Goal: Task Accomplishment & Management: Manage account settings

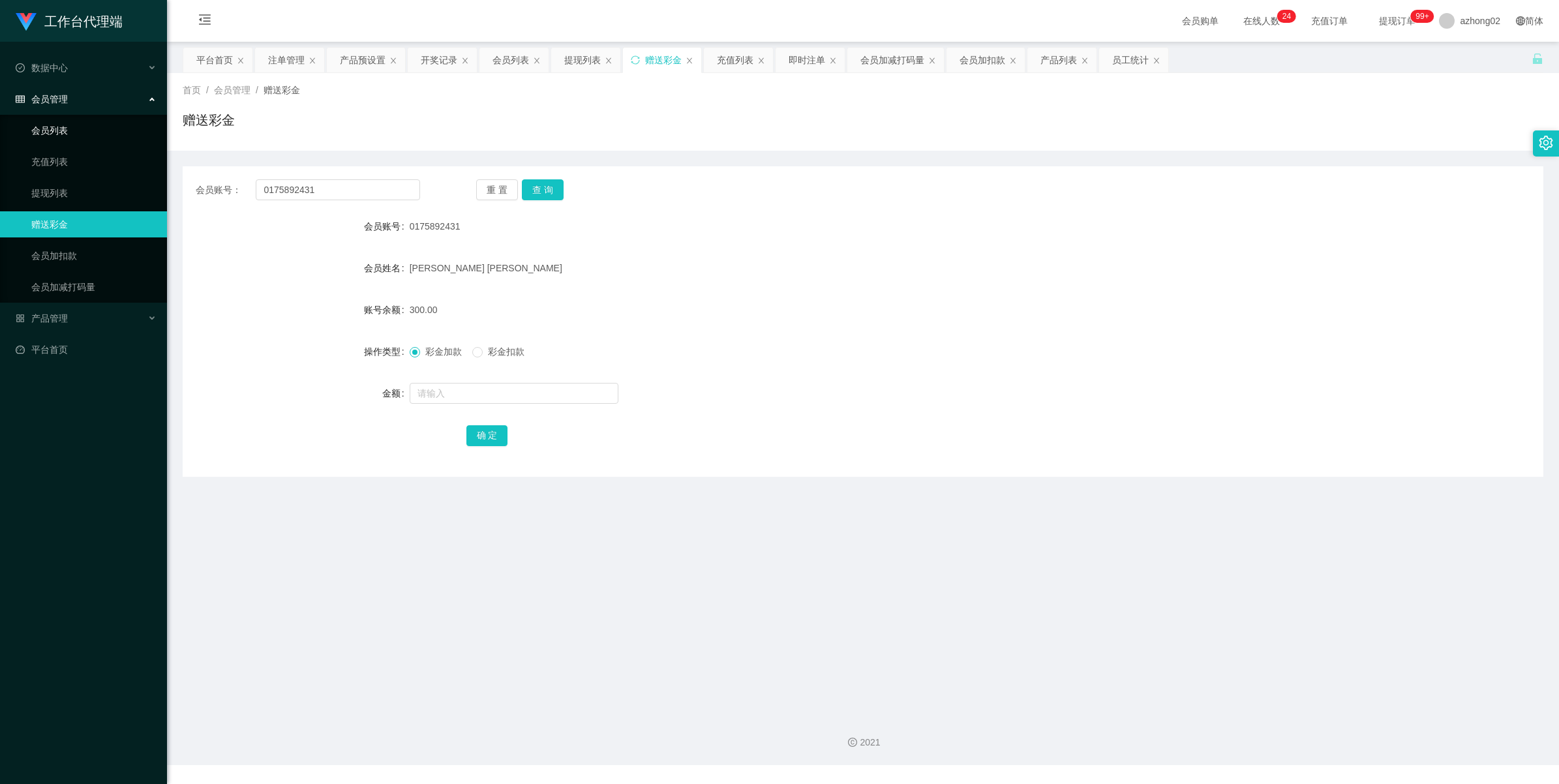
click at [61, 129] on link "会员列表" at bounding box center [94, 131] width 125 height 27
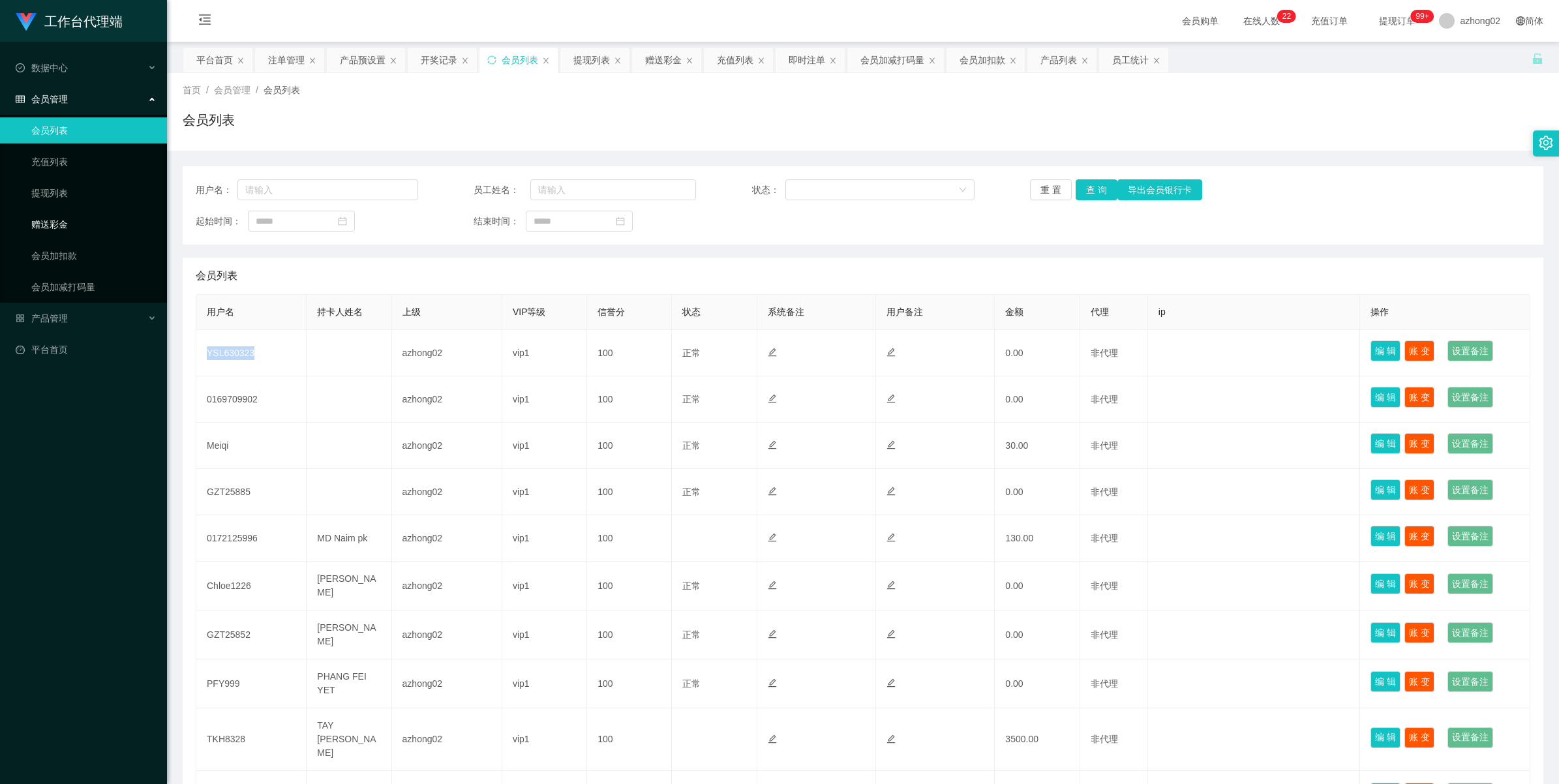
click at [53, 217] on link "赠送彩金" at bounding box center [94, 225] width 125 height 27
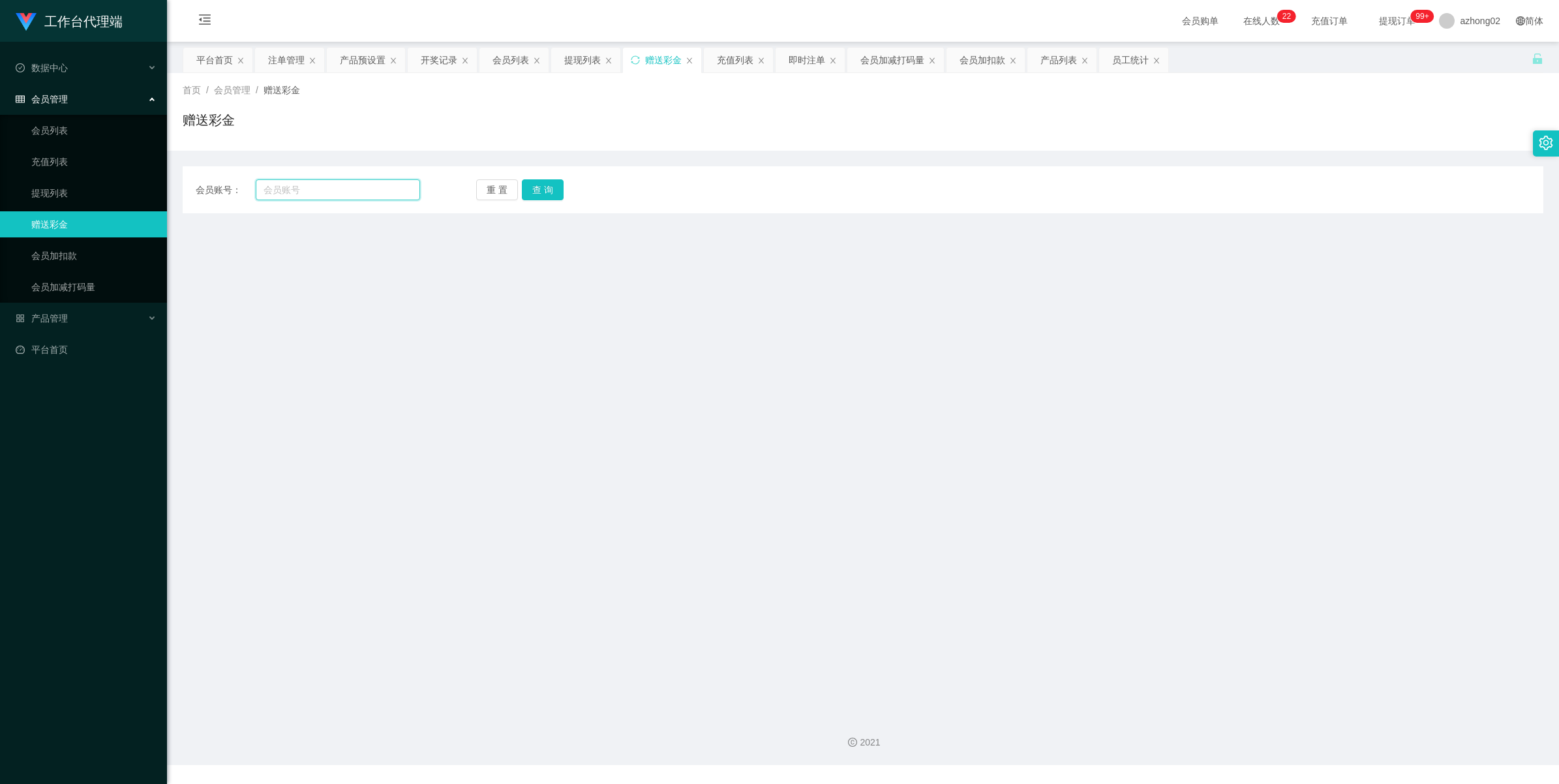
click at [339, 187] on input "text" at bounding box center [338, 190] width 164 height 21
paste input "YSL630323"
type input "YSL630323"
drag, startPoint x: 542, startPoint y: 188, endPoint x: 521, endPoint y: 215, distance: 34.2
click at [542, 188] on button "查 询" at bounding box center [542, 190] width 42 height 21
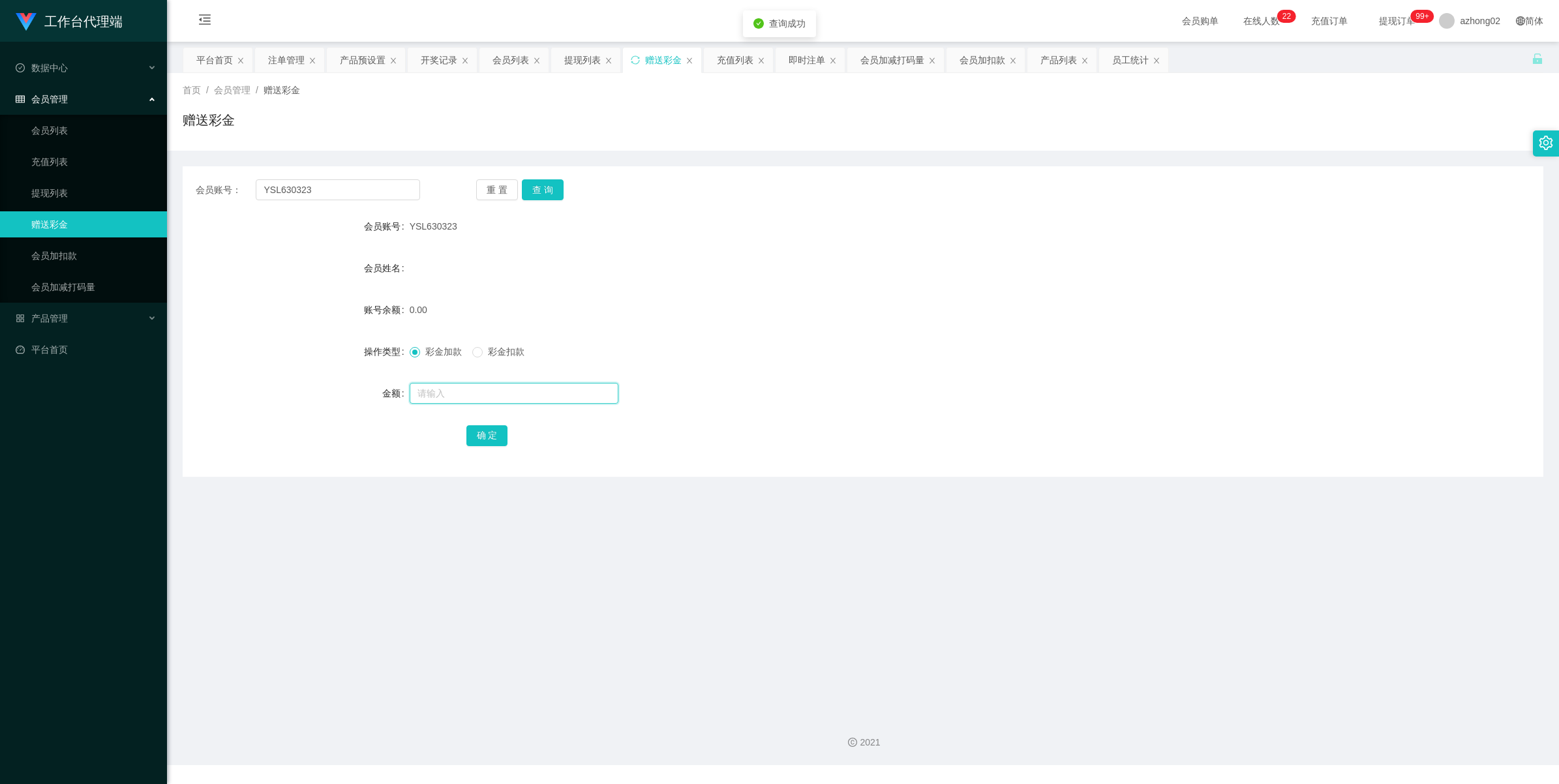
click at [426, 387] on input "text" at bounding box center [514, 393] width 209 height 21
type input "30"
click at [484, 429] on button "确 定" at bounding box center [487, 436] width 42 height 21
click at [334, 190] on input "YSL630323" at bounding box center [338, 190] width 164 height 21
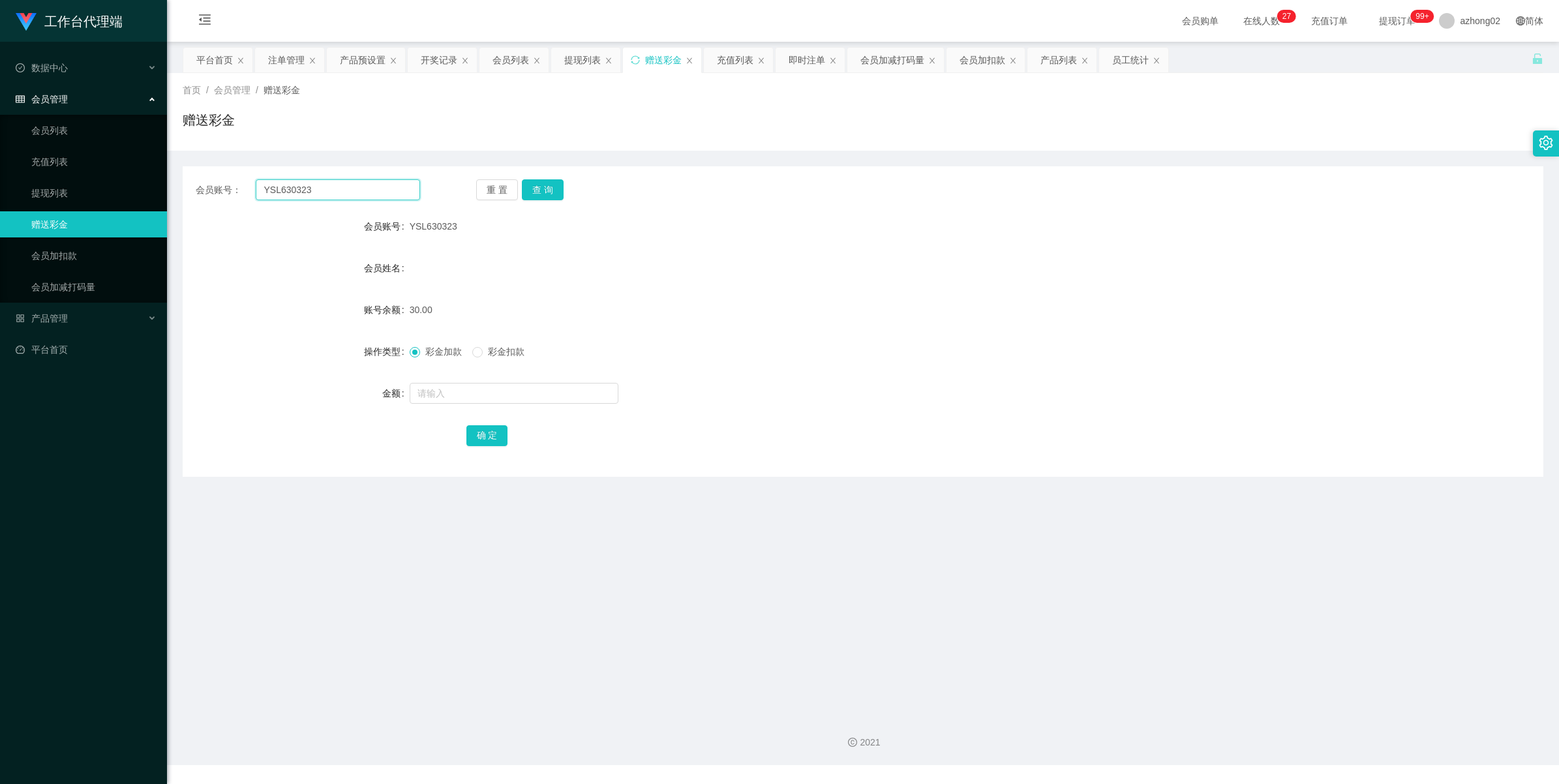
paste input "0169709902"
type input "0169709902"
drag, startPoint x: 530, startPoint y: 190, endPoint x: 532, endPoint y: 200, distance: 10.2
click at [530, 190] on button "查 询" at bounding box center [542, 190] width 42 height 21
click at [557, 194] on button "查 询" at bounding box center [542, 190] width 42 height 21
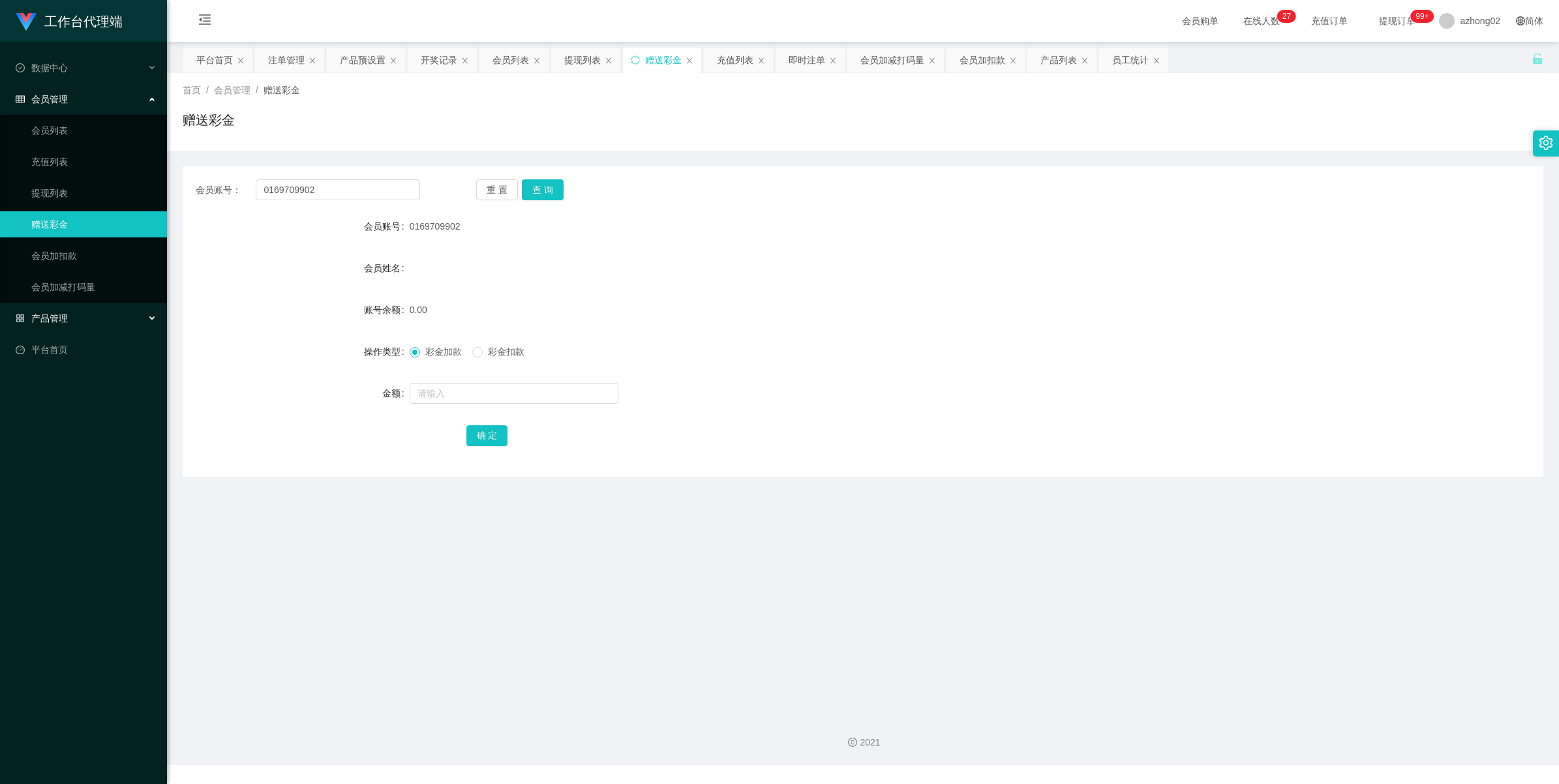
drag, startPoint x: 38, startPoint y: 323, endPoint x: 43, endPoint y: 327, distance: 6.4
click at [39, 323] on div "产品管理" at bounding box center [83, 319] width 167 height 27
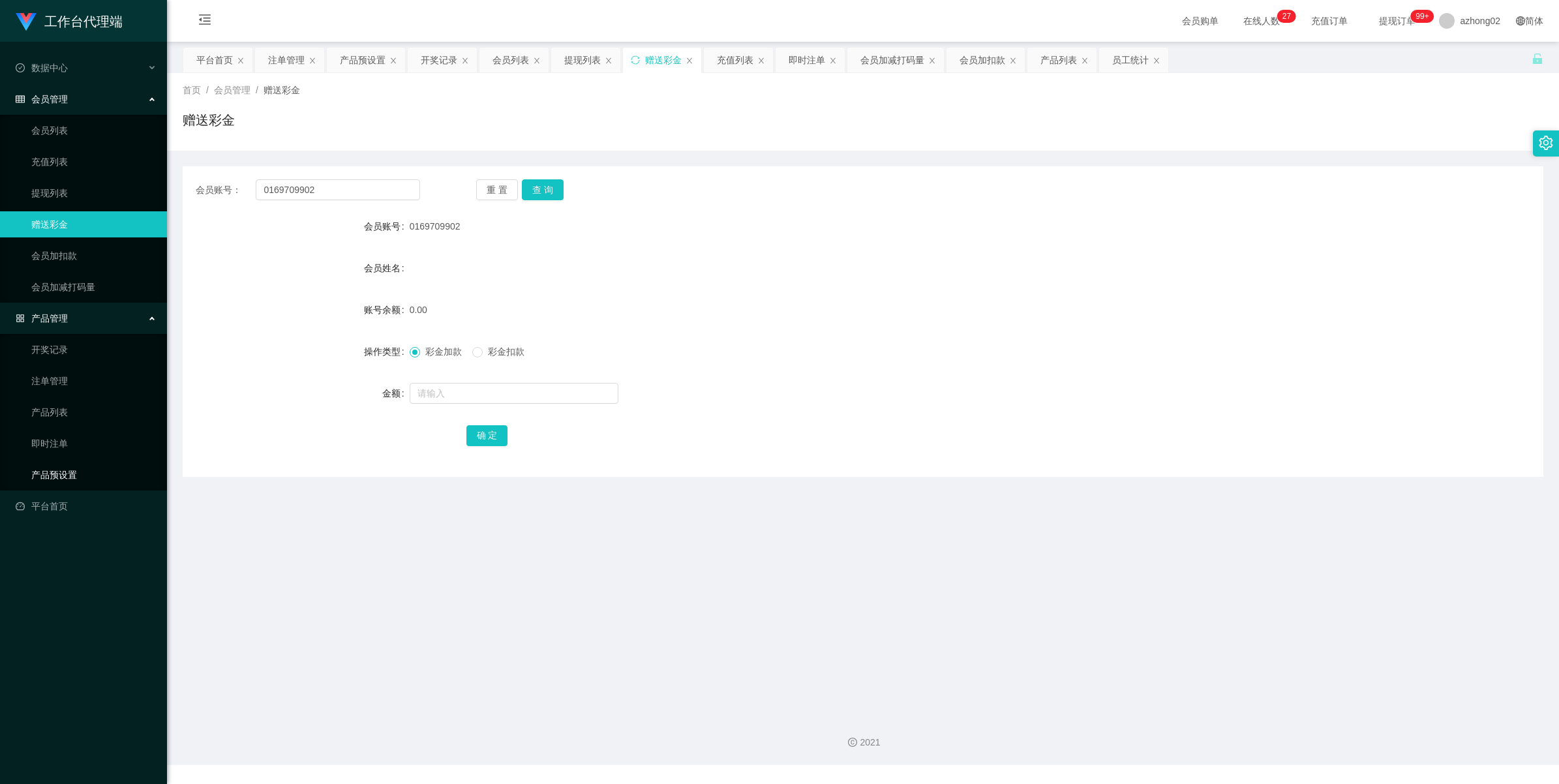
drag, startPoint x: 62, startPoint y: 467, endPoint x: 80, endPoint y: 459, distance: 19.7
click at [61, 468] on link "产品预设置" at bounding box center [94, 475] width 125 height 27
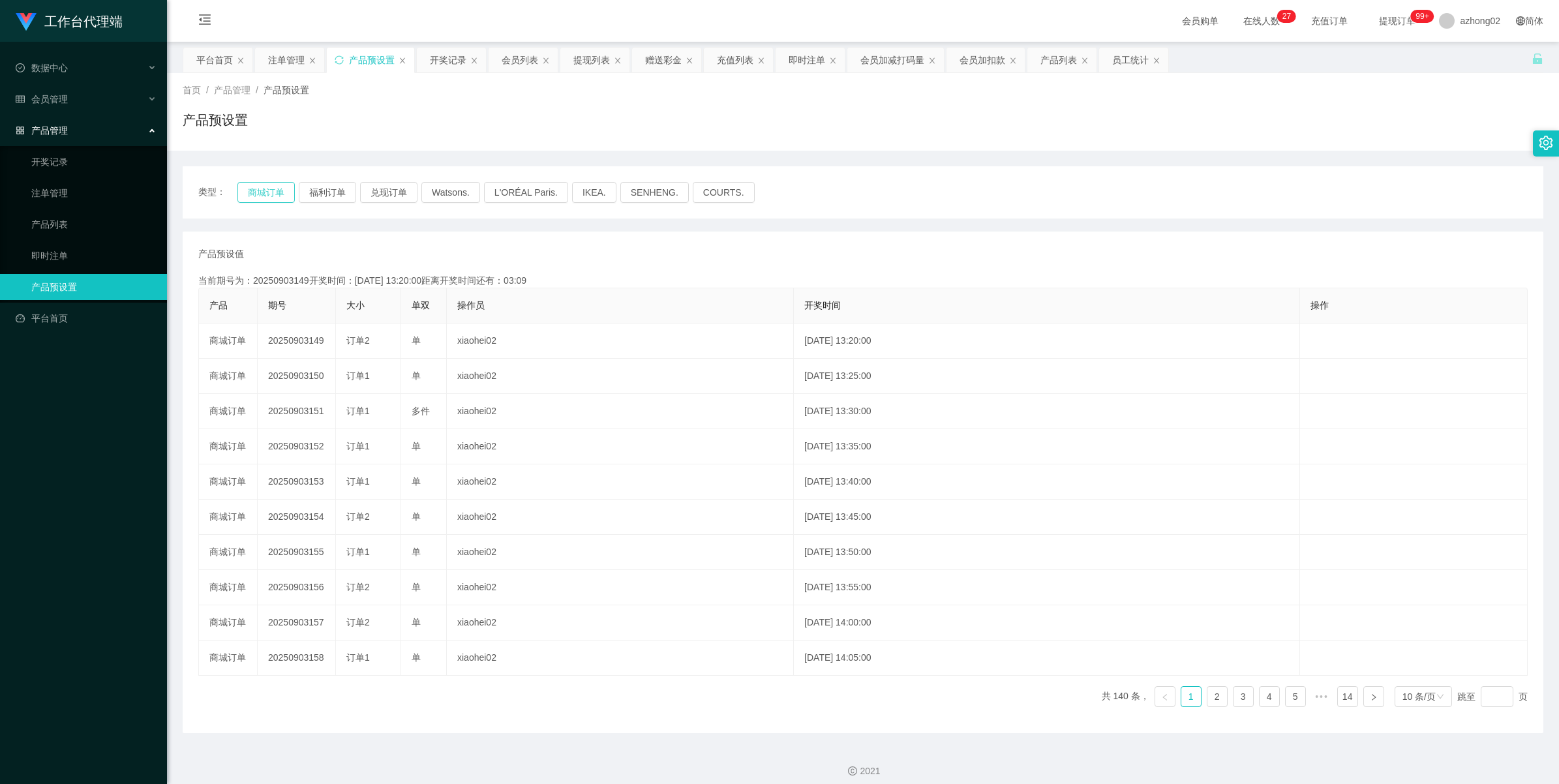
click at [263, 194] on button "商城订单" at bounding box center [266, 192] width 58 height 21
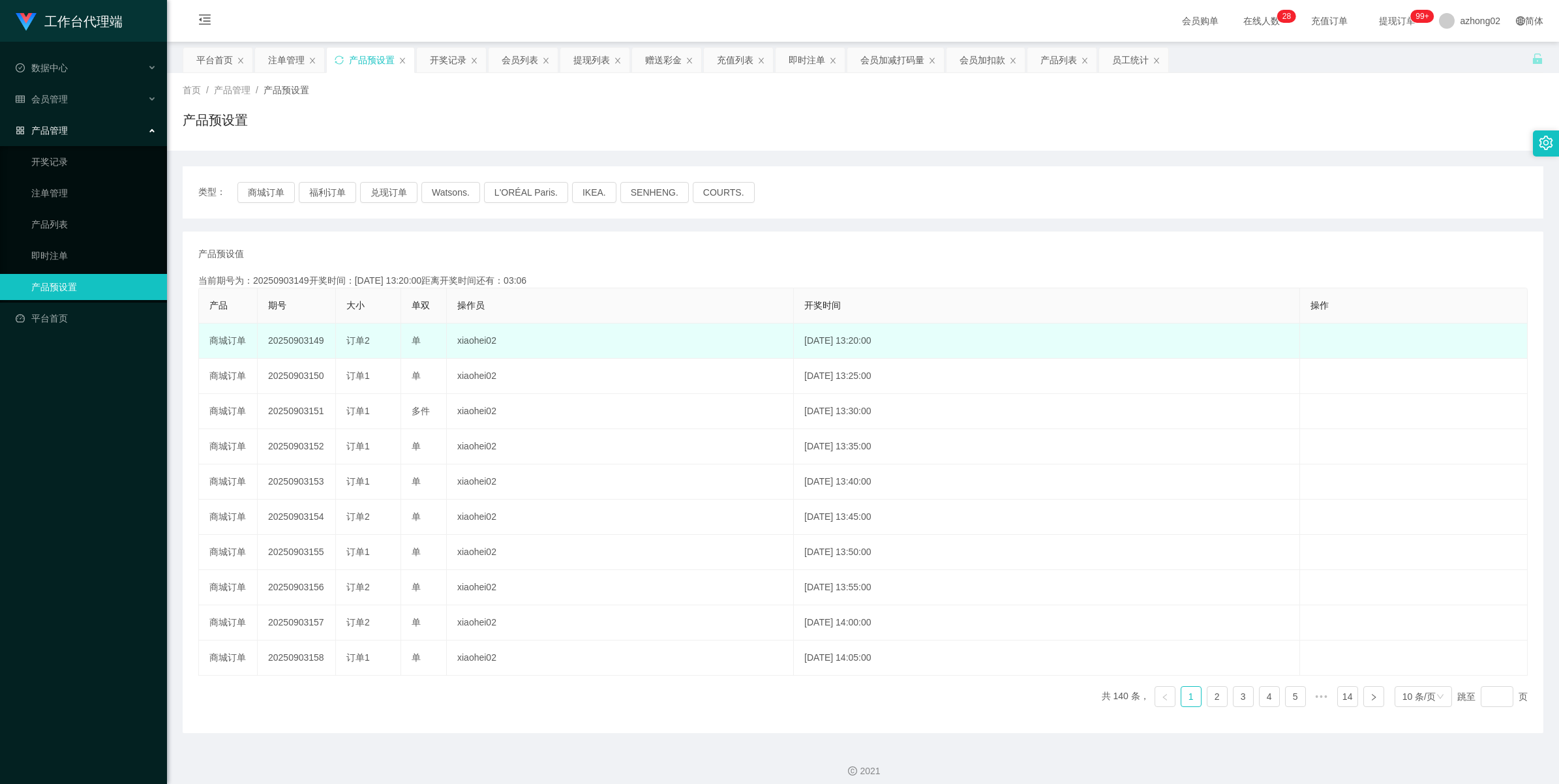
click at [306, 344] on td "20250903149" at bounding box center [297, 340] width 79 height 35
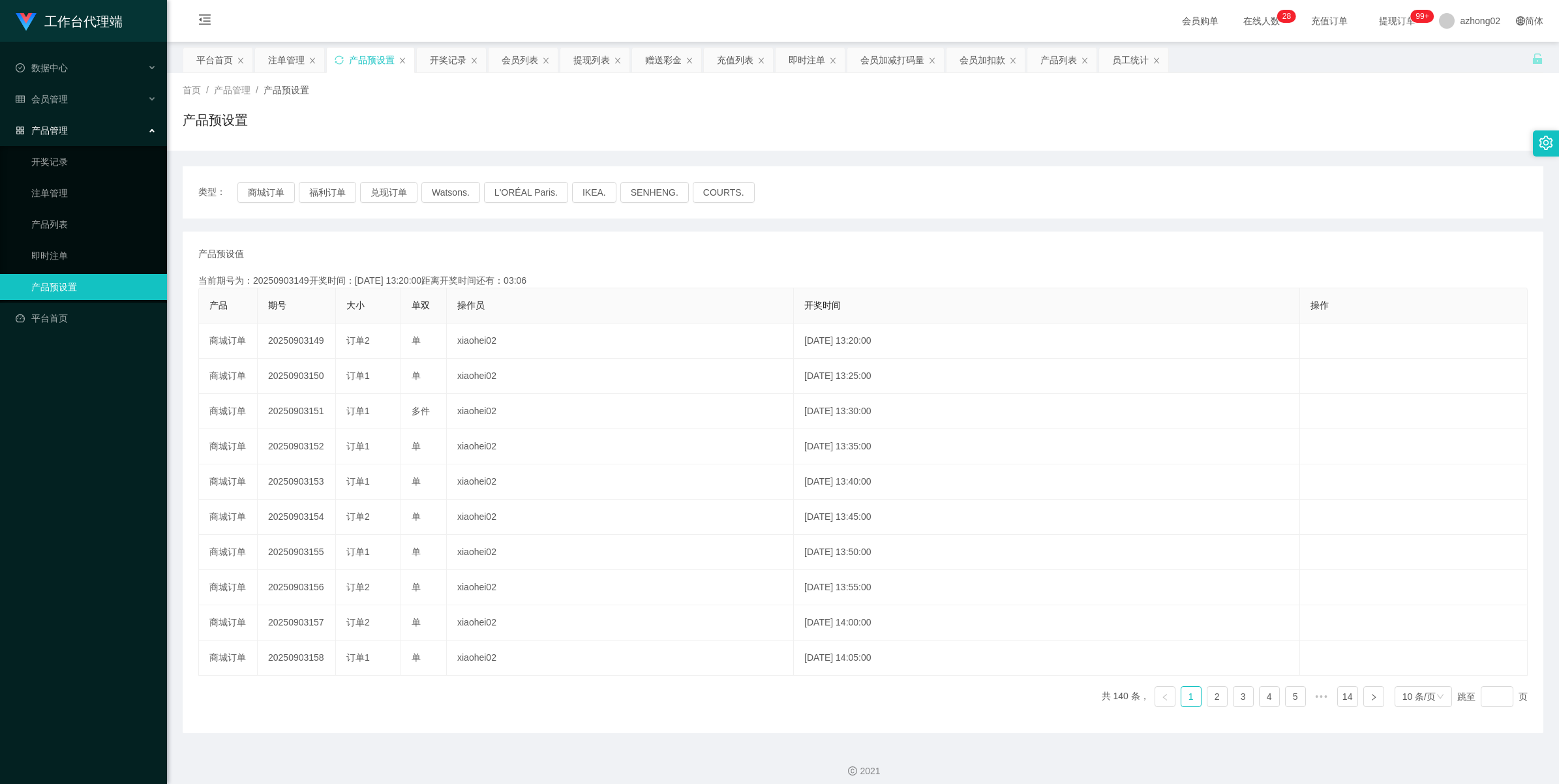
copy td "20250903149"
click at [50, 101] on span "会员管理" at bounding box center [42, 99] width 52 height 10
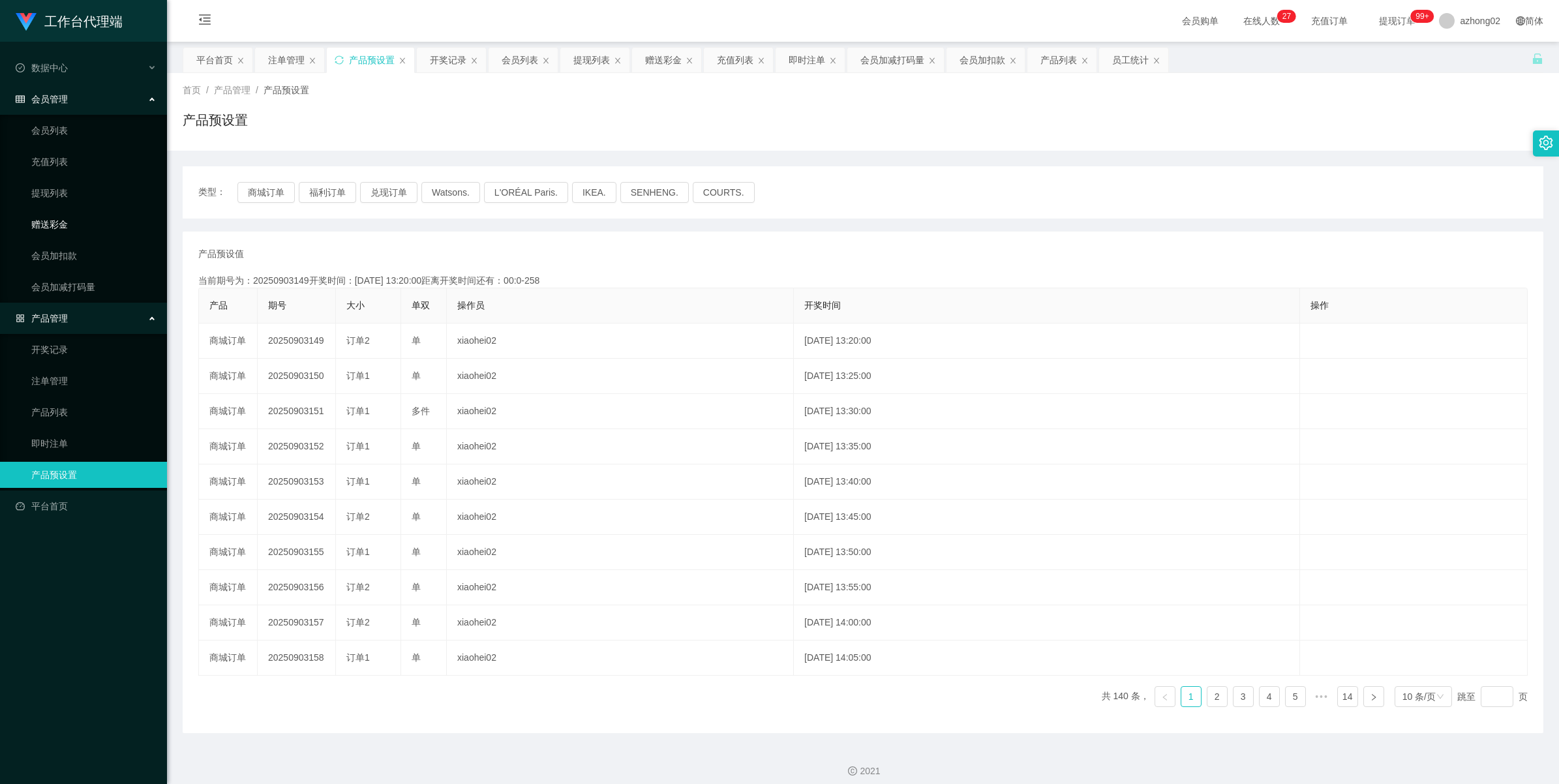
click at [68, 225] on link "赠送彩金" at bounding box center [94, 225] width 125 height 27
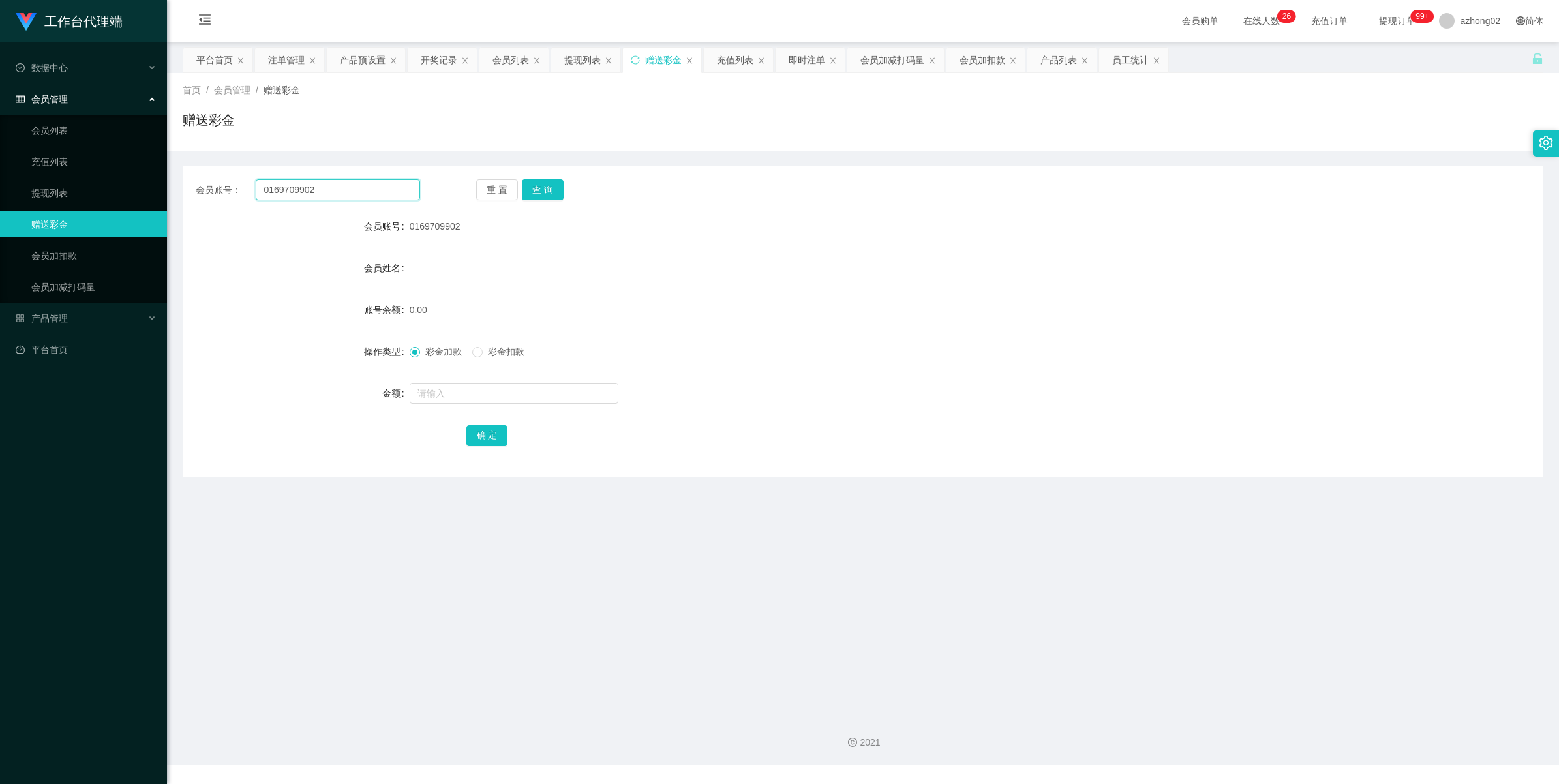
click at [344, 180] on input "0169709902" at bounding box center [338, 190] width 164 height 21
click at [527, 186] on button "查 询" at bounding box center [542, 190] width 42 height 21
click at [534, 190] on button "查 询" at bounding box center [542, 190] width 42 height 21
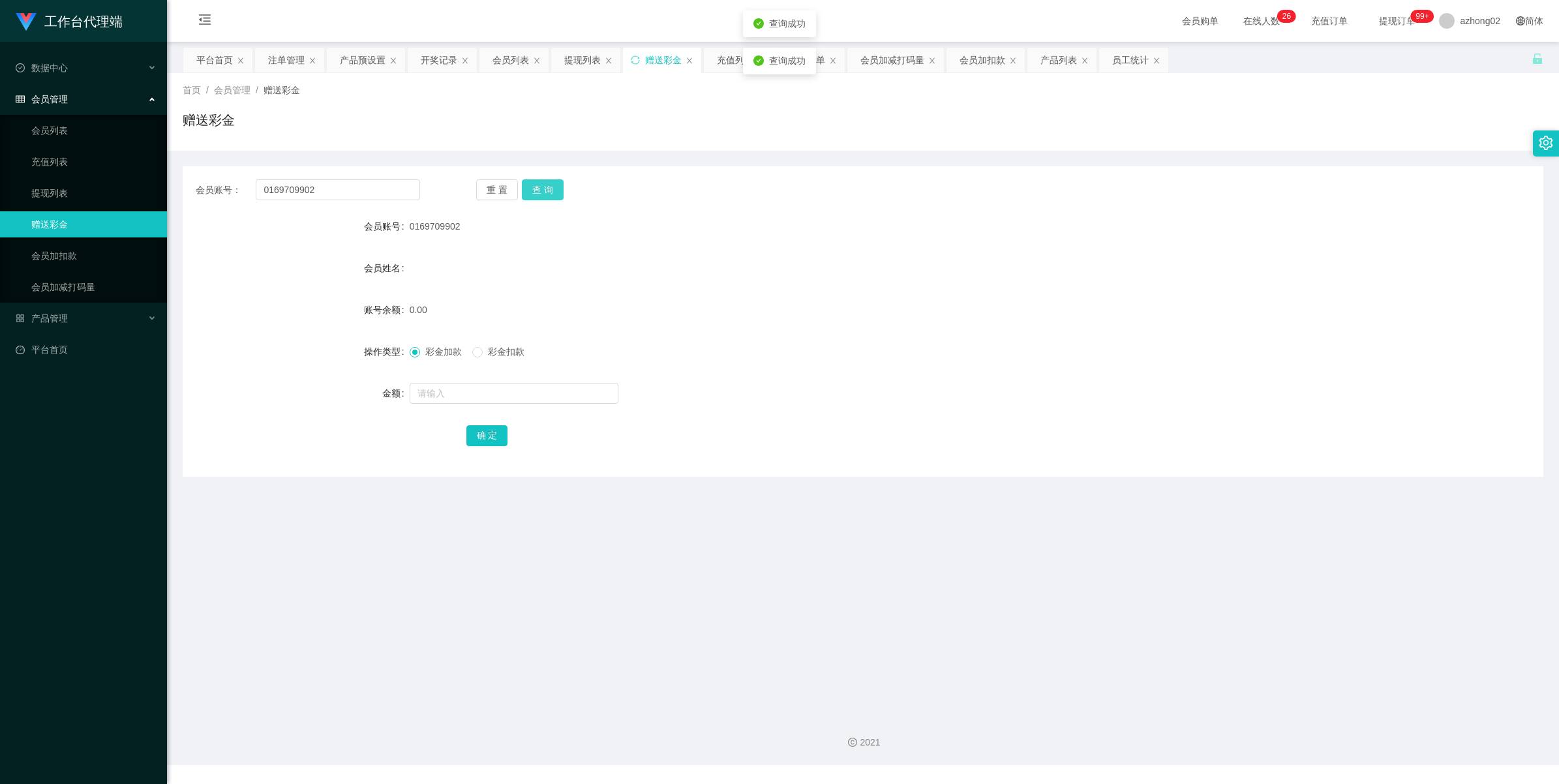
click at [534, 190] on button "查 询" at bounding box center [542, 190] width 42 height 21
click at [534, 190] on button "查 询" at bounding box center [549, 190] width 56 height 21
click at [534, 190] on button "查 询" at bounding box center [542, 190] width 42 height 21
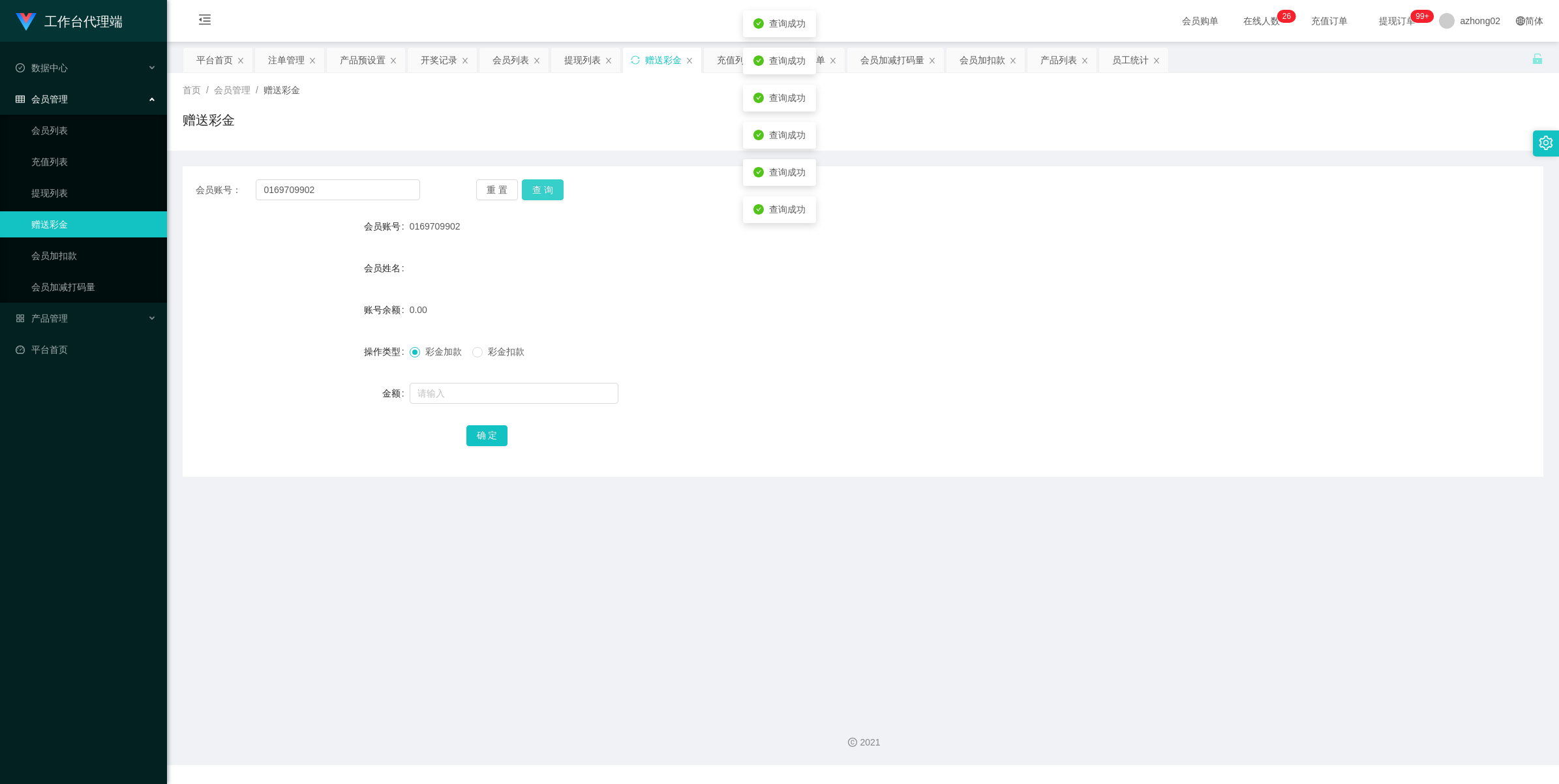
click at [534, 190] on button "查 询" at bounding box center [542, 190] width 42 height 21
click at [534, 190] on div "重 置 查 询" at bounding box center [588, 190] width 225 height 21
click at [44, 308] on div "产品管理" at bounding box center [83, 319] width 167 height 27
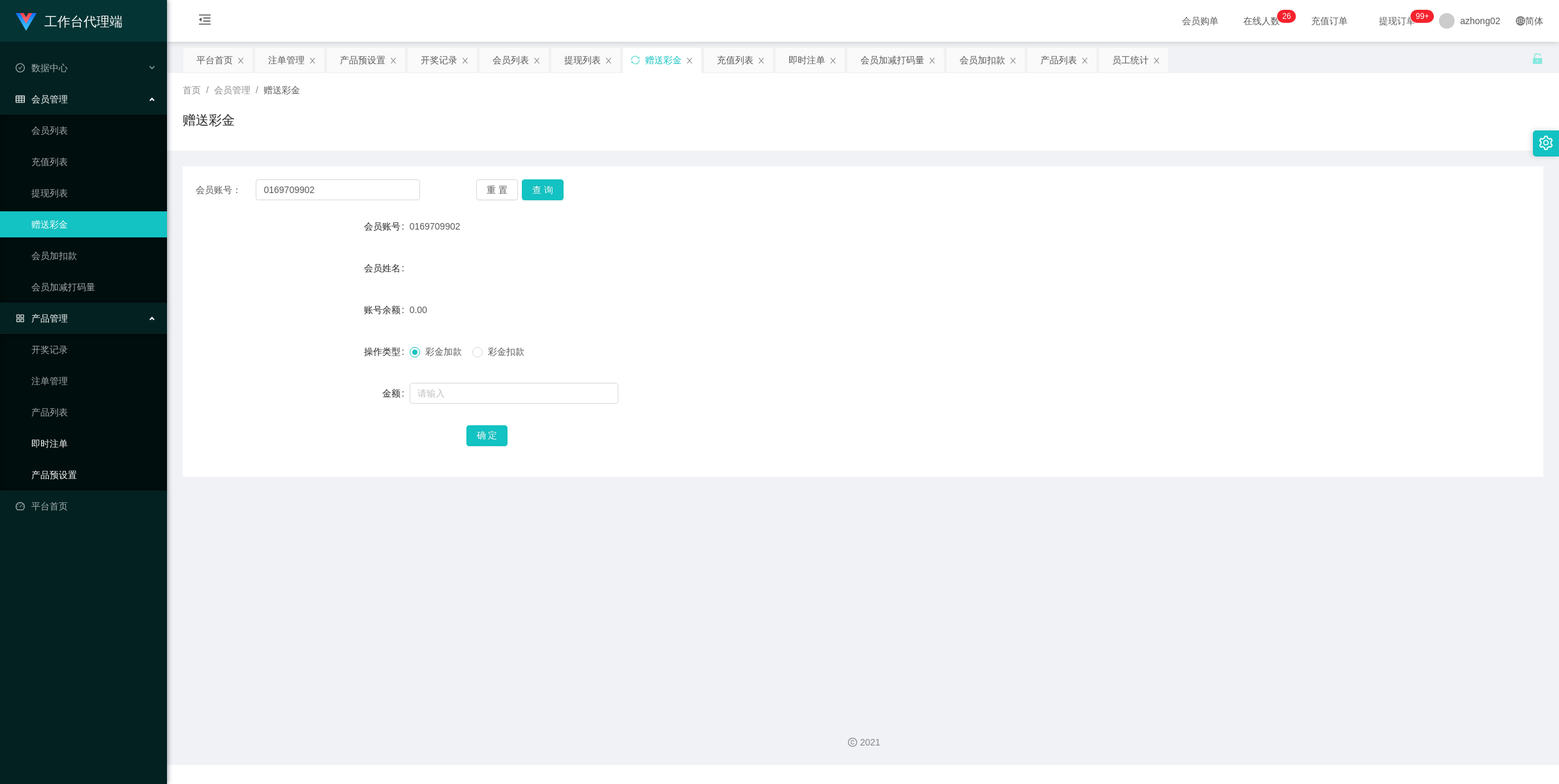
click at [41, 467] on link "产品预设置" at bounding box center [94, 475] width 125 height 27
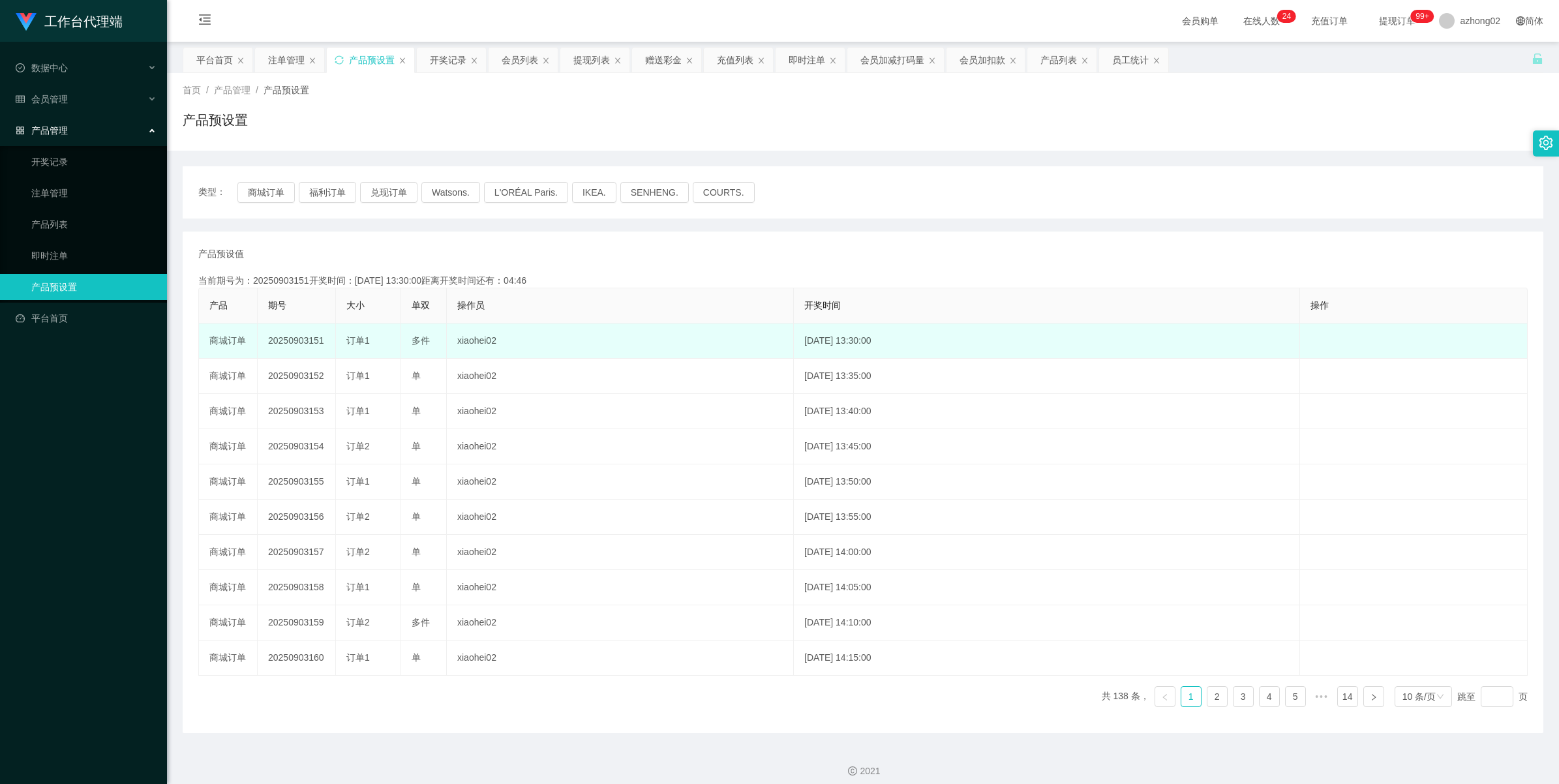
click at [300, 341] on td "20250903151" at bounding box center [297, 340] width 79 height 35
copy td "20250903151"
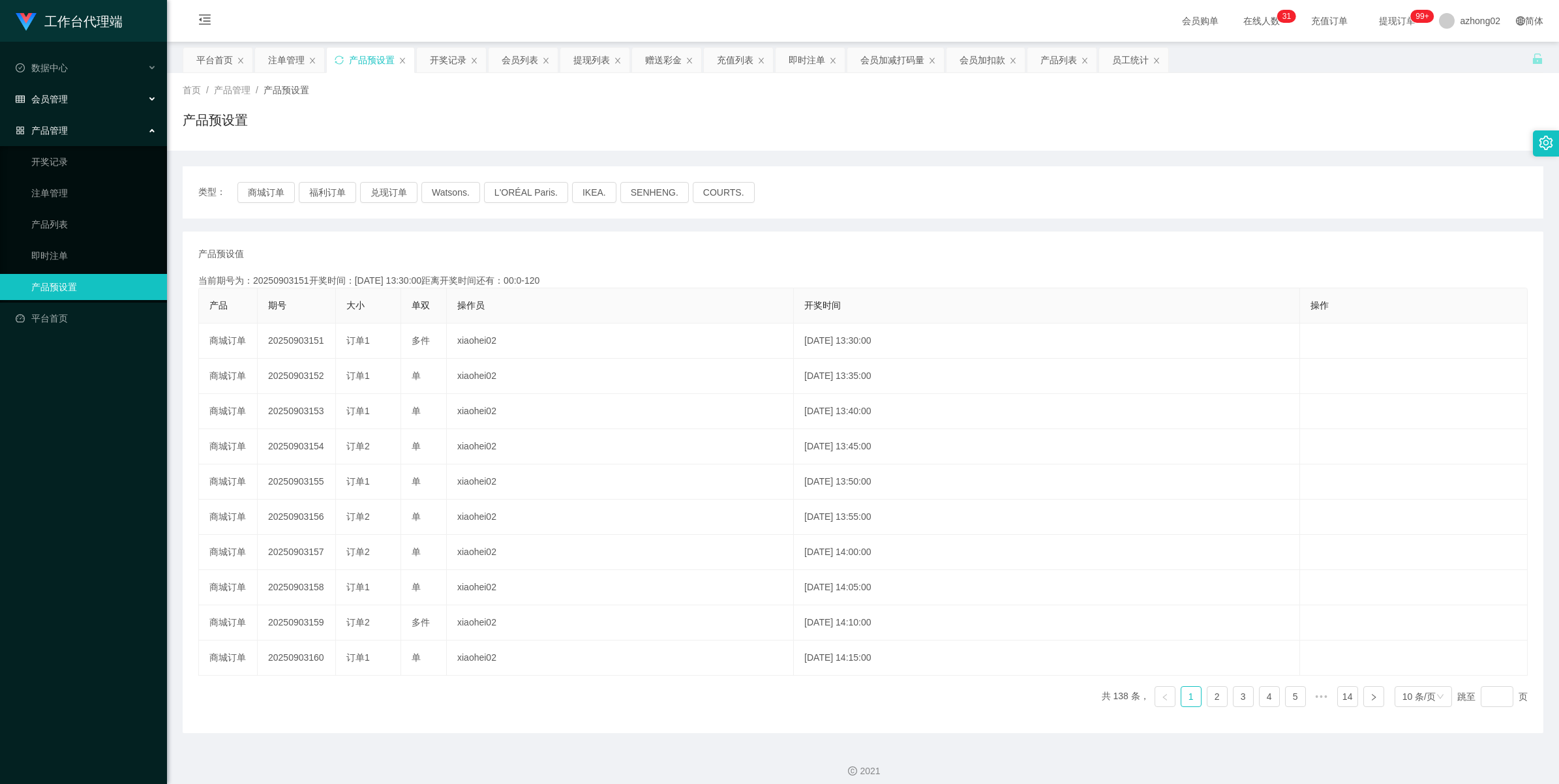
click at [46, 103] on span "会员管理" at bounding box center [42, 99] width 52 height 10
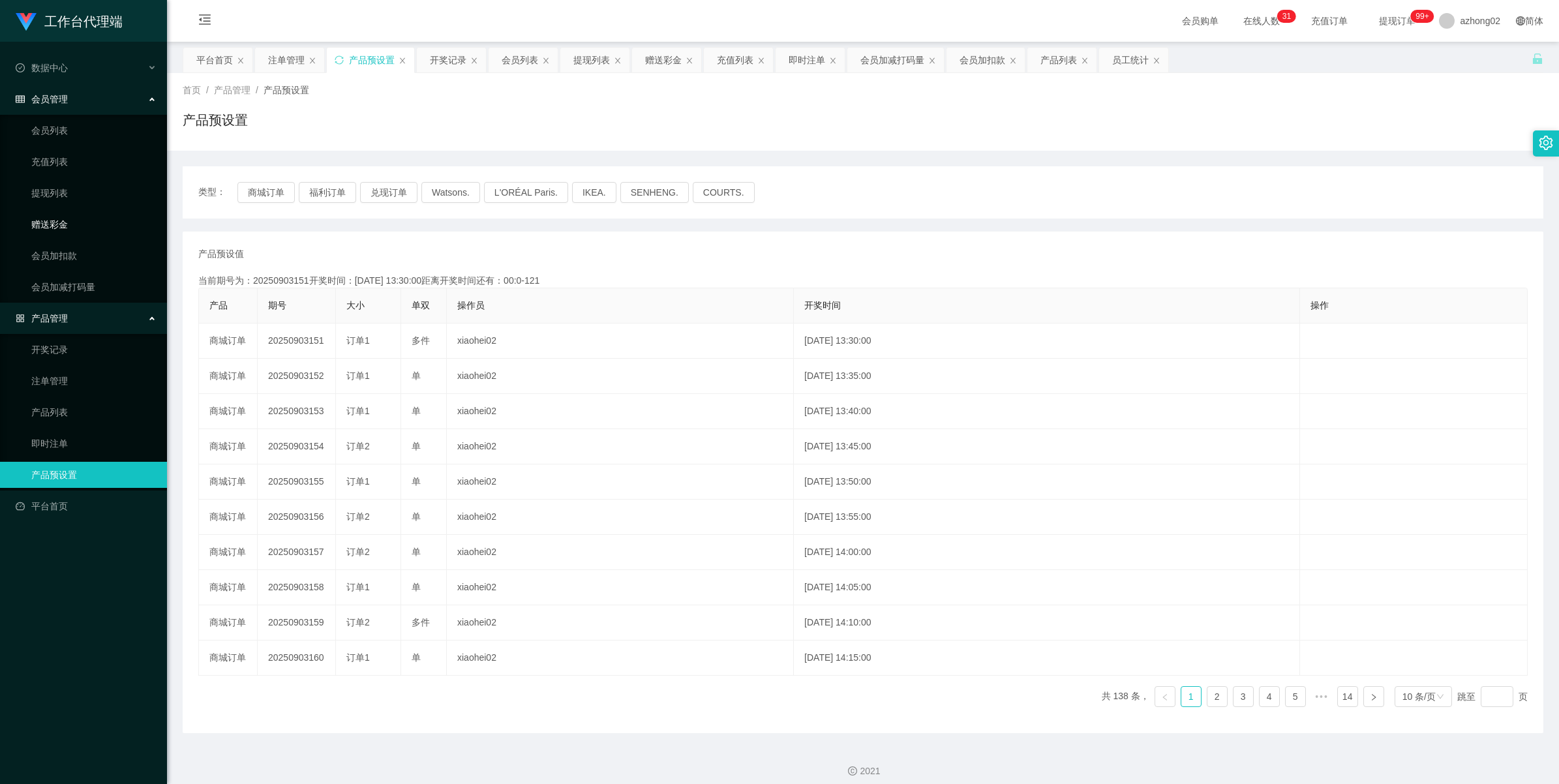
click at [58, 223] on link "赠送彩金" at bounding box center [94, 225] width 125 height 27
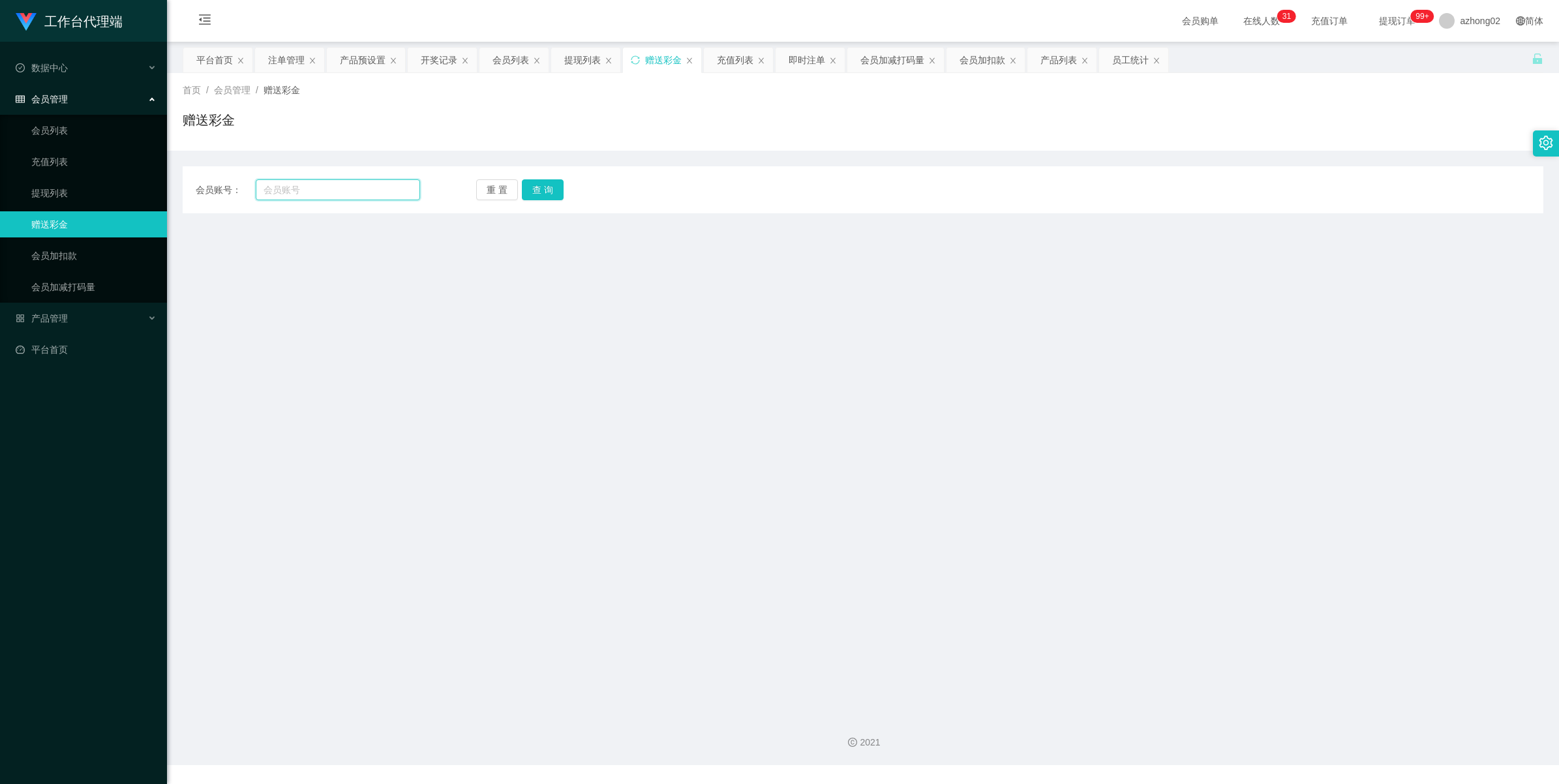
drag, startPoint x: 344, startPoint y: 190, endPoint x: 353, endPoint y: 188, distance: 9.2
click at [344, 190] on input "text" at bounding box center [338, 190] width 164 height 21
paste input "YSL630323"
drag, startPoint x: 539, startPoint y: 197, endPoint x: 541, endPoint y: 213, distance: 16.1
click at [540, 197] on button "查 询" at bounding box center [542, 190] width 42 height 21
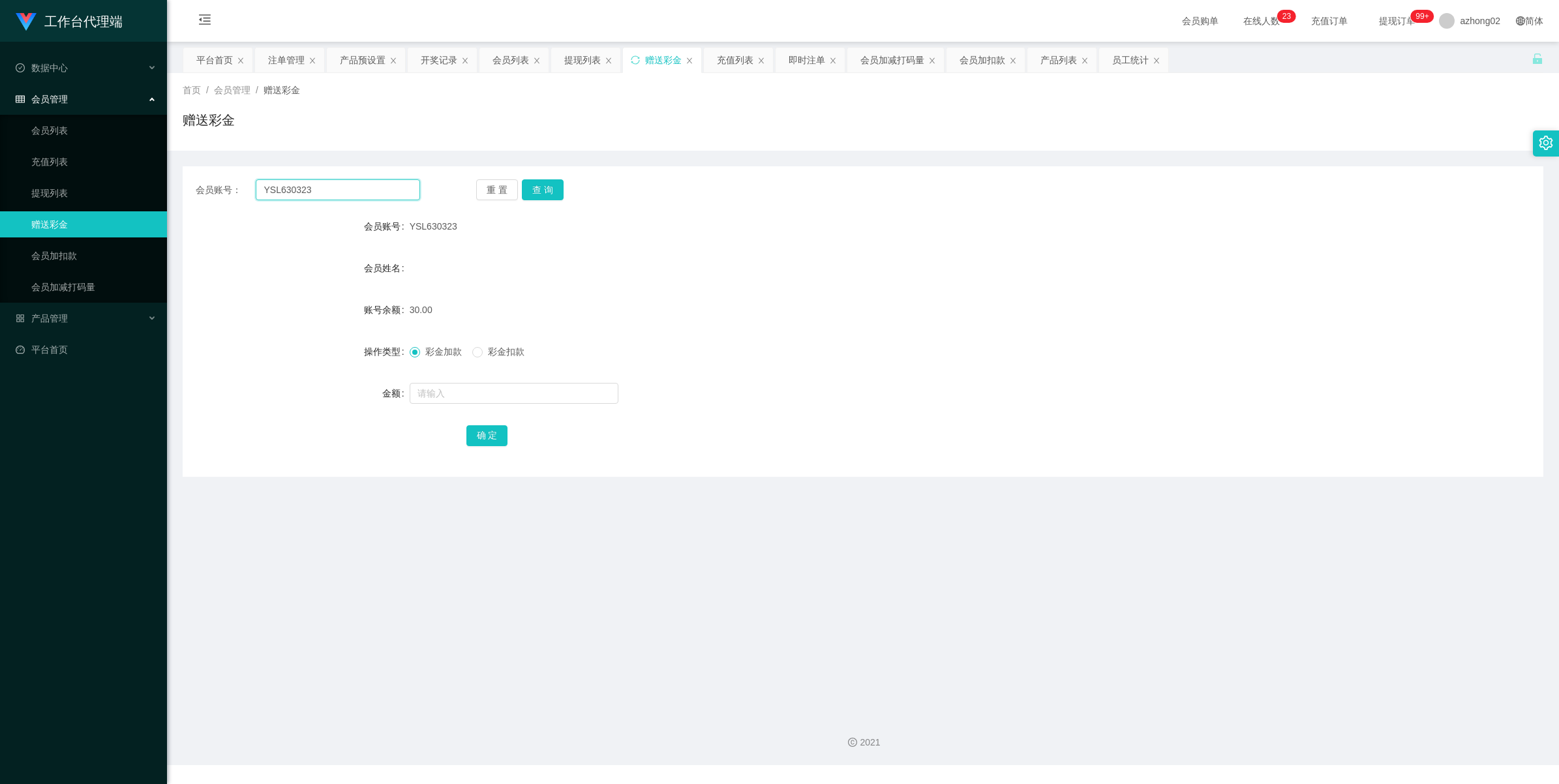
click at [321, 193] on input "YSL630323" at bounding box center [338, 190] width 164 height 21
paste input "Meiqi"
type input "Meiqi"
click at [539, 192] on button "查 询" at bounding box center [542, 190] width 42 height 21
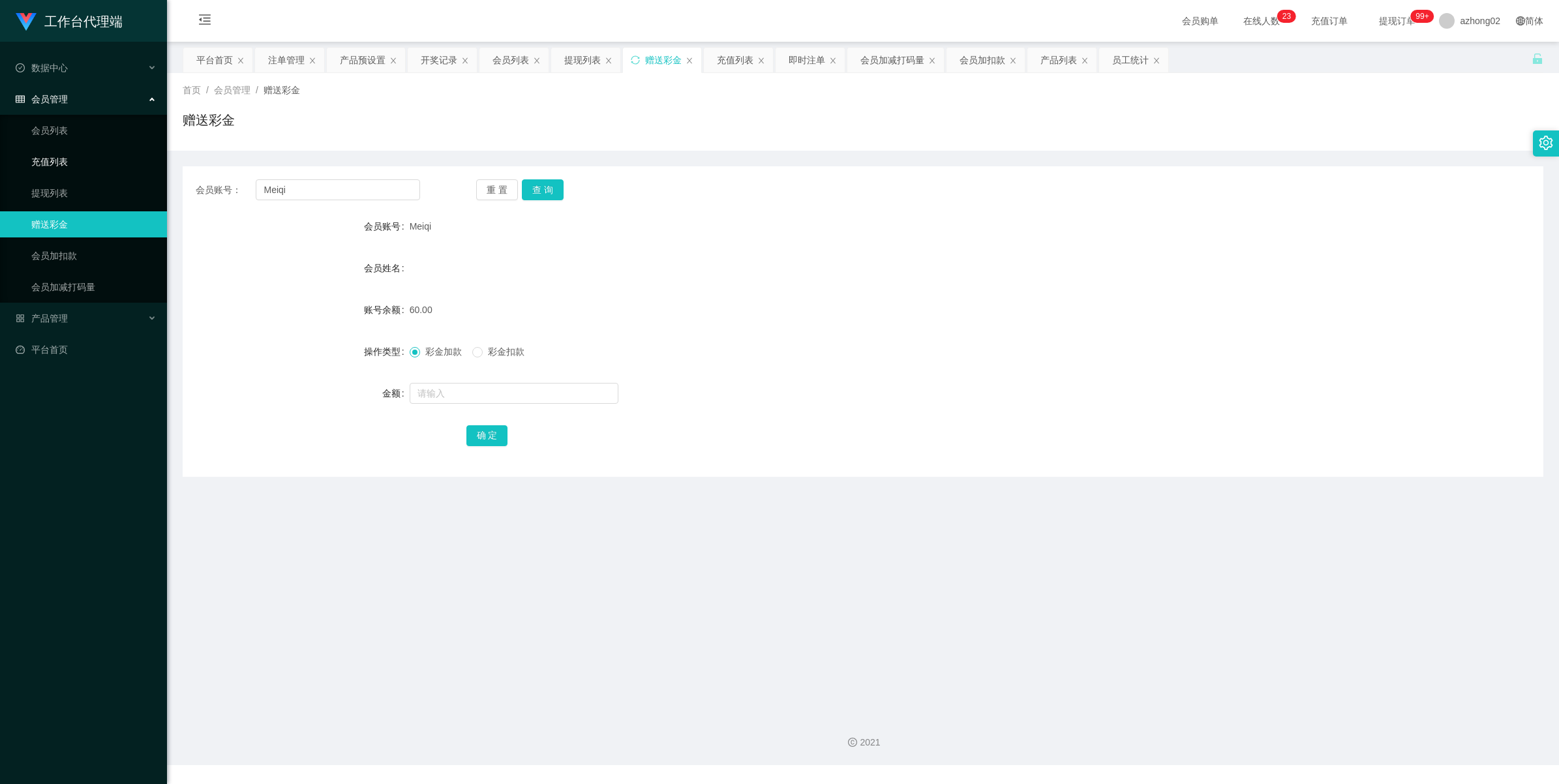
drag, startPoint x: 65, startPoint y: 152, endPoint x: 65, endPoint y: 141, distance: 11.0
click at [65, 152] on link "充值列表" at bounding box center [94, 162] width 125 height 27
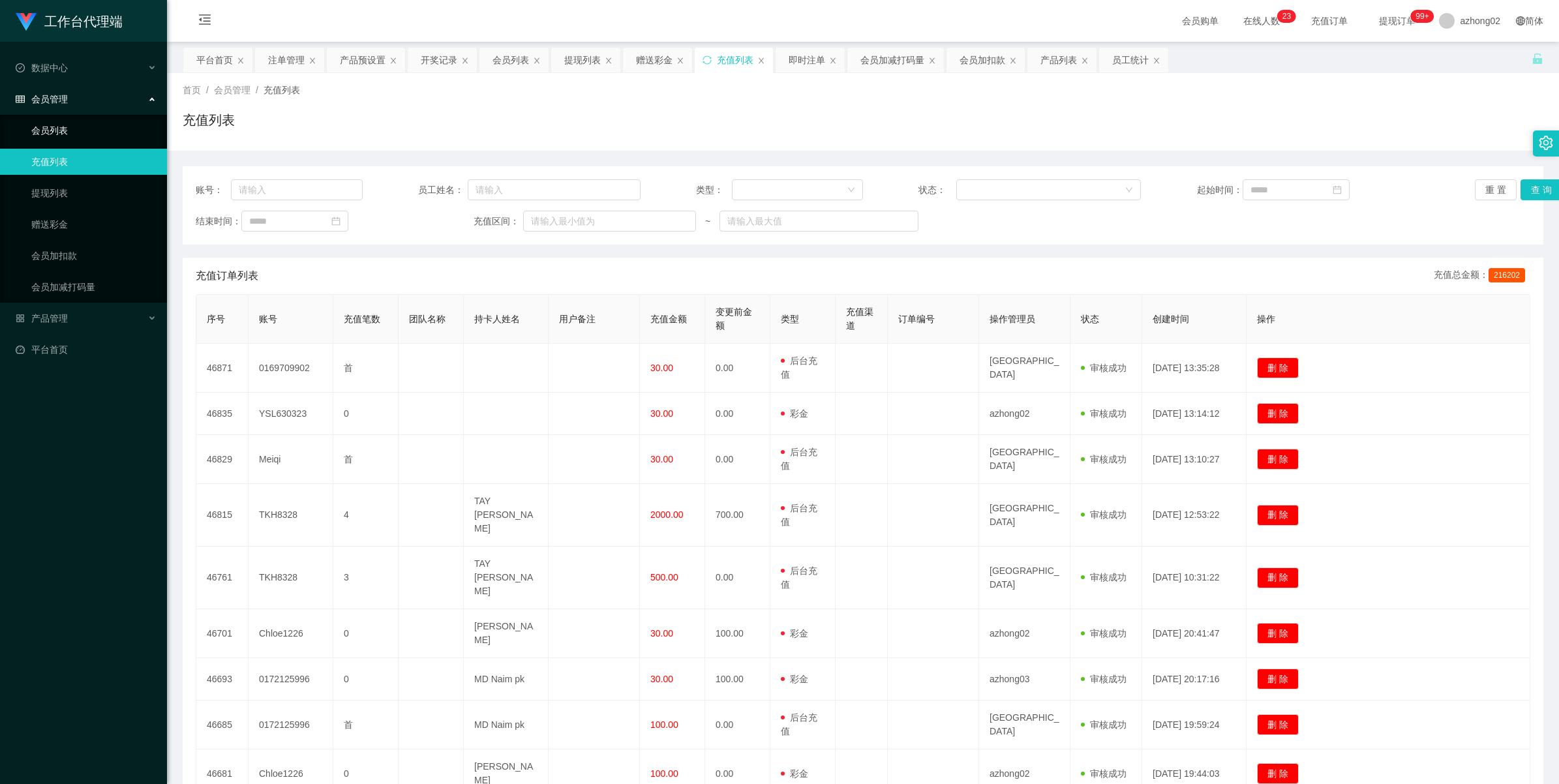
click at [51, 137] on link "会员列表" at bounding box center [94, 131] width 125 height 27
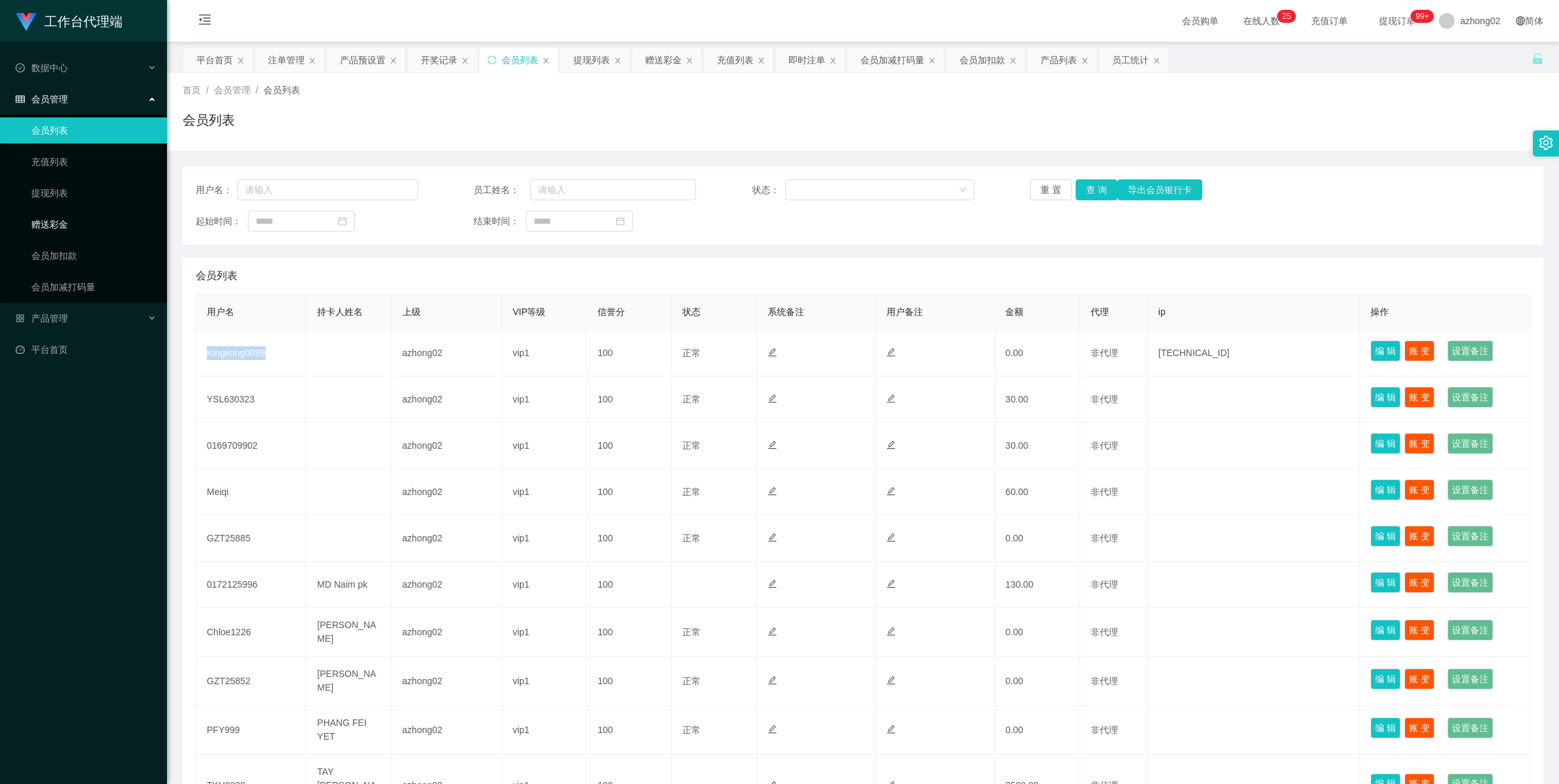
drag, startPoint x: 47, startPoint y: 222, endPoint x: 60, endPoint y: 217, distance: 13.9
click at [47, 222] on link "赠送彩金" at bounding box center [94, 225] width 125 height 27
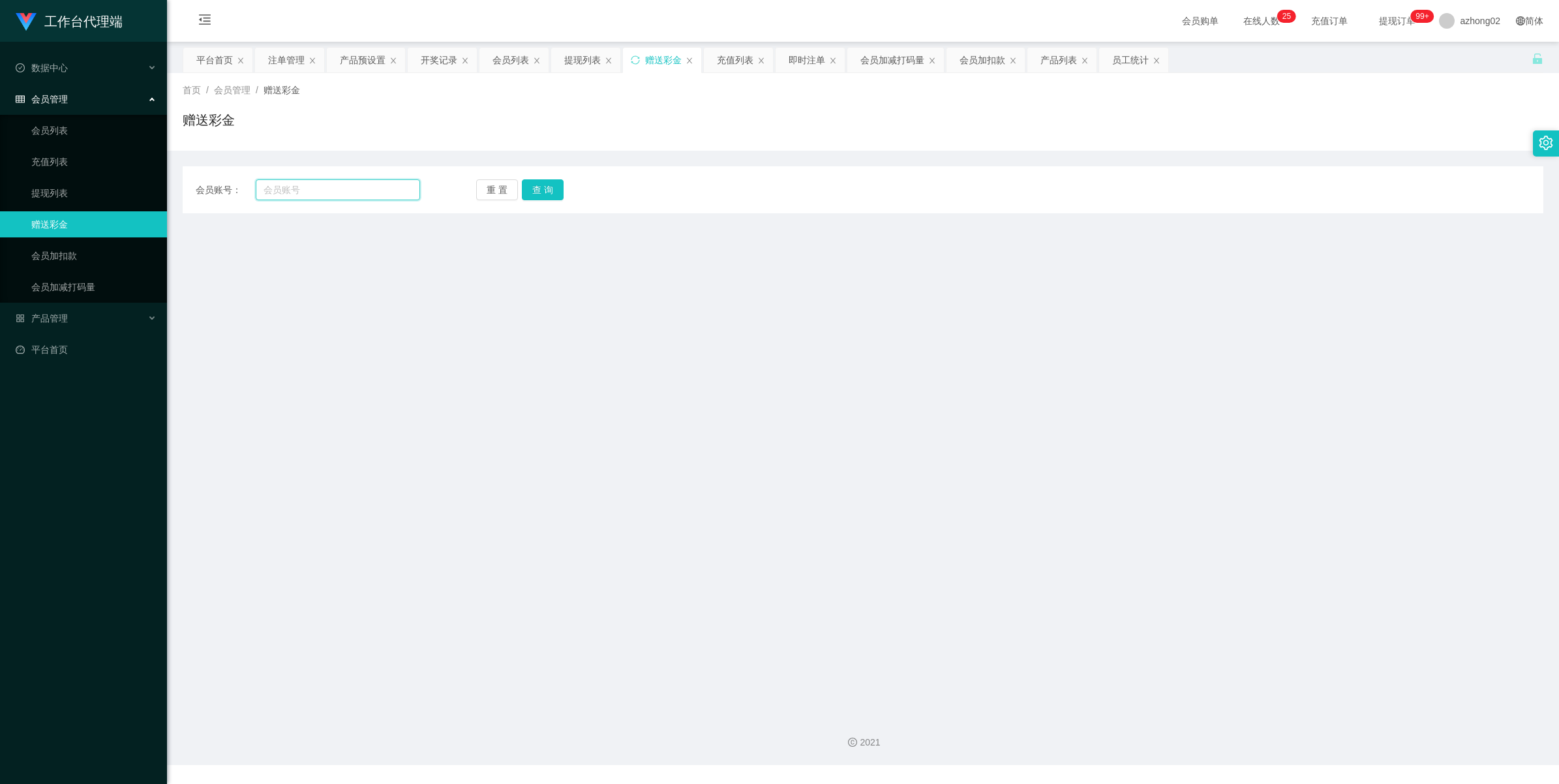
drag, startPoint x: 348, startPoint y: 195, endPoint x: 356, endPoint y: 191, distance: 8.9
click at [348, 195] on input "text" at bounding box center [338, 190] width 164 height 21
paste input "YSL630323"
type input "YSL630323"
drag, startPoint x: 537, startPoint y: 185, endPoint x: 540, endPoint y: 191, distance: 6.7
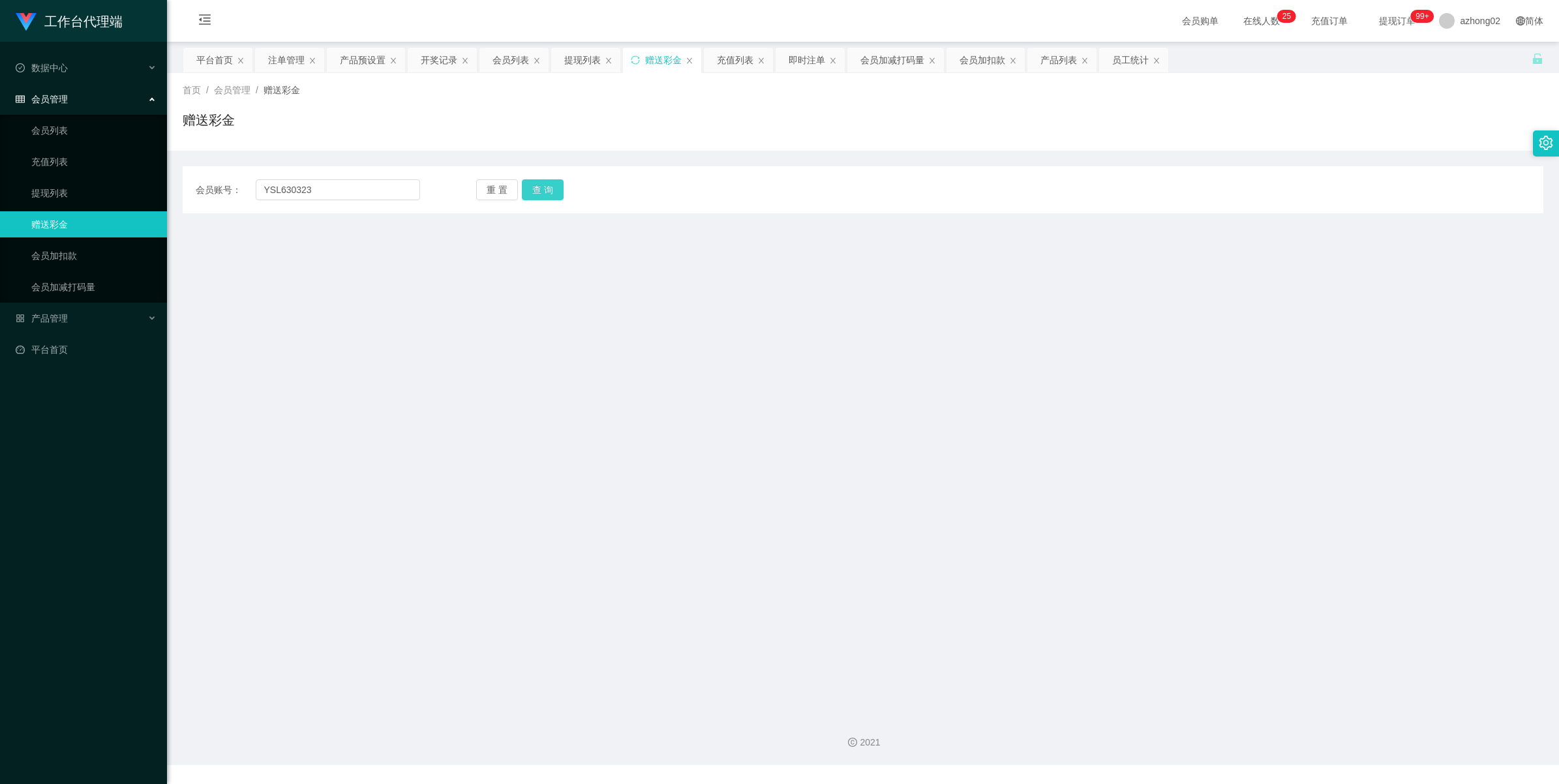
click at [537, 185] on button "查 询" at bounding box center [542, 190] width 42 height 21
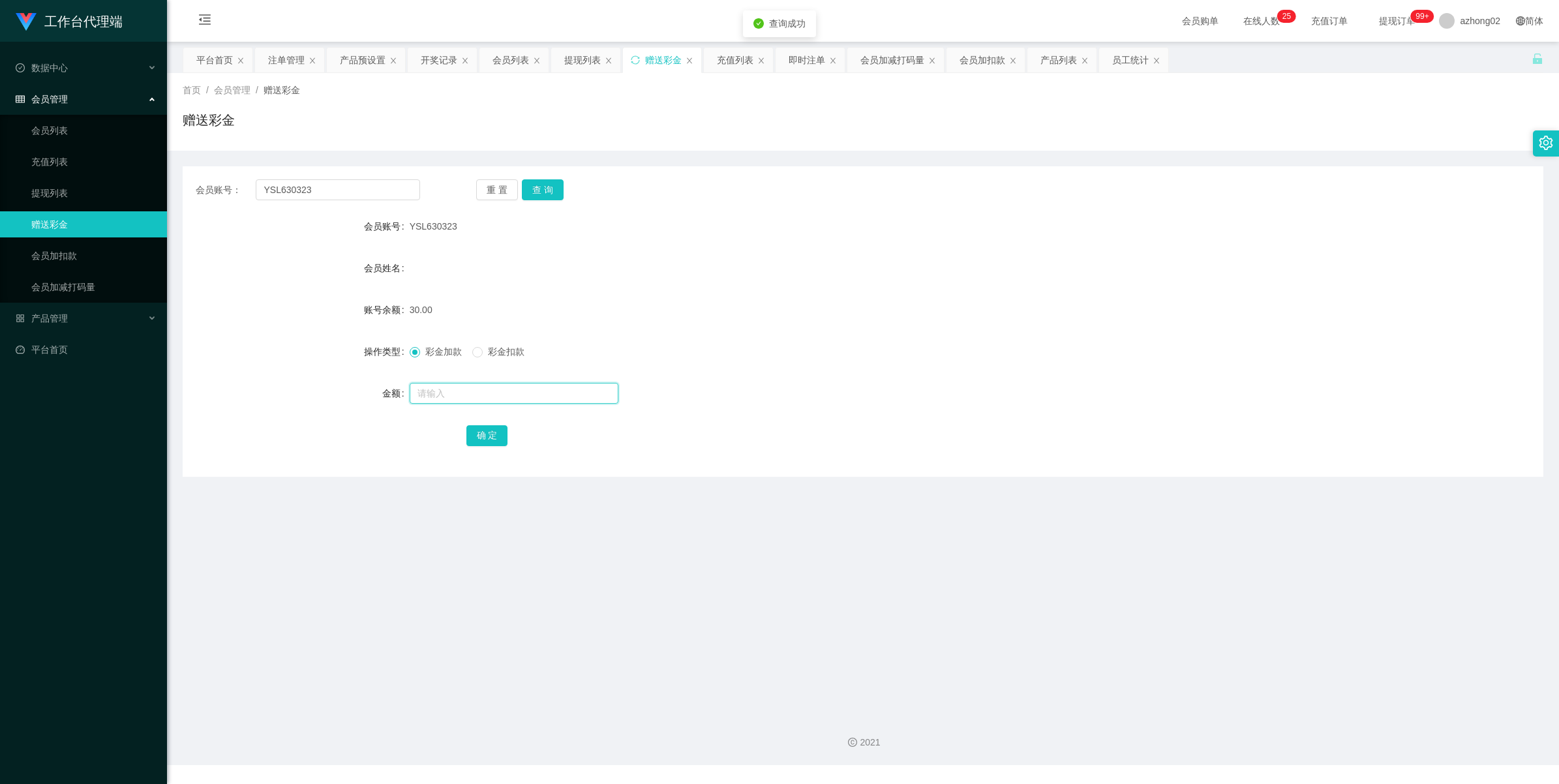
click at [437, 390] on input "text" at bounding box center [514, 393] width 209 height 21
type input "30"
click at [480, 429] on button "确 定" at bounding box center [487, 436] width 42 height 21
click at [57, 317] on span "产品管理" at bounding box center [42, 318] width 52 height 10
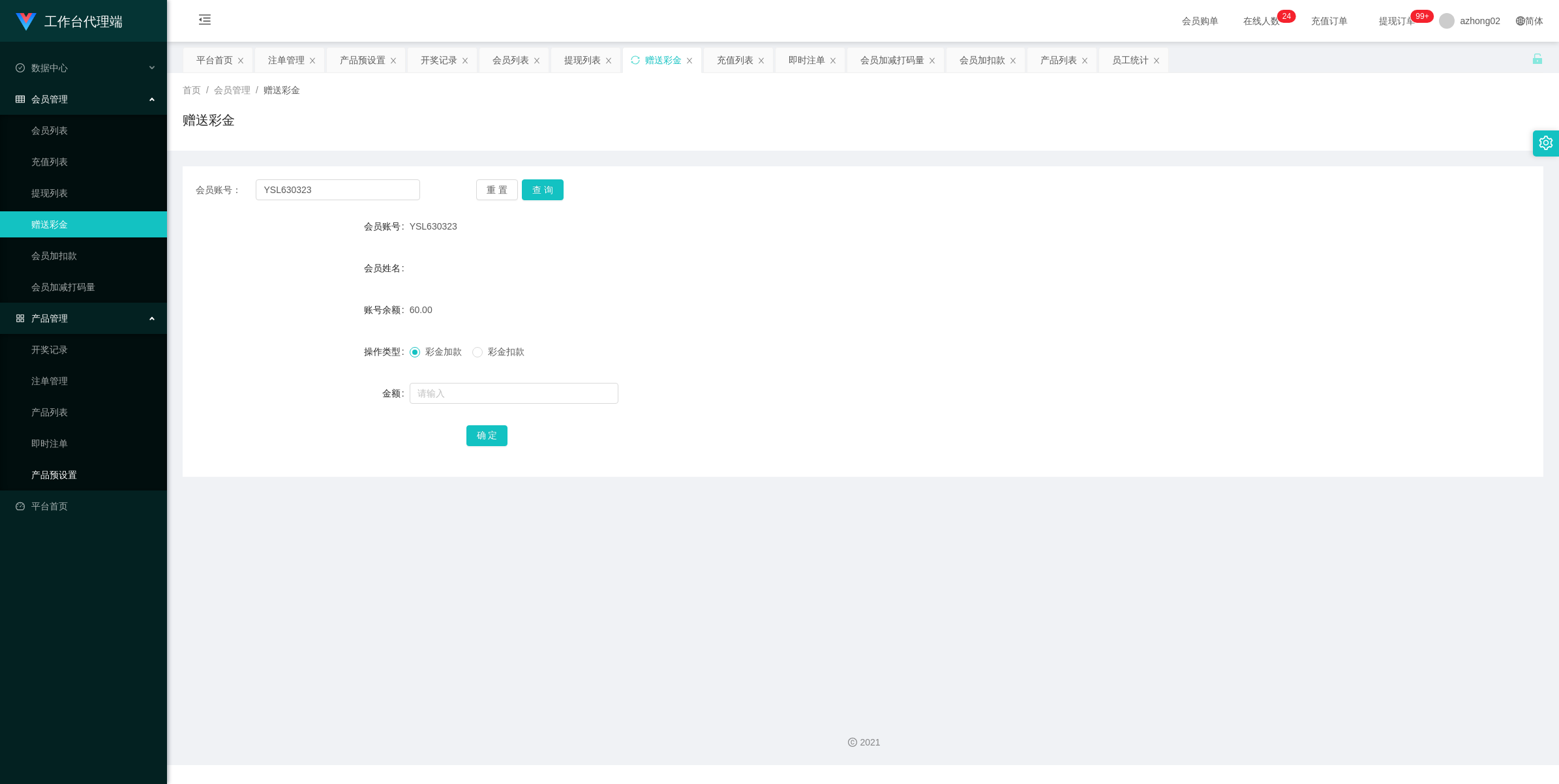
click at [65, 462] on link "产品预设置" at bounding box center [94, 475] width 125 height 27
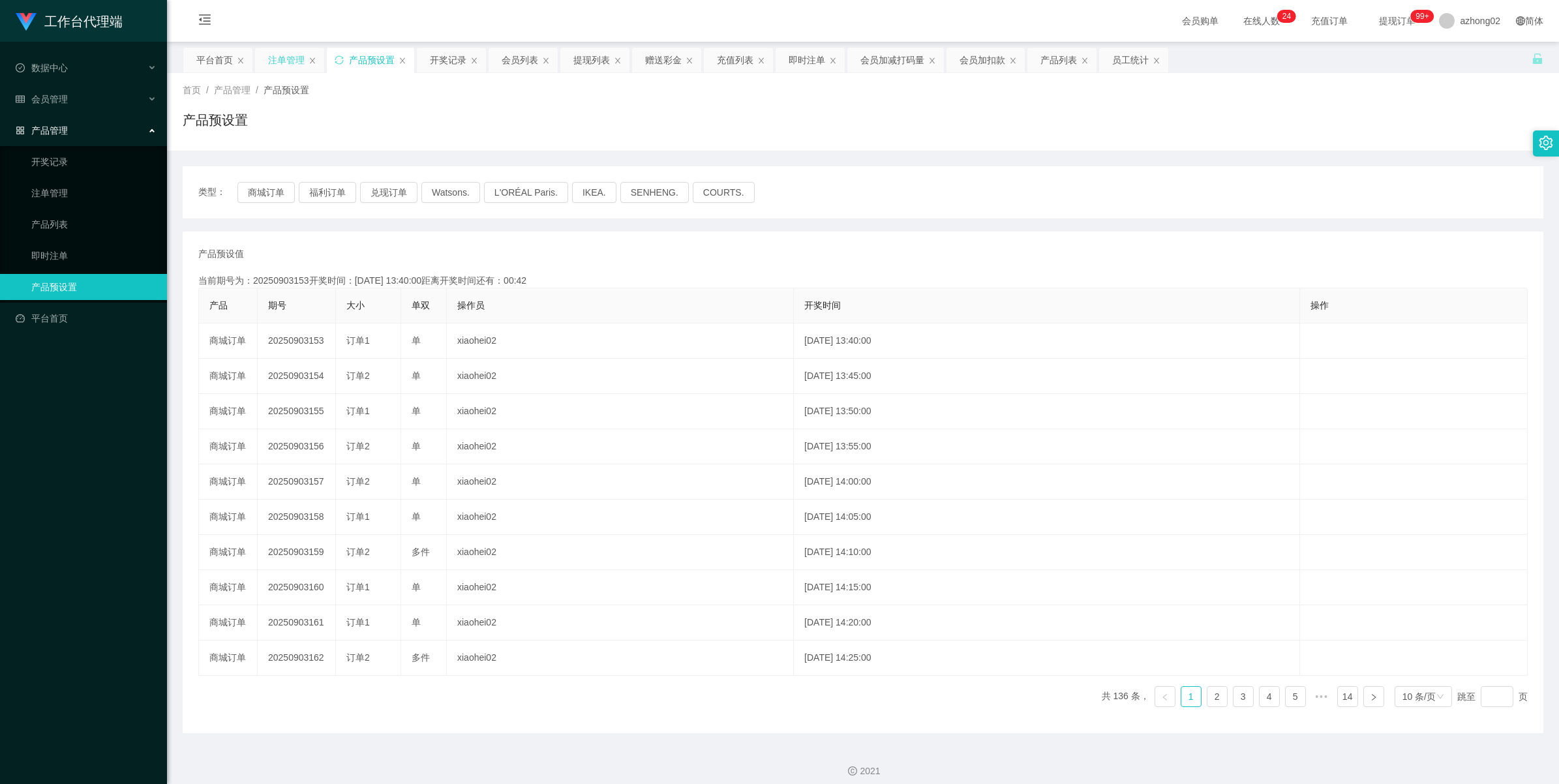
click at [279, 53] on div "注单管理" at bounding box center [286, 60] width 37 height 25
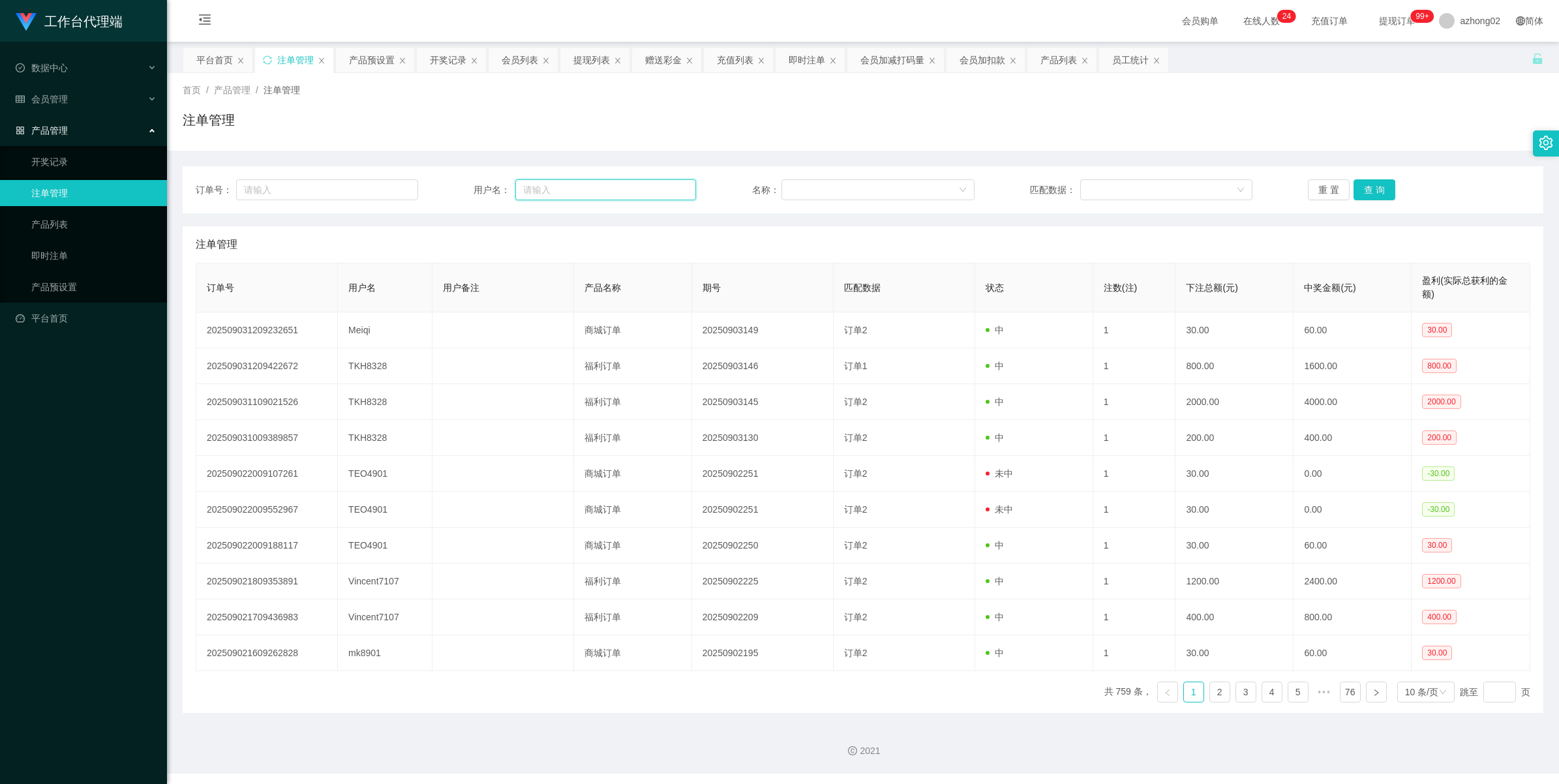
click at [620, 193] on input "text" at bounding box center [605, 190] width 181 height 21
paste input "YSL630323"
type input "YSL630323"
click at [1367, 194] on button "查 询" at bounding box center [1375, 190] width 42 height 21
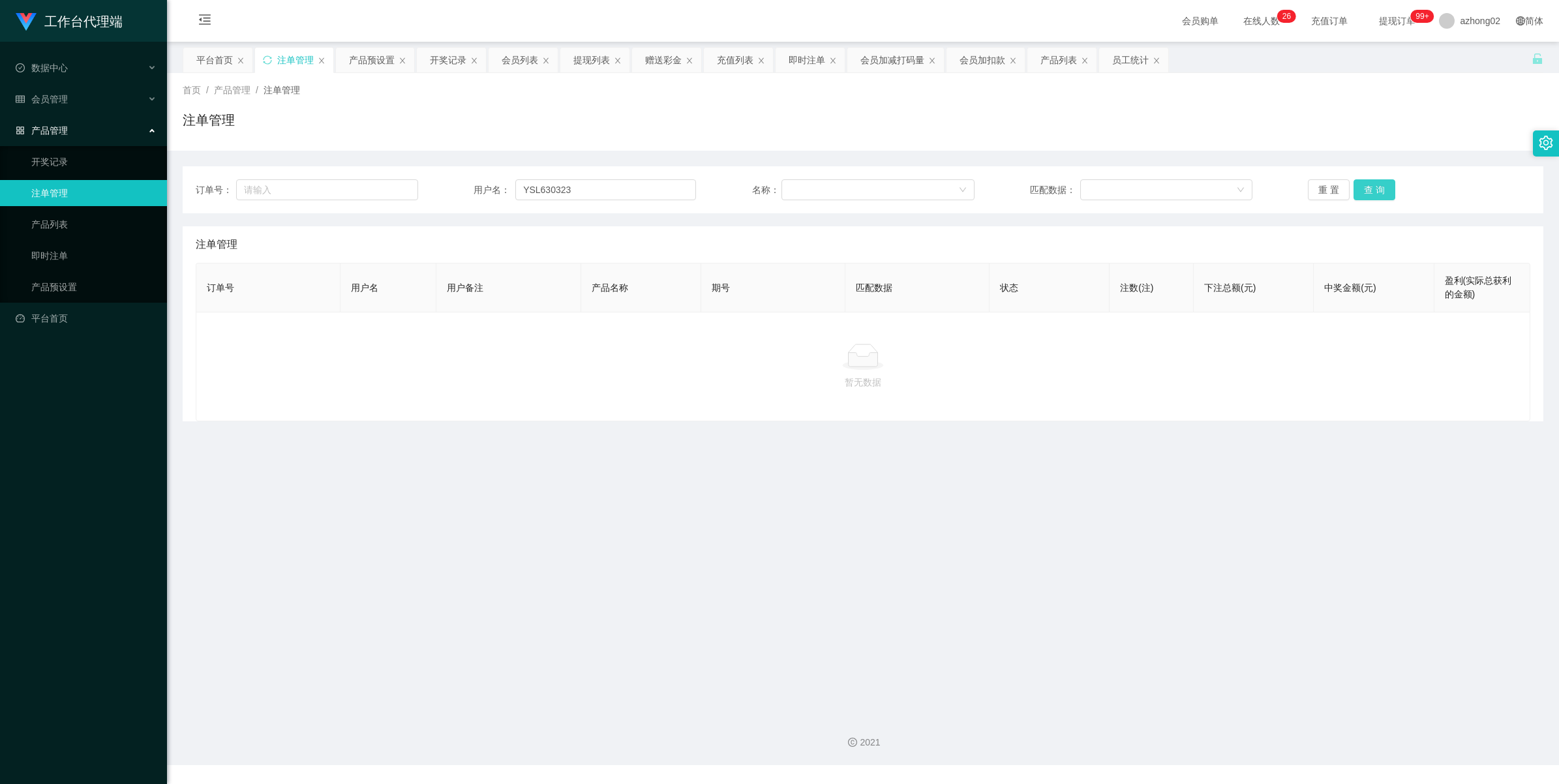
click at [1362, 187] on button "查 询" at bounding box center [1375, 190] width 42 height 21
click at [61, 104] on span "会员管理" at bounding box center [42, 99] width 52 height 10
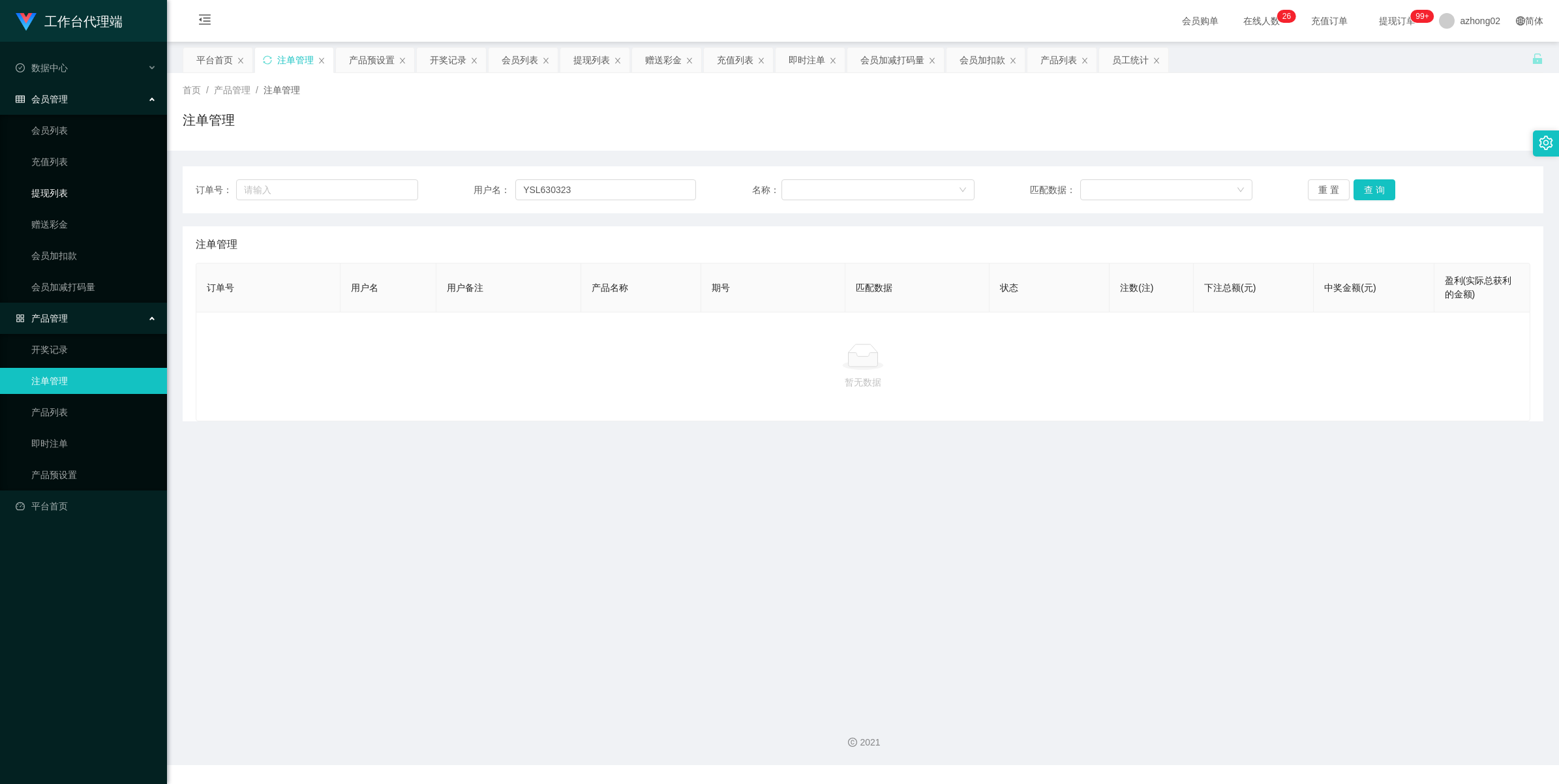
click at [51, 190] on link "提现列表" at bounding box center [94, 193] width 125 height 27
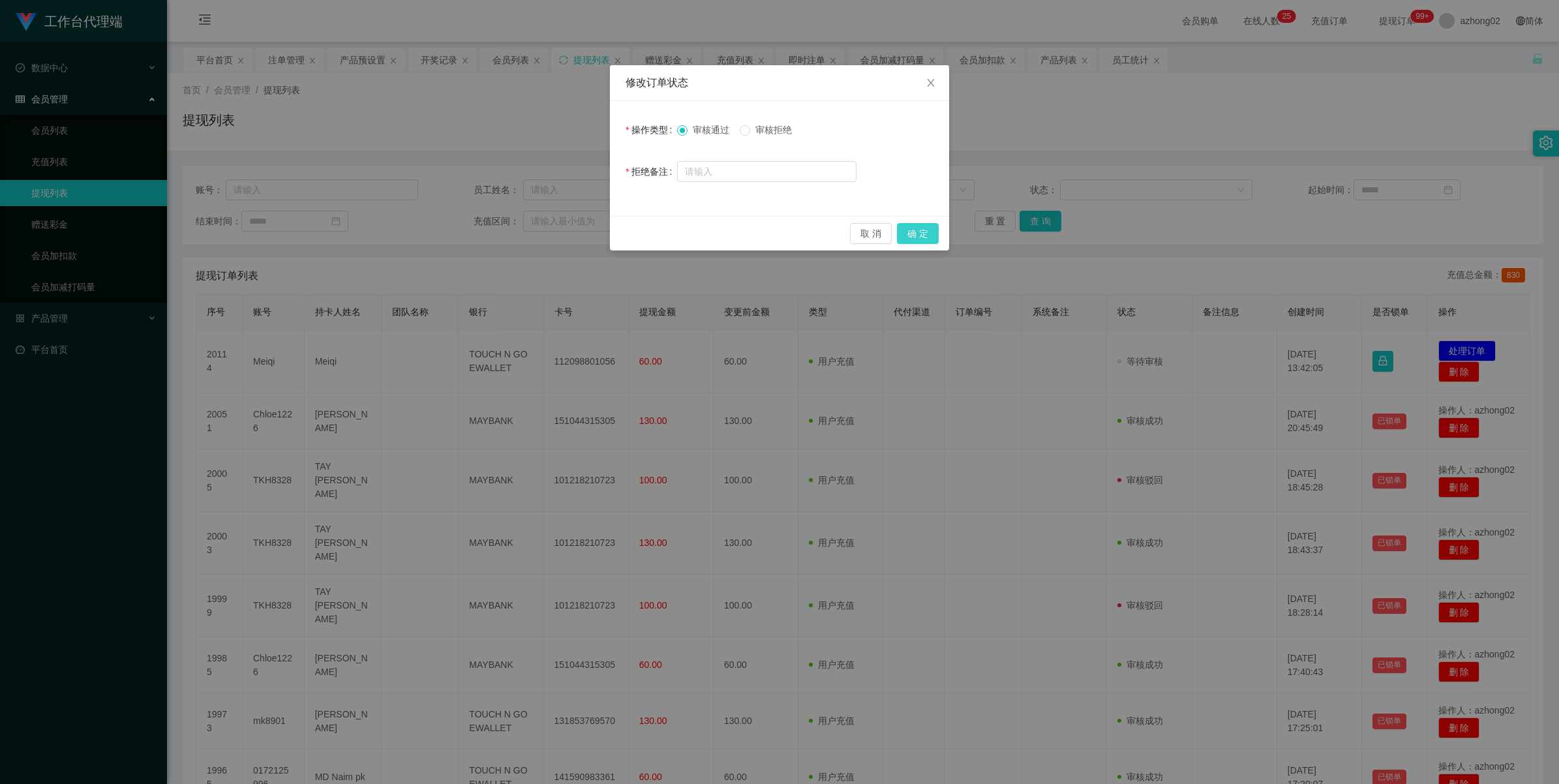
click at [936, 235] on button "确 定" at bounding box center [918, 233] width 42 height 21
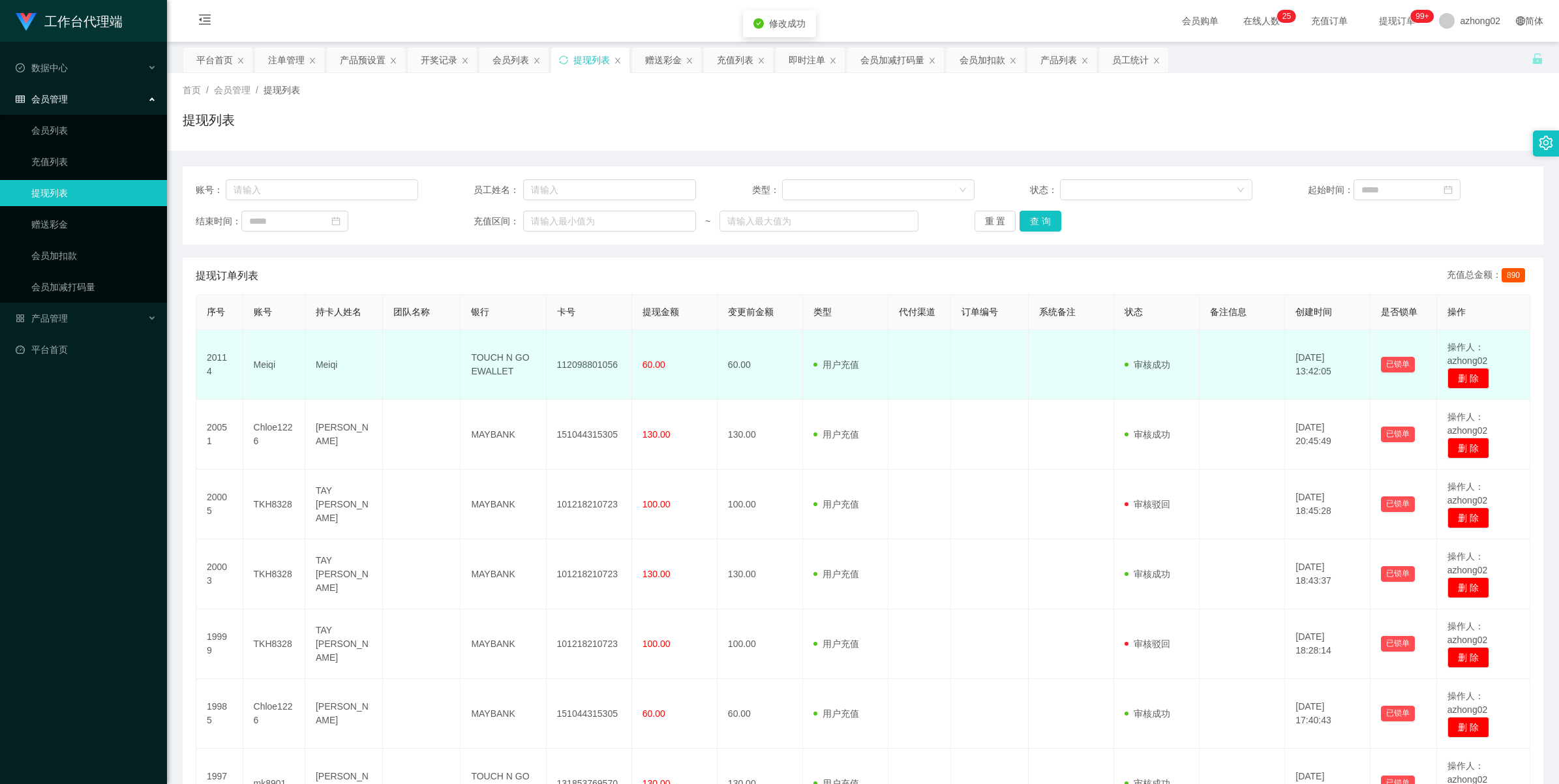
click at [585, 363] on td "112098801056" at bounding box center [590, 365] width 85 height 70
copy td "112098801056"
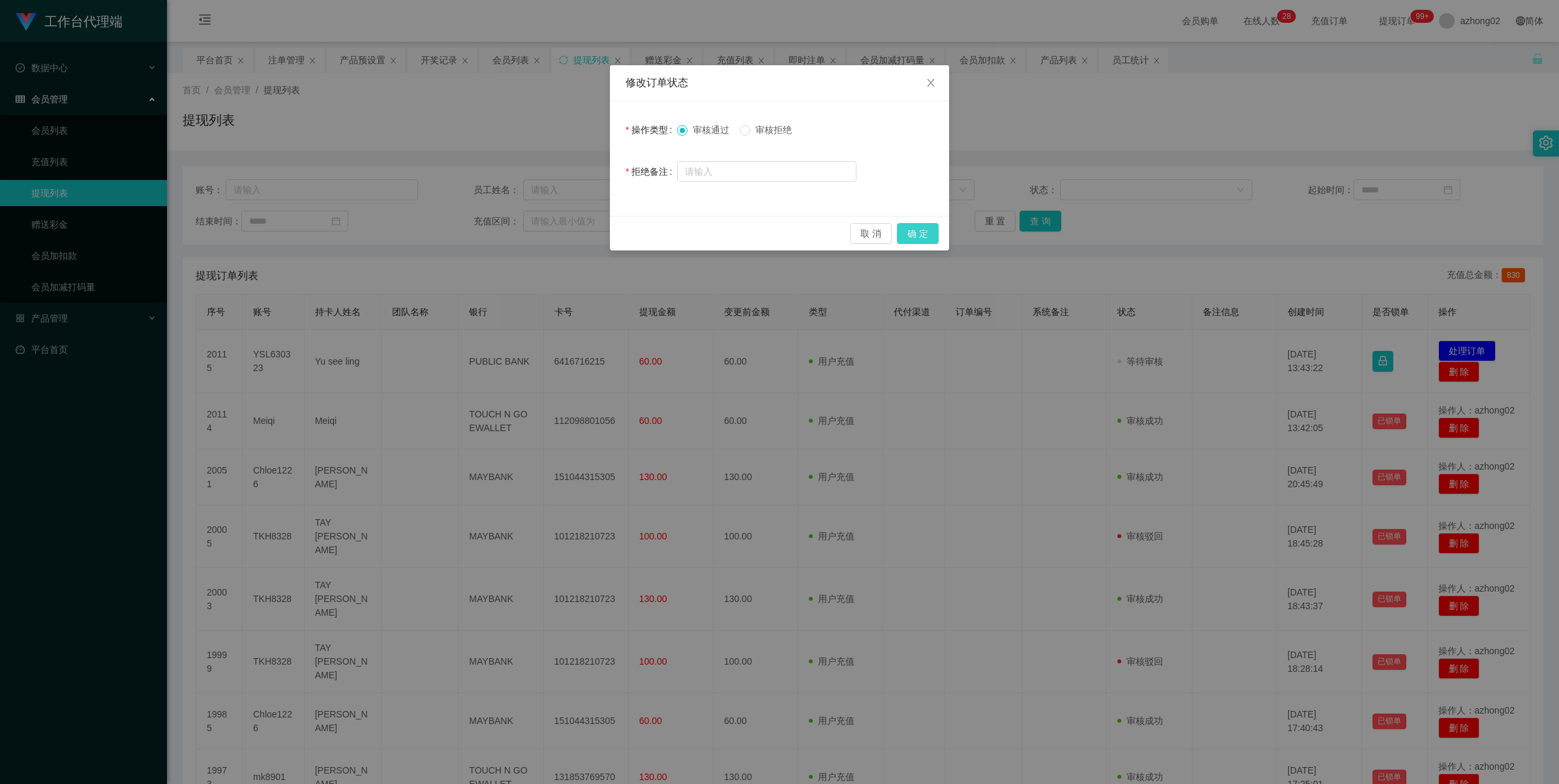
click at [930, 242] on button "确 定" at bounding box center [918, 233] width 42 height 21
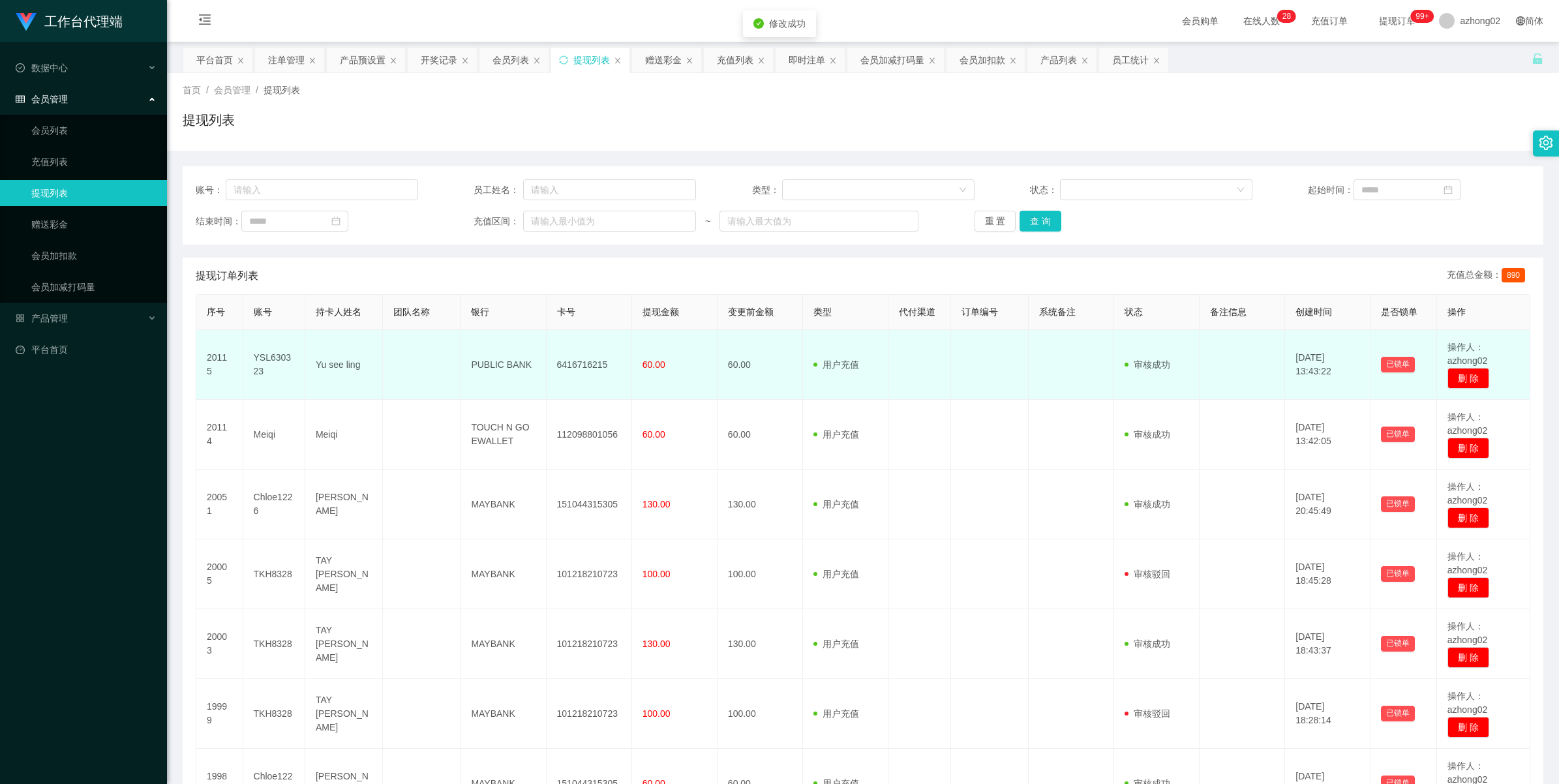
click at [589, 362] on td "6416716215" at bounding box center [590, 365] width 85 height 70
copy td "6416716215"
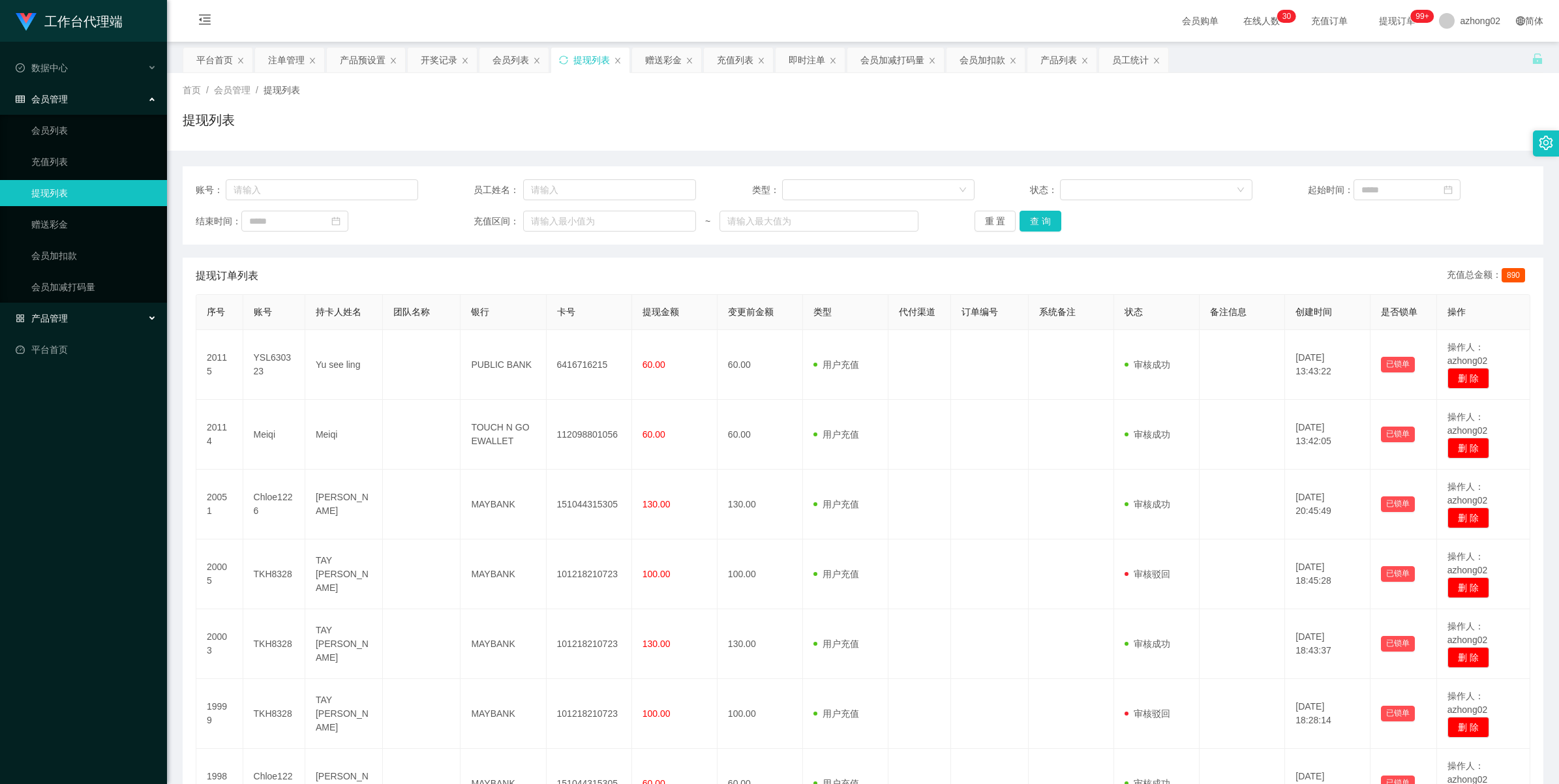
click at [43, 307] on div "产品管理" at bounding box center [83, 319] width 167 height 27
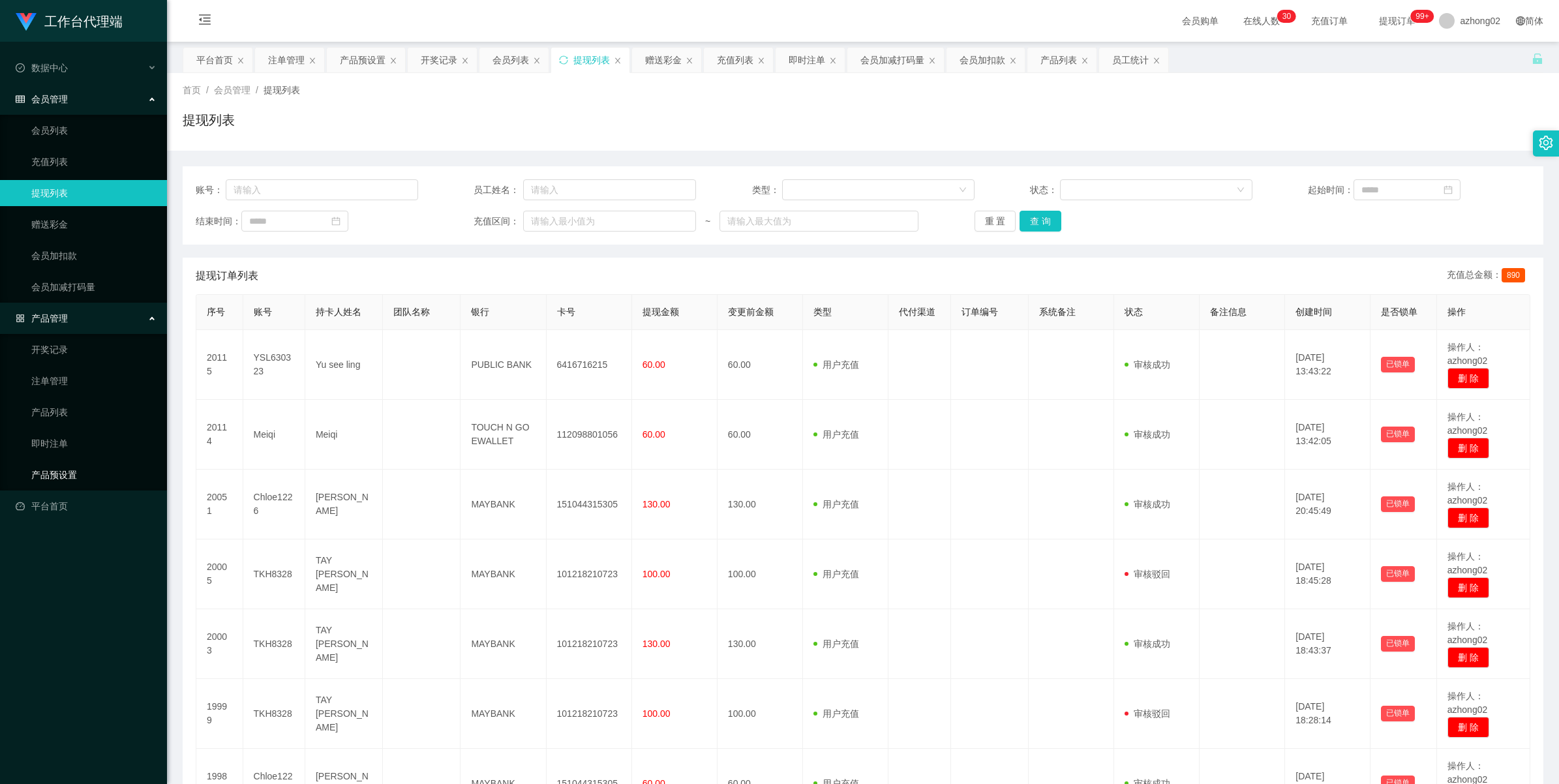
click at [61, 470] on link "产品预设置" at bounding box center [94, 475] width 125 height 27
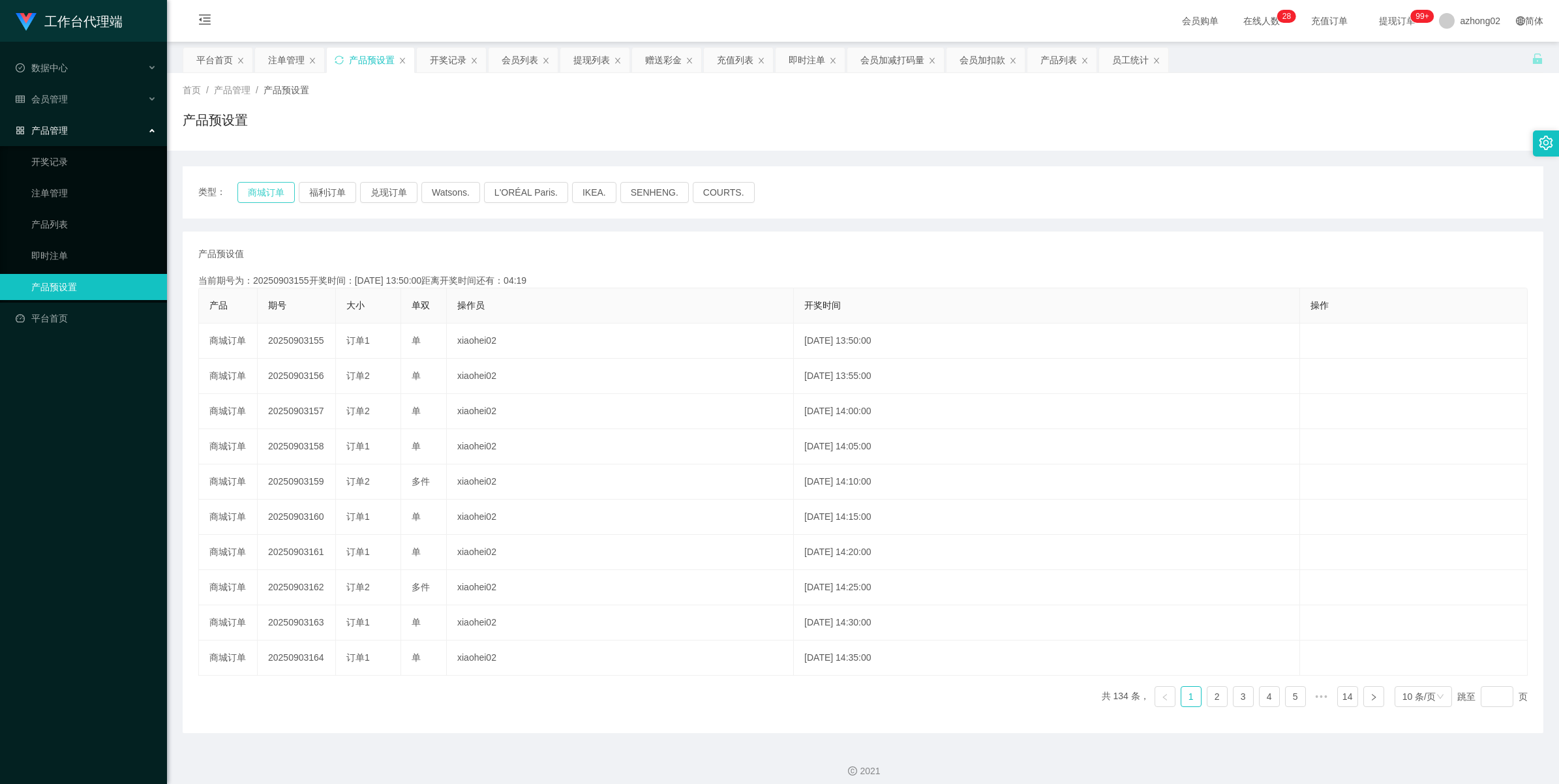
click at [265, 193] on button "商城订单" at bounding box center [266, 192] width 58 height 21
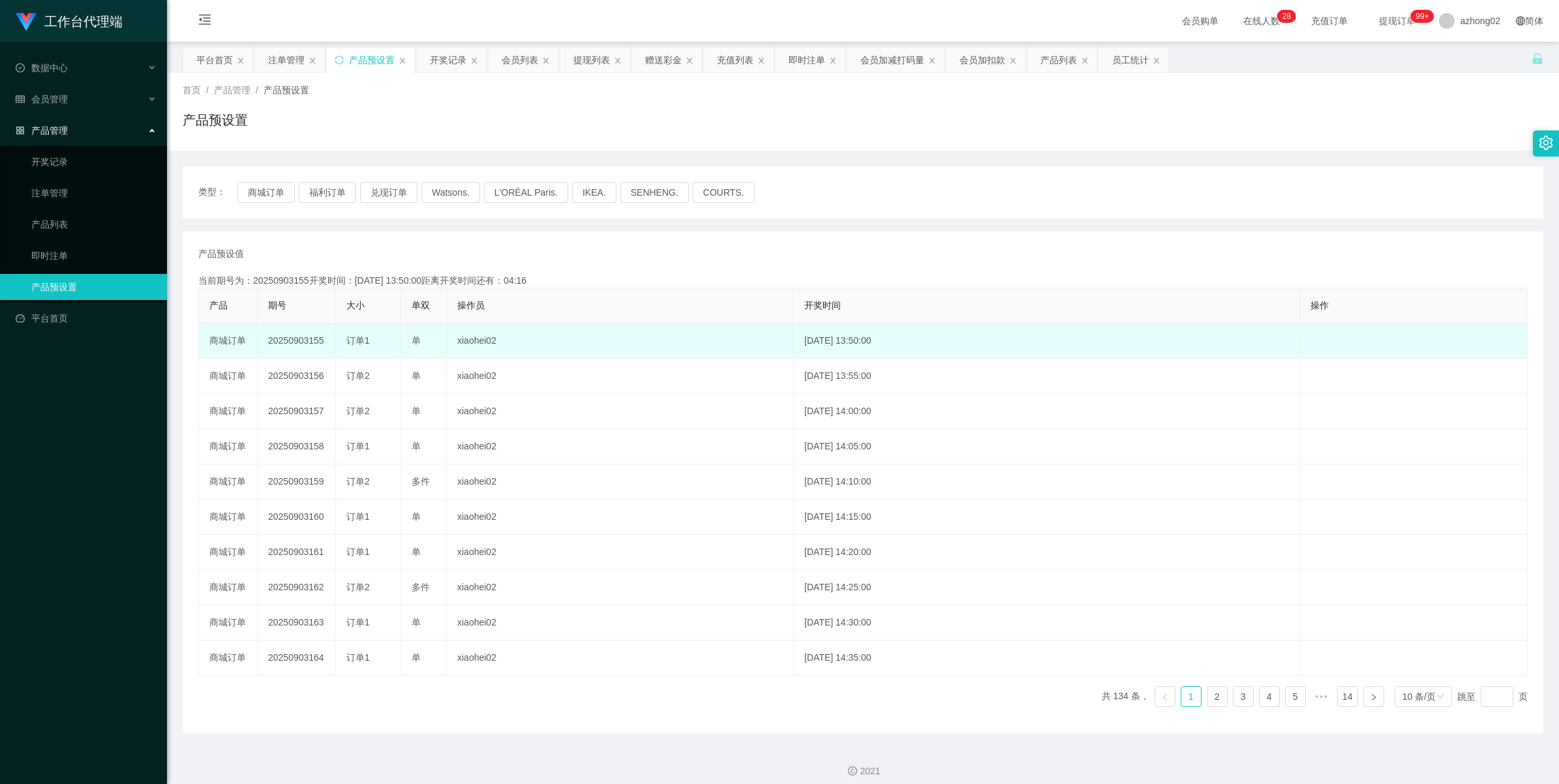
click at [287, 344] on td "20250903155" at bounding box center [297, 340] width 79 height 35
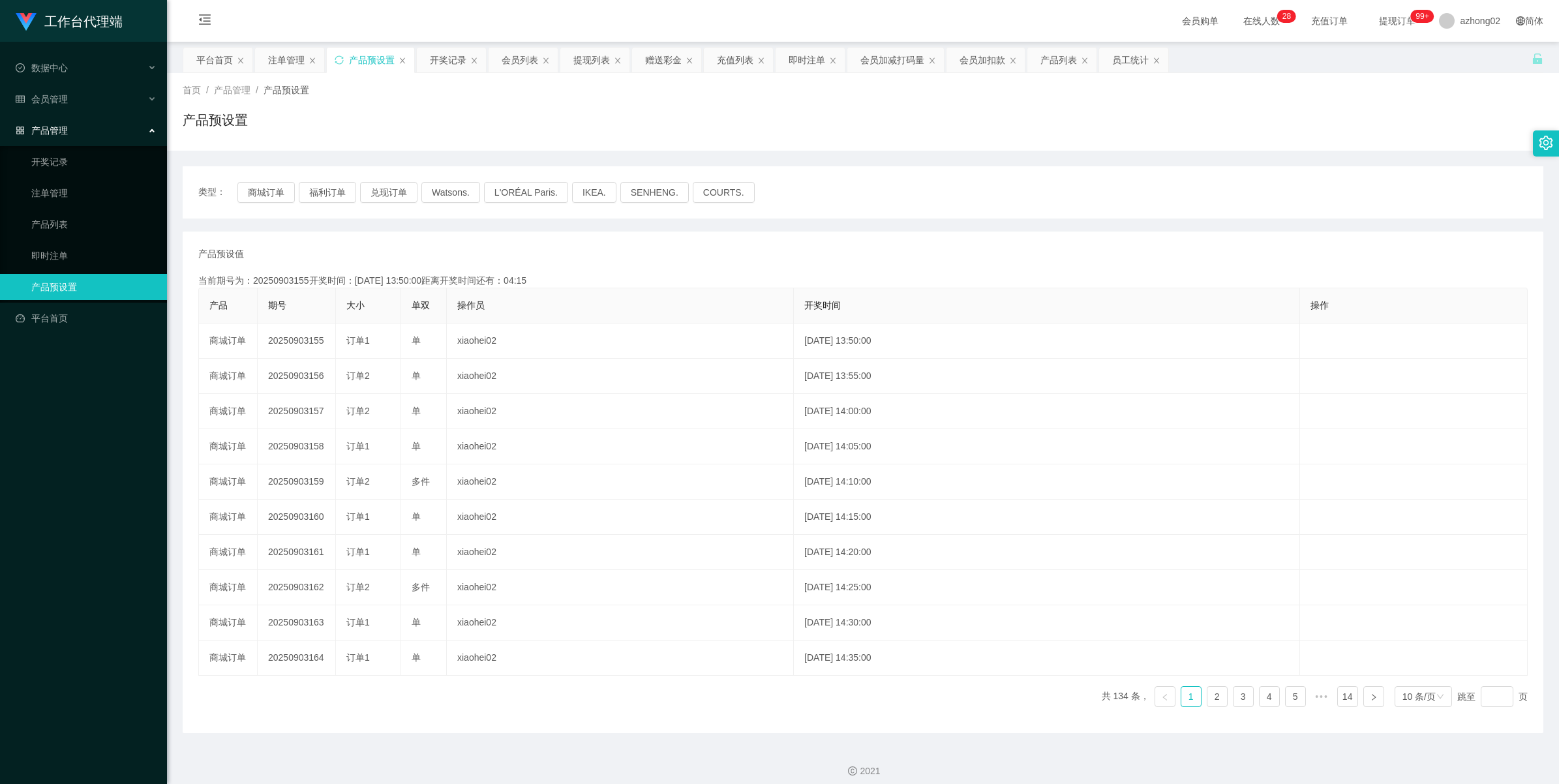
copy td "20250903155"
click at [53, 157] on link "开奖记录" at bounding box center [94, 162] width 125 height 27
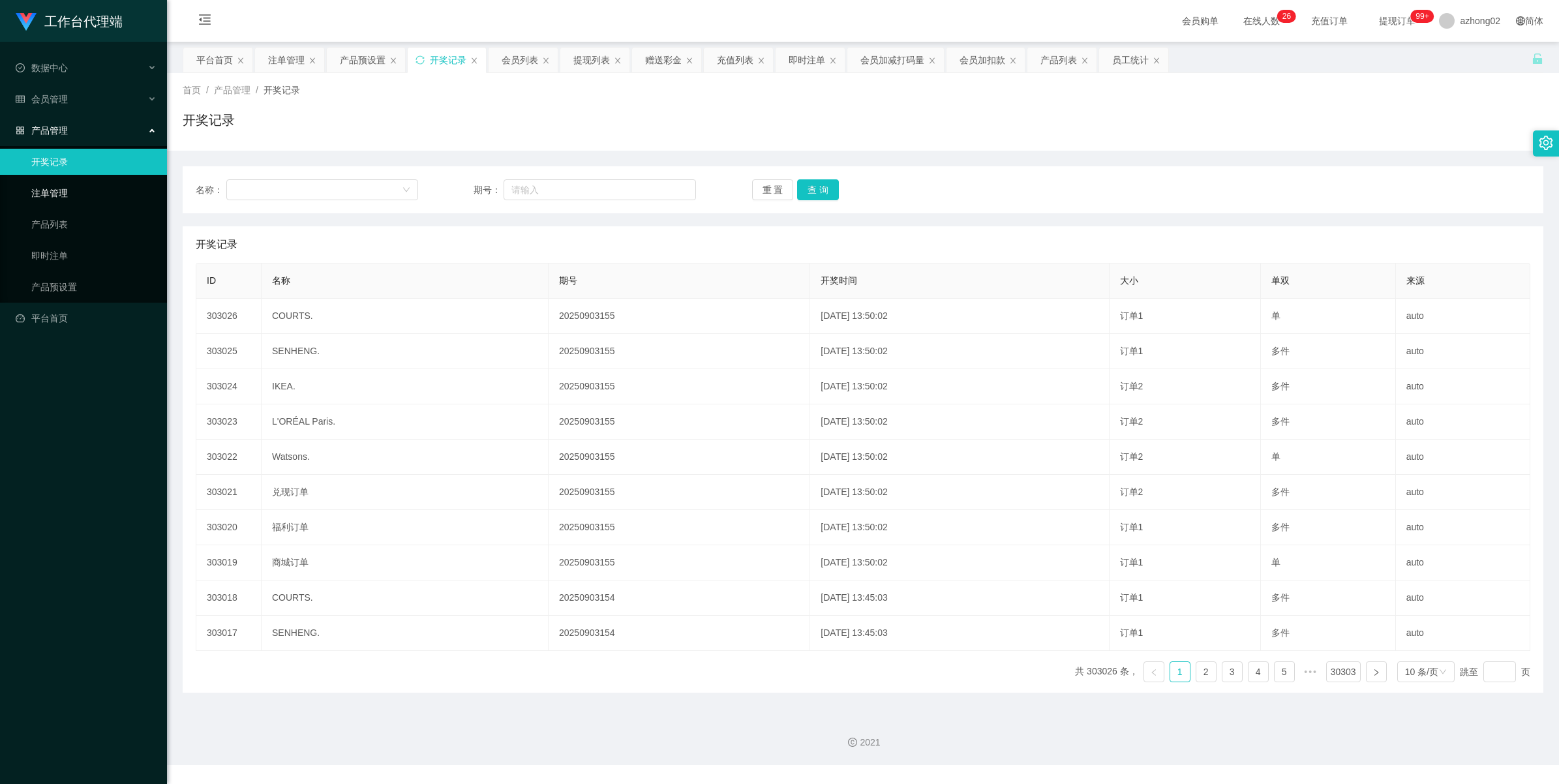
drag, startPoint x: 53, startPoint y: 187, endPoint x: 54, endPoint y: 199, distance: 12.0
click at [53, 190] on link "注单管理" at bounding box center [94, 193] width 125 height 27
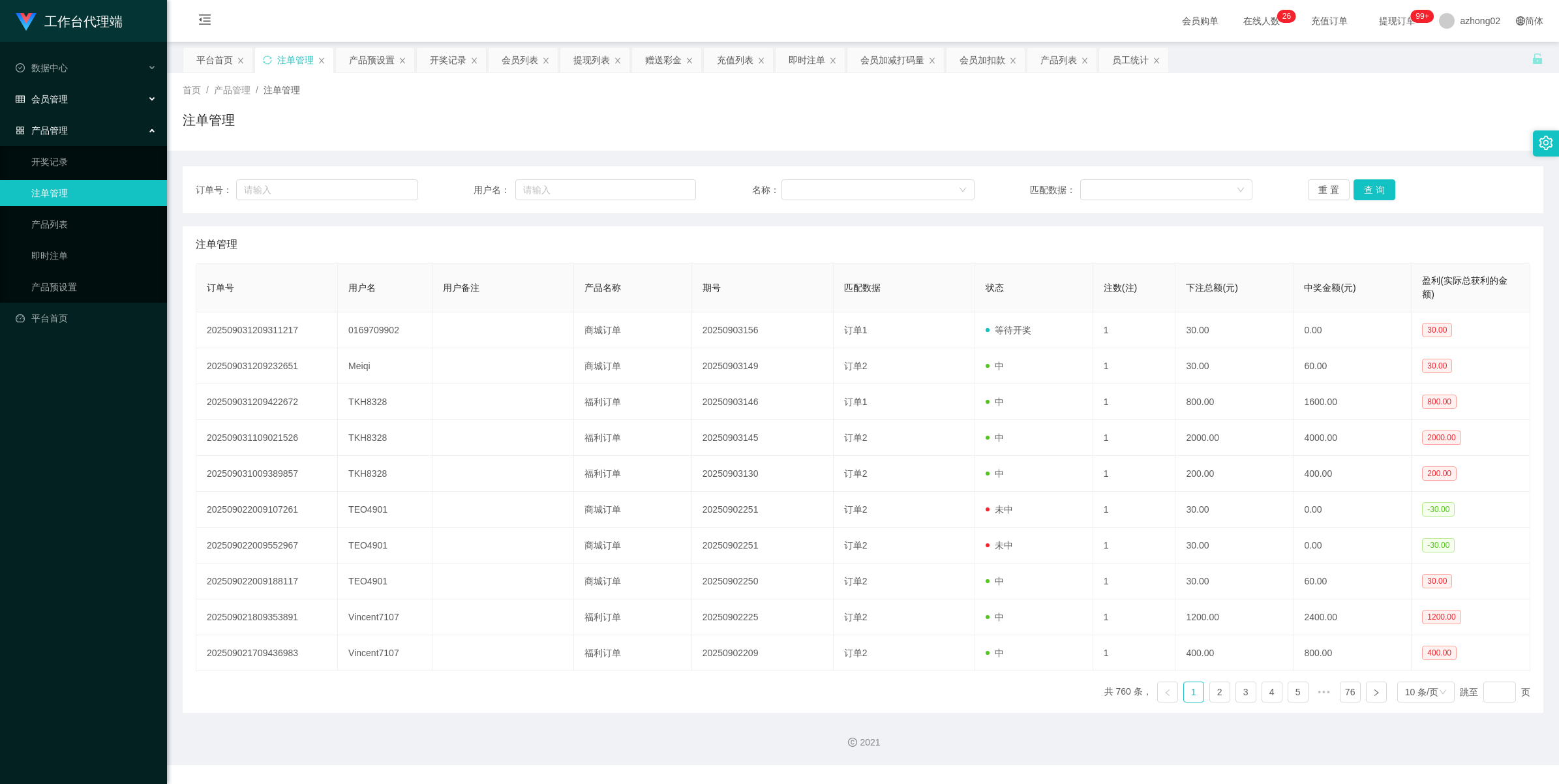
click at [53, 108] on div "会员管理" at bounding box center [83, 100] width 167 height 27
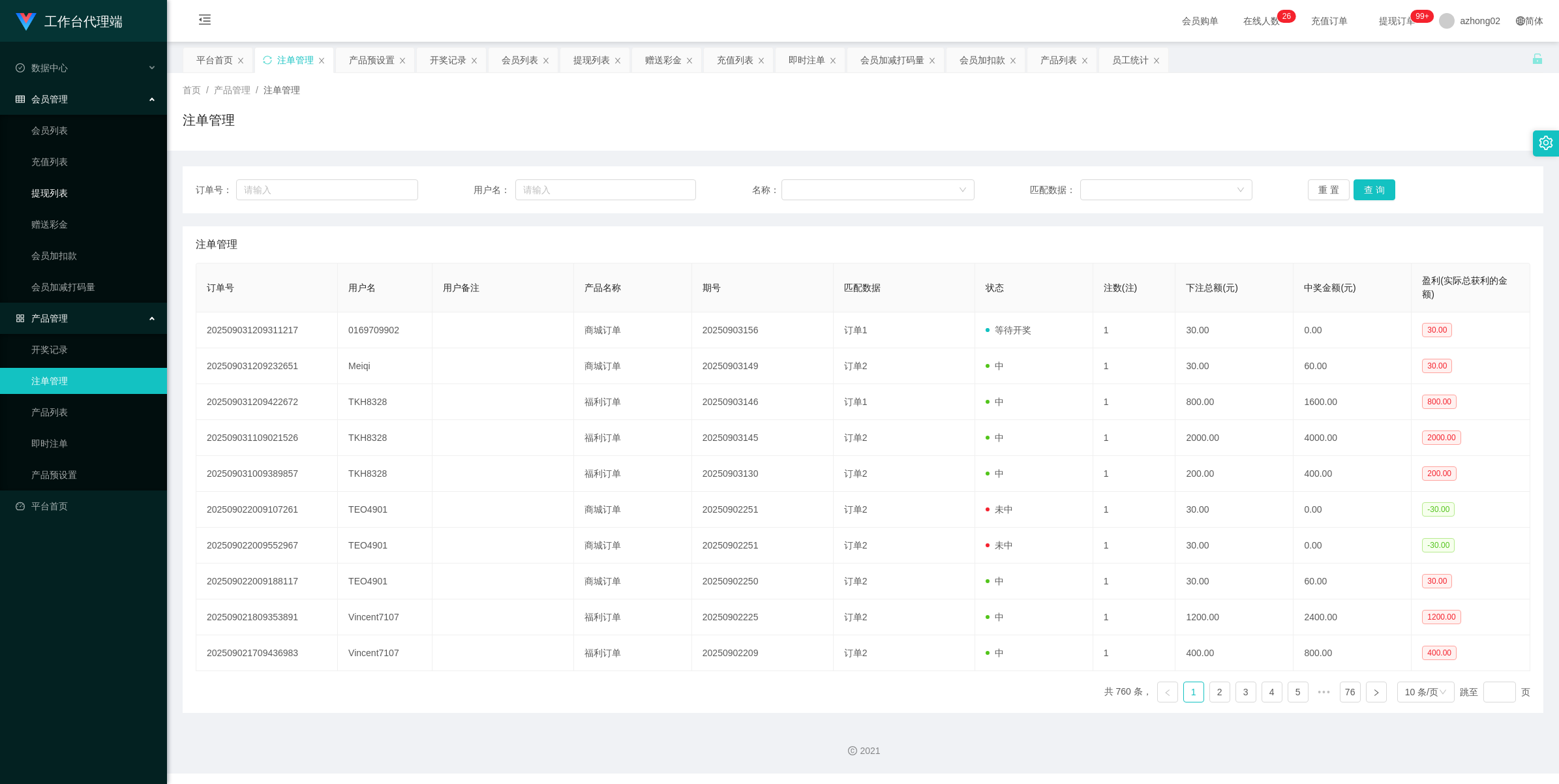
drag, startPoint x: 61, startPoint y: 196, endPoint x: 64, endPoint y: 203, distance: 7.6
click at [62, 197] on link "提现列表" at bounding box center [94, 193] width 125 height 27
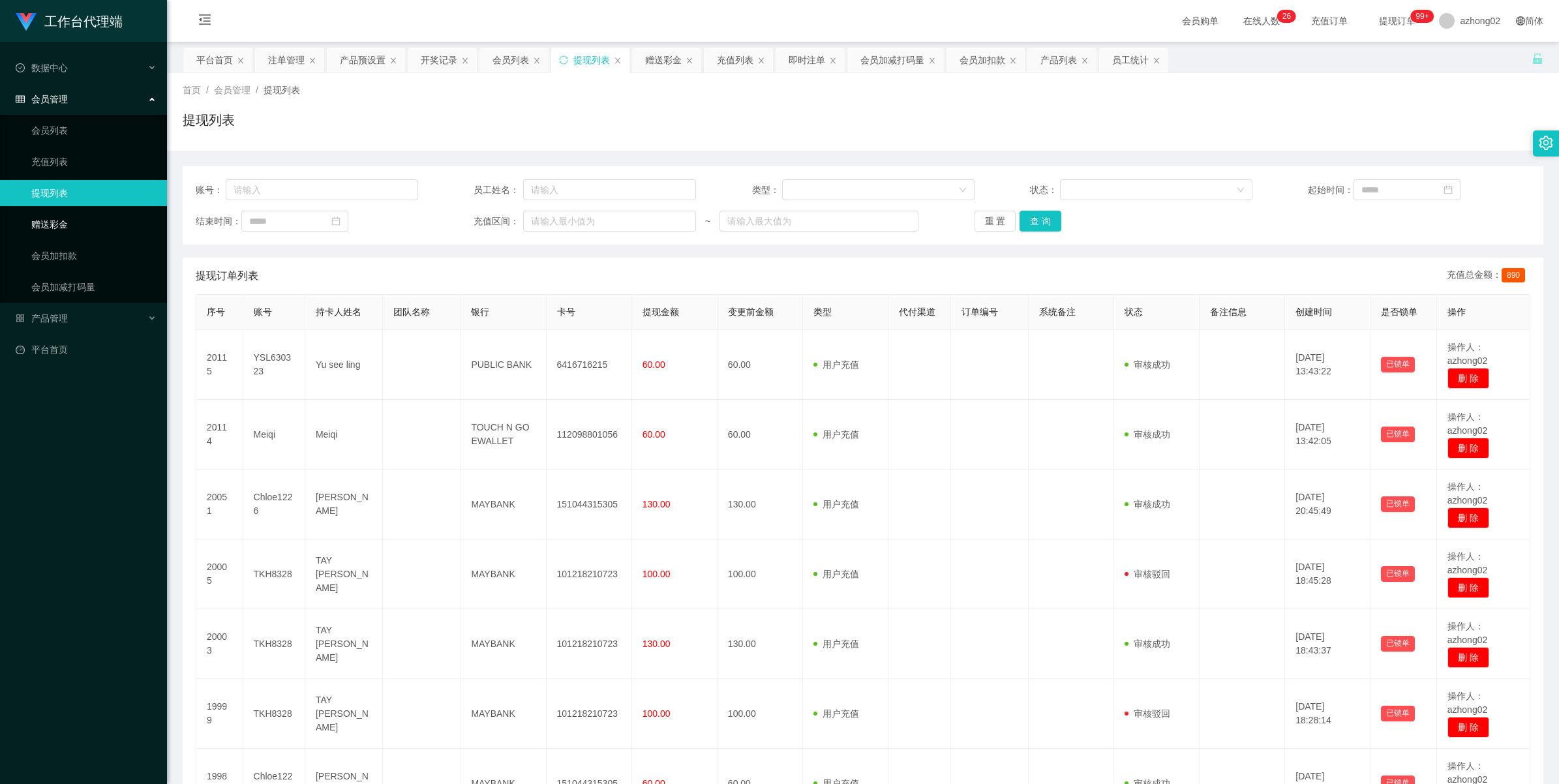
drag, startPoint x: 72, startPoint y: 215, endPoint x: 95, endPoint y: 210, distance: 23.5
click at [73, 215] on link "赠送彩金" at bounding box center [94, 225] width 125 height 27
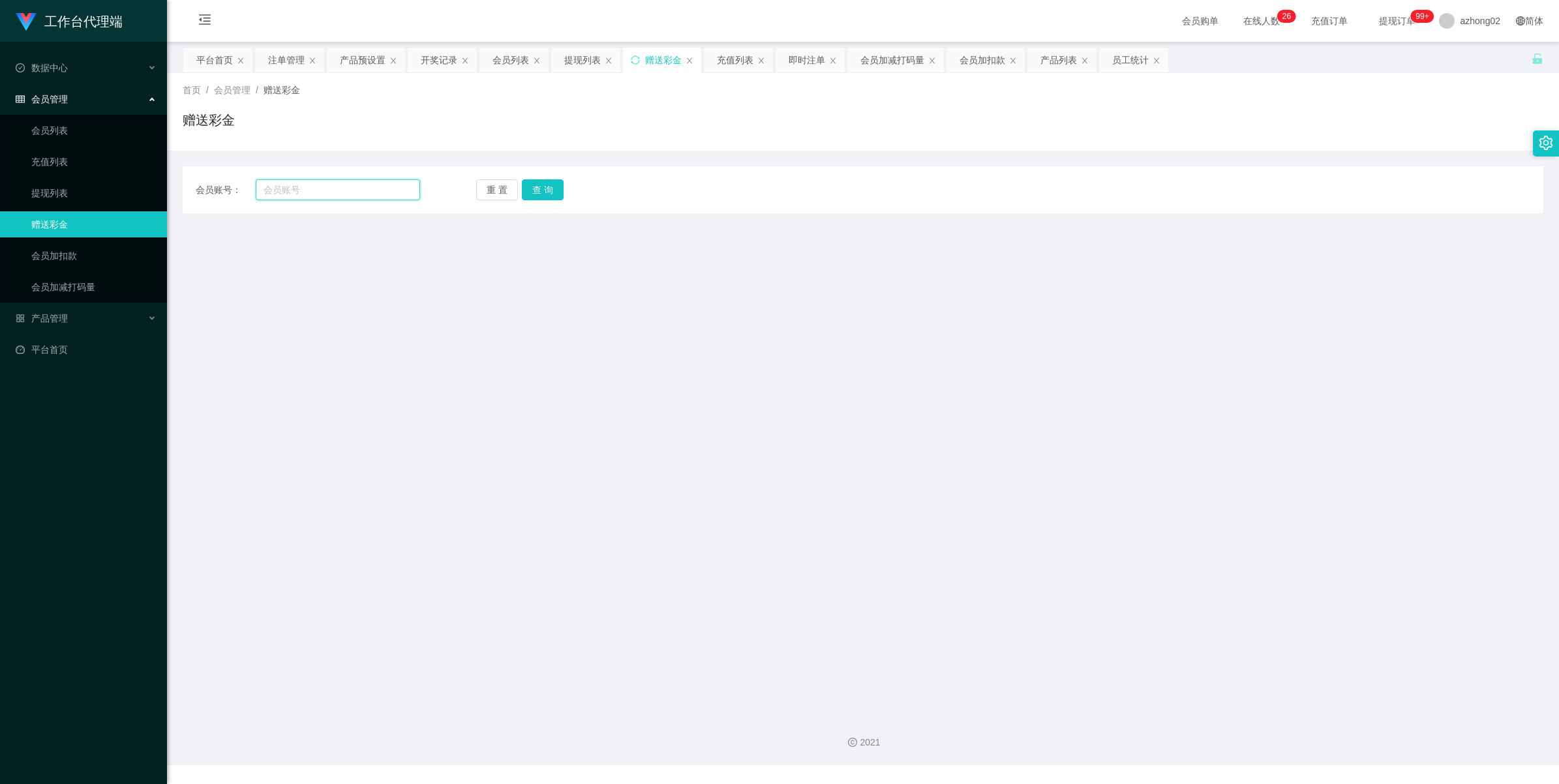
click at [305, 187] on input "text" at bounding box center [338, 190] width 164 height 21
paste input "0169709902"
type input "0169709902"
click at [551, 194] on button "查 询" at bounding box center [542, 190] width 42 height 21
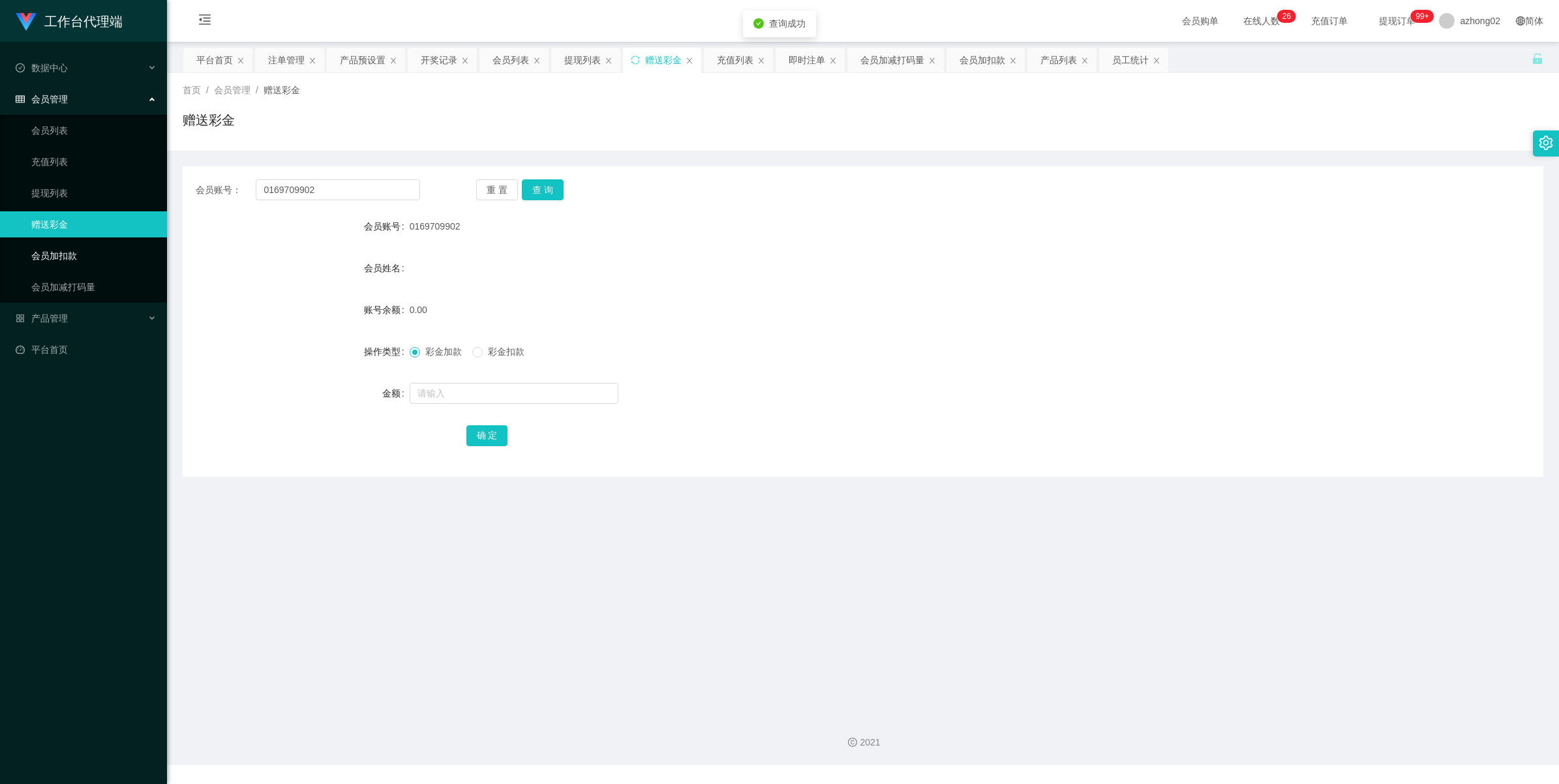
click at [61, 253] on link "会员加扣款" at bounding box center [94, 256] width 125 height 27
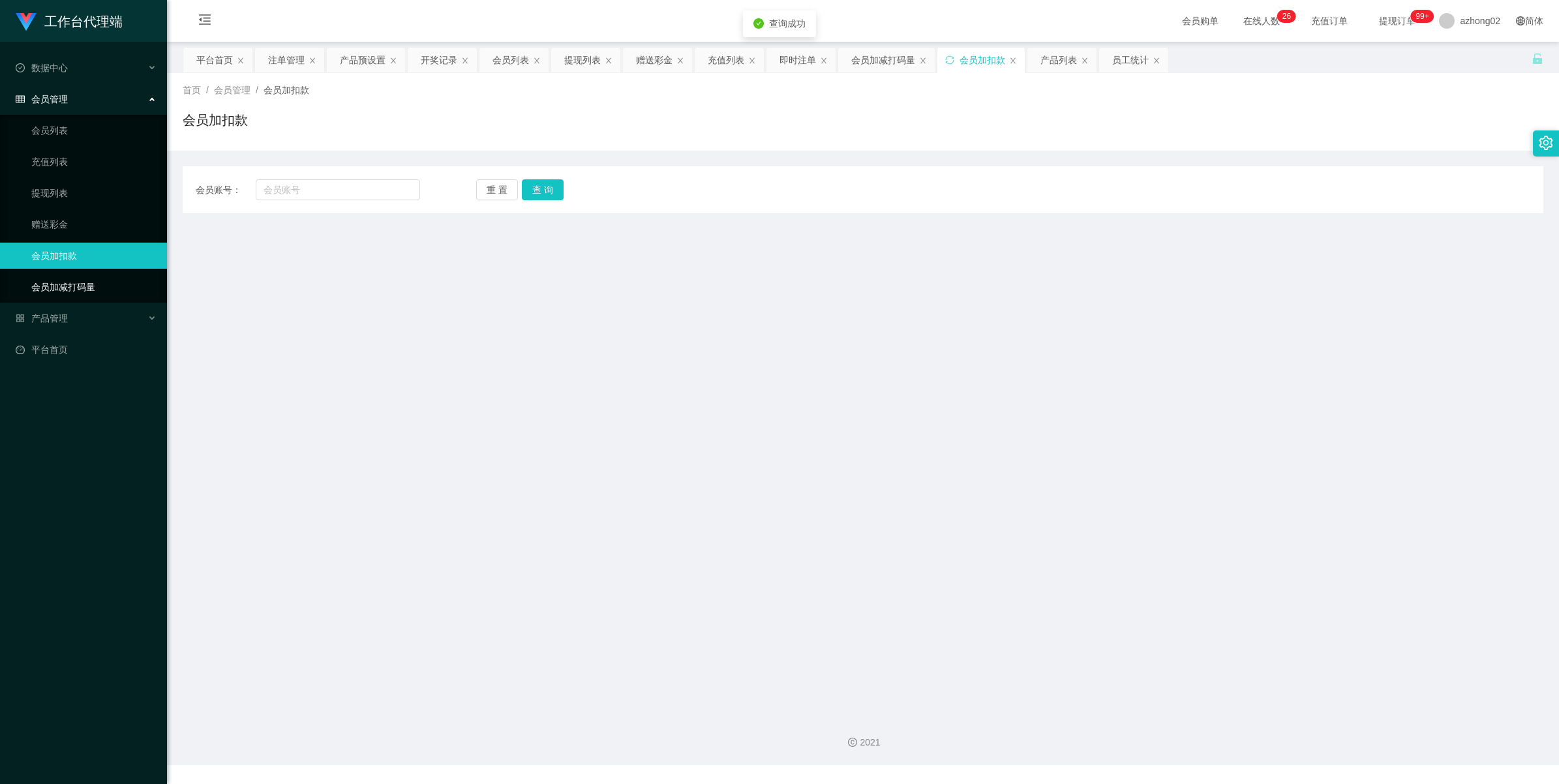
click at [68, 284] on link "会员加减打码量" at bounding box center [94, 287] width 125 height 27
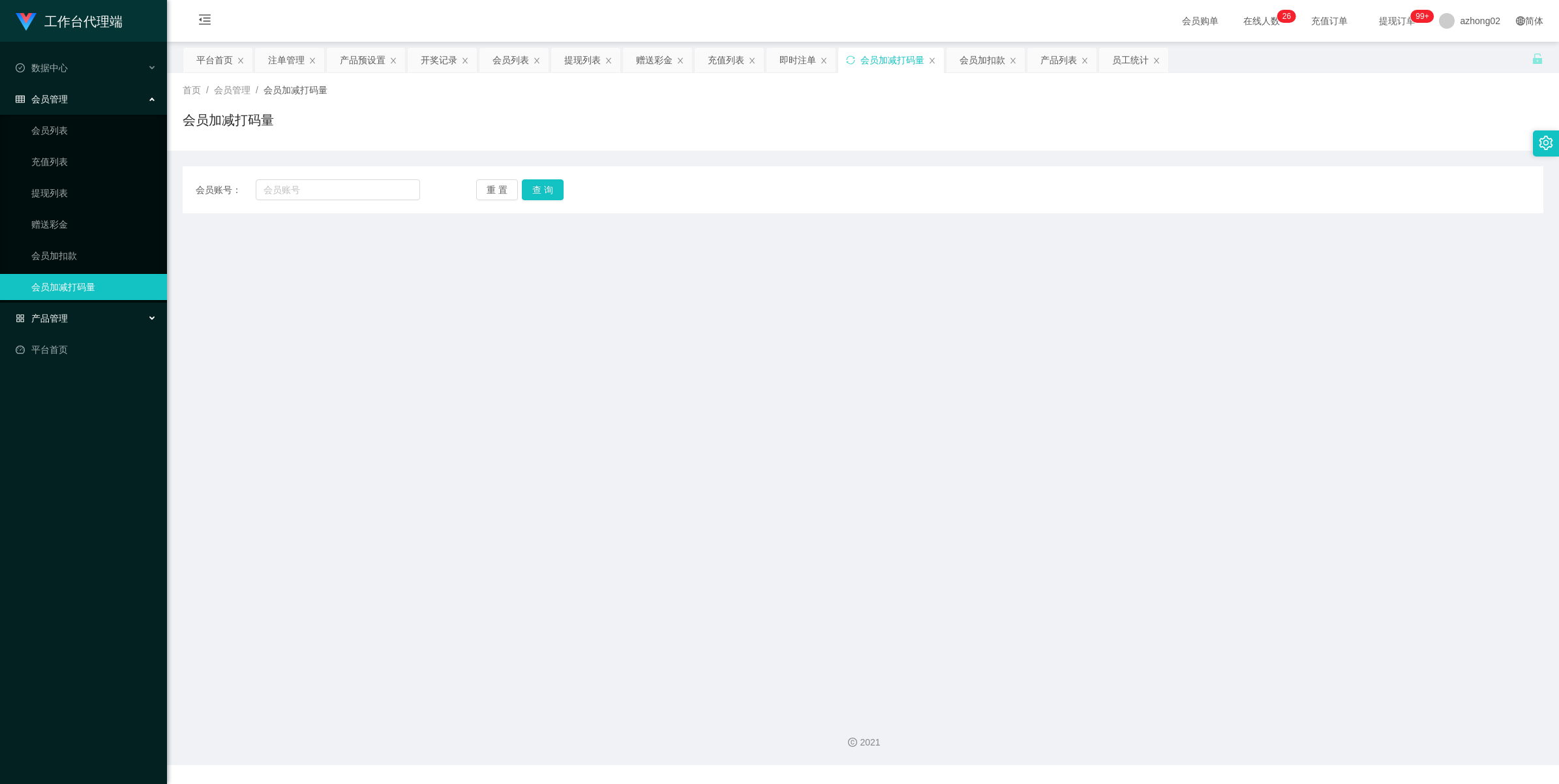
click at [43, 317] on span "产品管理" at bounding box center [42, 318] width 52 height 10
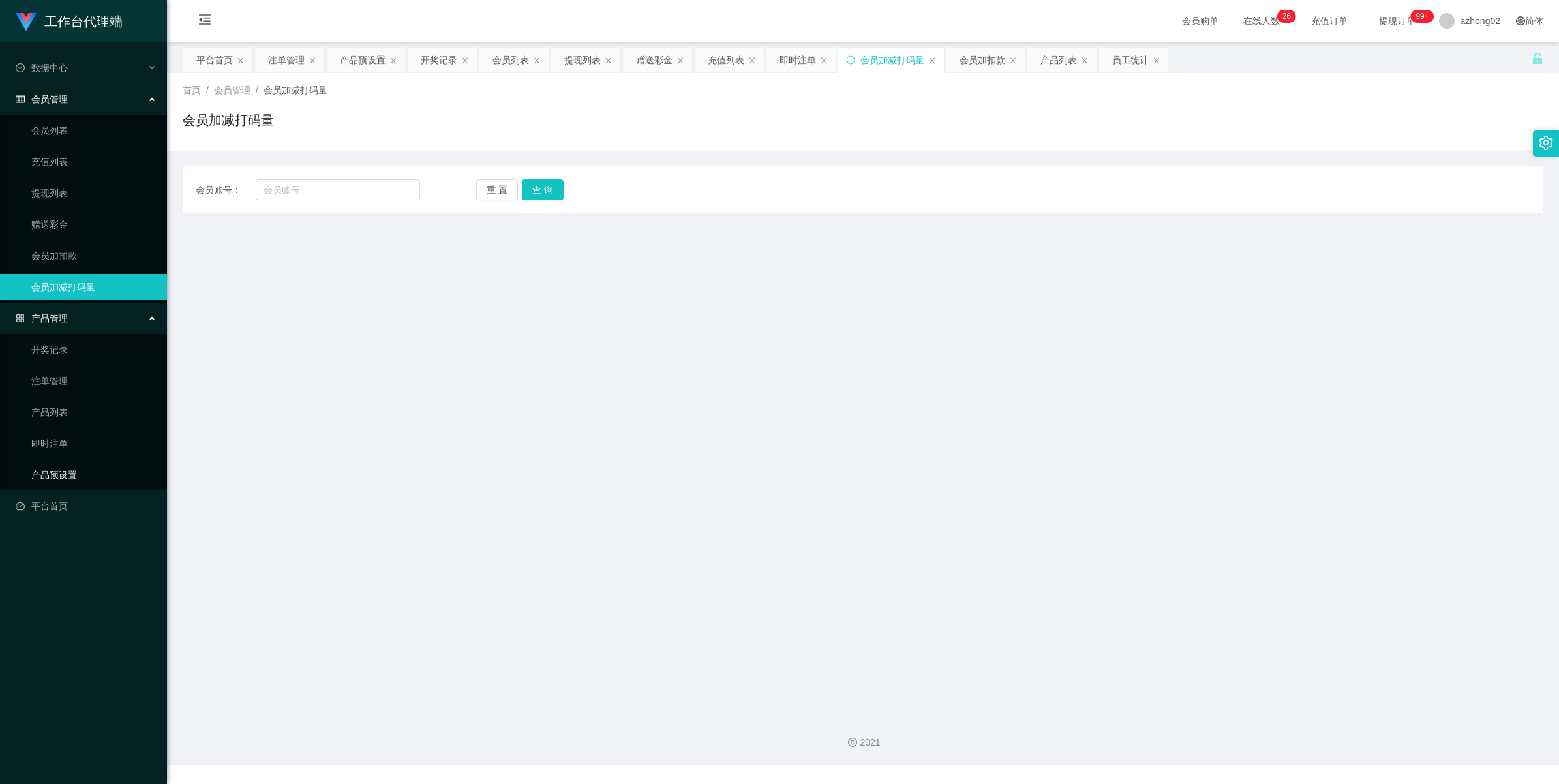
click at [66, 478] on link "产品预设置" at bounding box center [94, 475] width 125 height 27
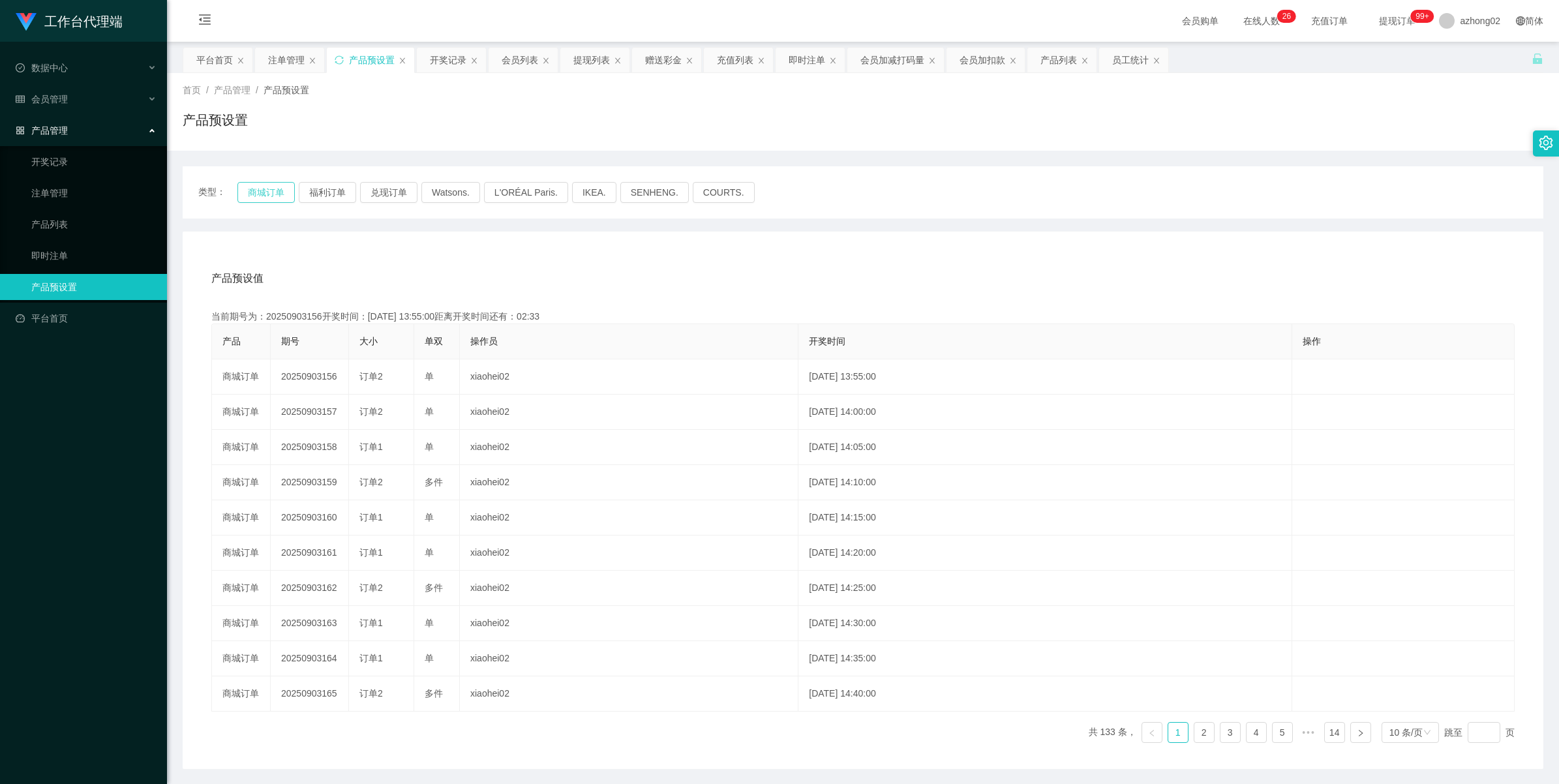
click at [276, 191] on button "商城订单" at bounding box center [266, 192] width 58 height 21
drag, startPoint x: 283, startPoint y: 64, endPoint x: 296, endPoint y: 65, distance: 13.0
click at [283, 62] on div "注单管理" at bounding box center [286, 60] width 37 height 25
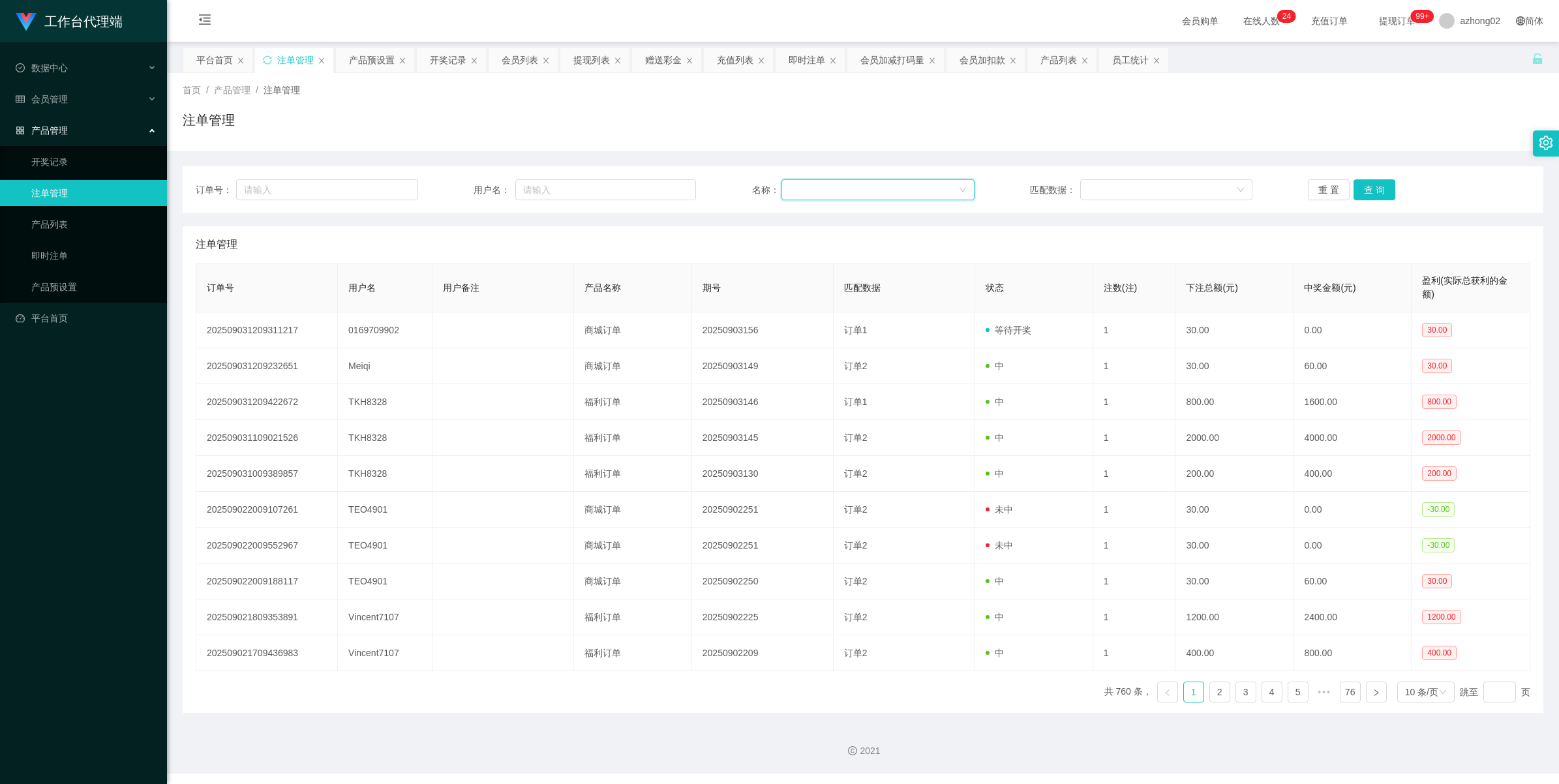
click at [807, 191] on div at bounding box center [872, 190] width 168 height 20
click at [661, 187] on input "text" at bounding box center [605, 190] width 181 height 21
paste input "0169709902"
type input "0169709902"
click at [1362, 192] on button "查 询" at bounding box center [1375, 190] width 42 height 21
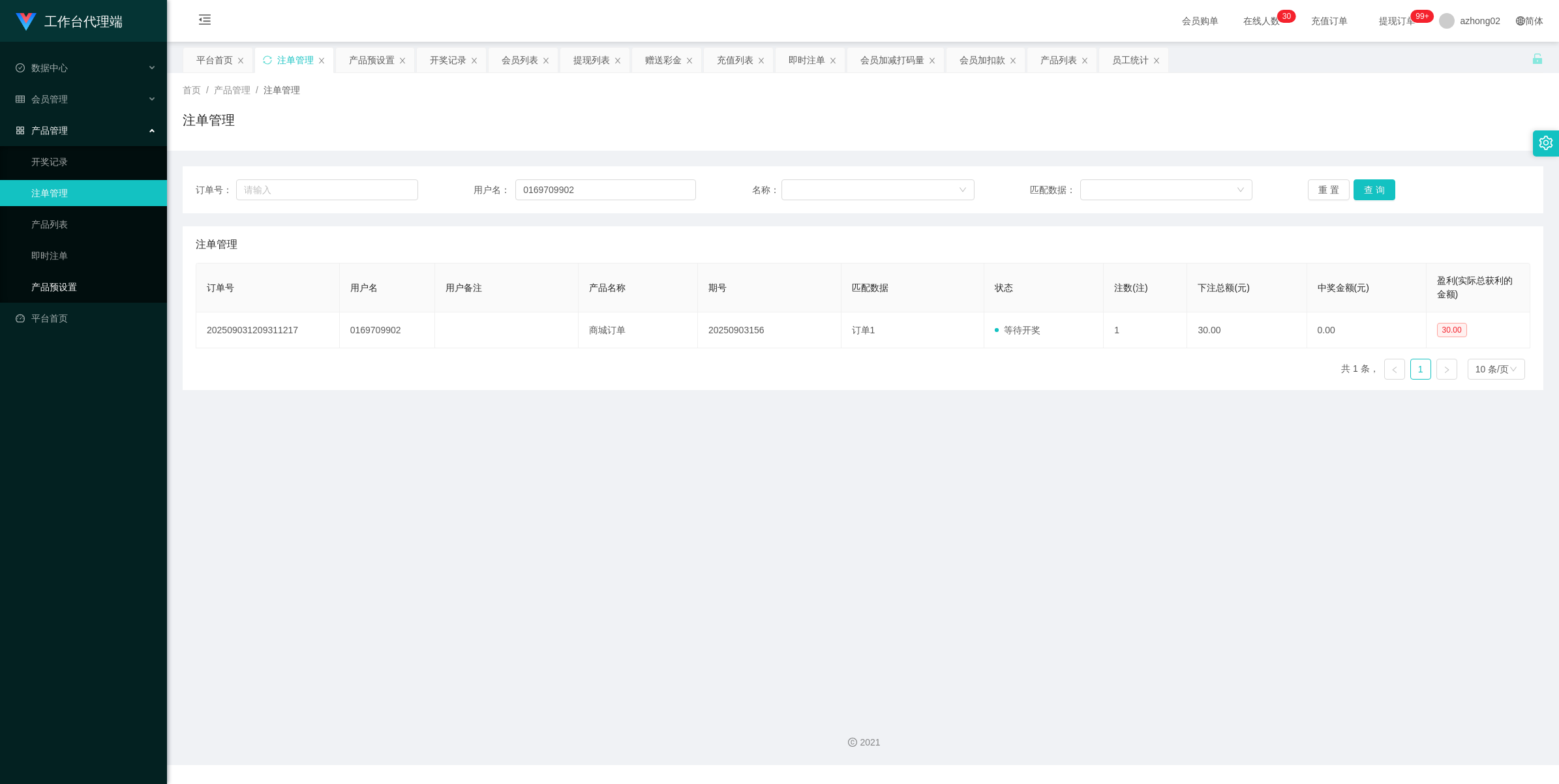
drag, startPoint x: 46, startPoint y: 287, endPoint x: 52, endPoint y: 282, distance: 7.8
click at [46, 287] on link "产品预设置" at bounding box center [94, 287] width 125 height 27
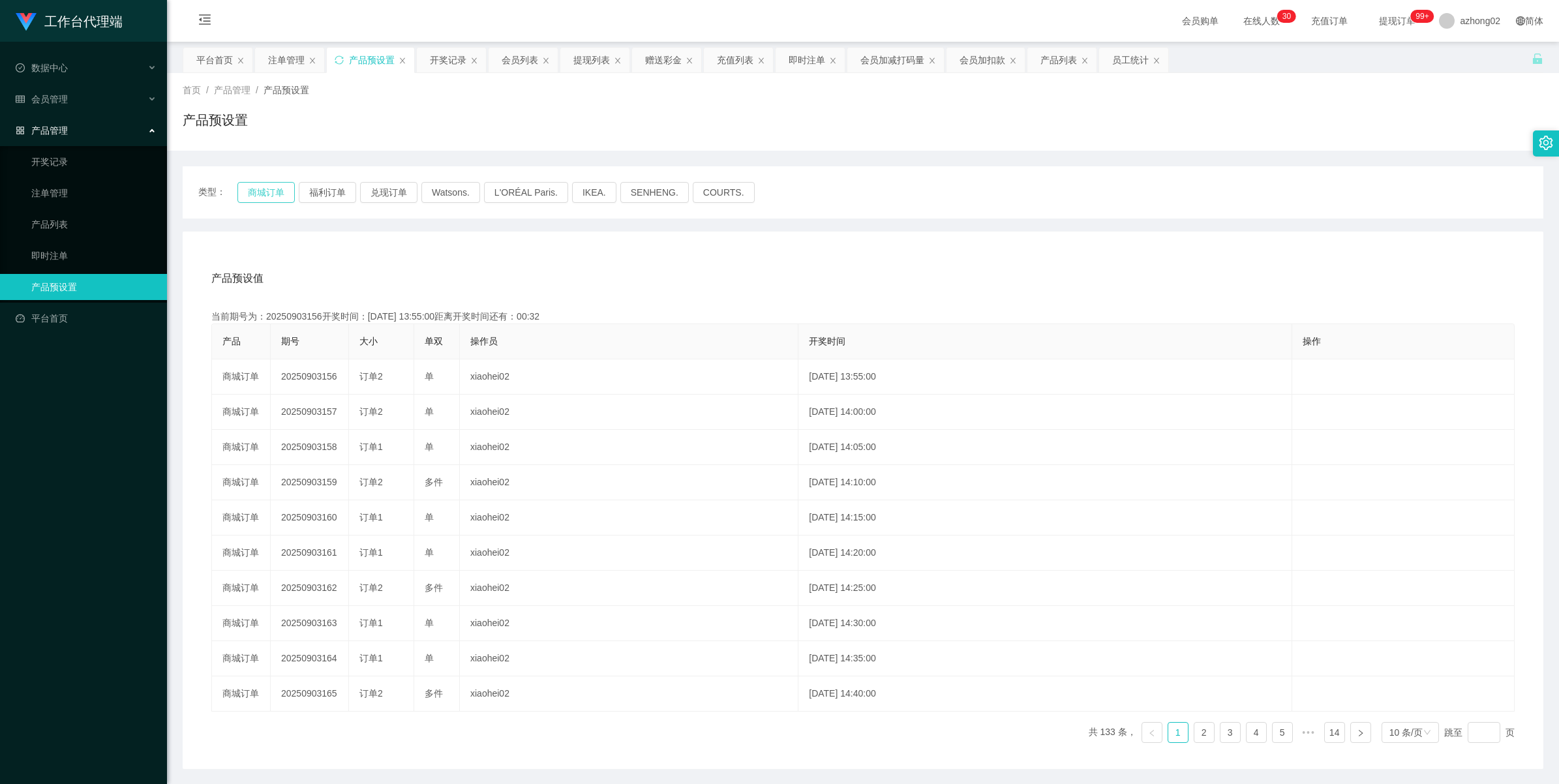
click at [268, 195] on button "商城订单" at bounding box center [266, 192] width 58 height 21
drag, startPoint x: 288, startPoint y: 57, endPoint x: 351, endPoint y: 72, distance: 64.8
click at [288, 57] on div "注单管理" at bounding box center [286, 60] width 37 height 25
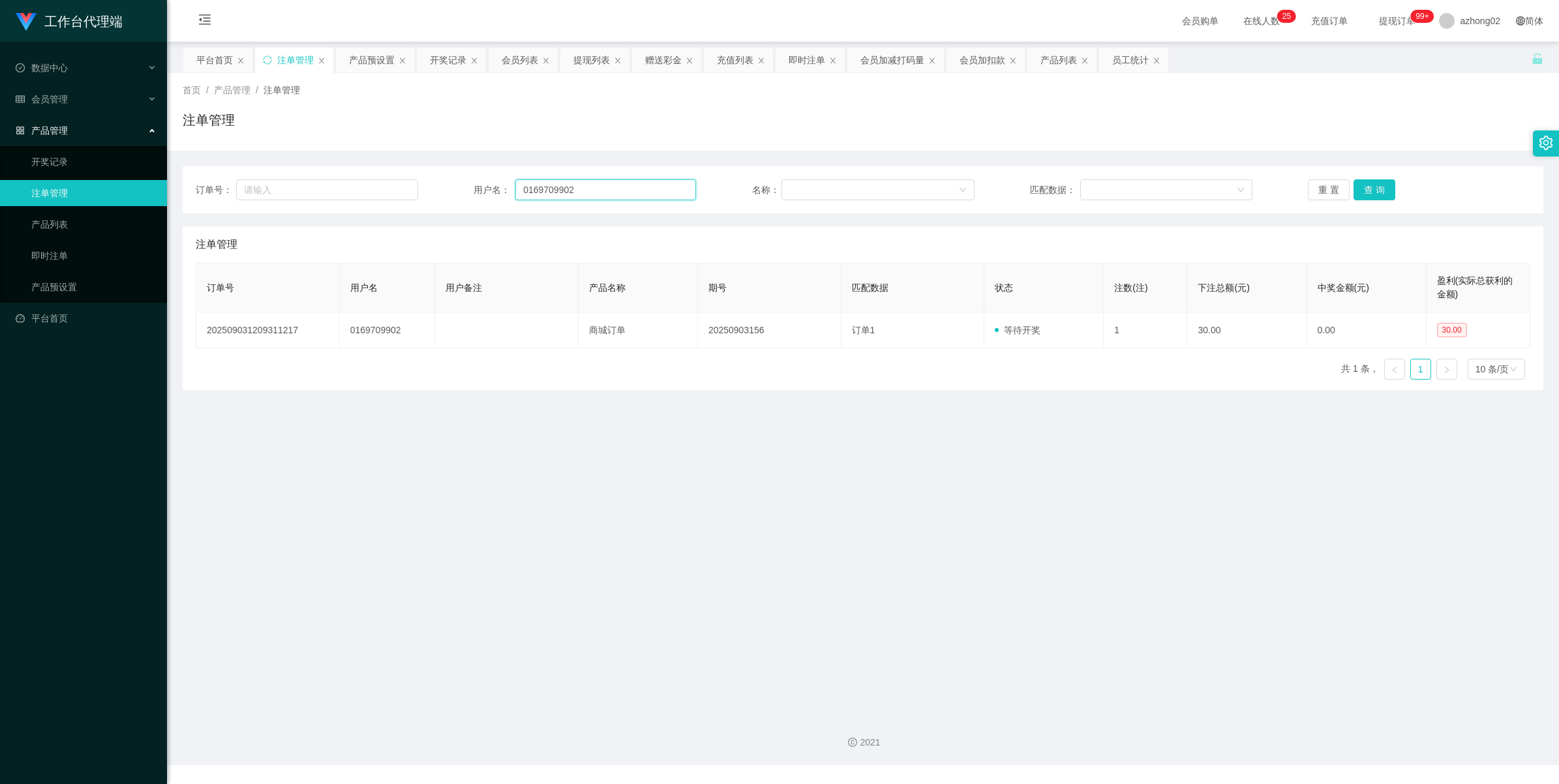
click at [647, 188] on input "0169709902" at bounding box center [605, 190] width 181 height 21
click at [1362, 186] on button "查 询" at bounding box center [1375, 190] width 42 height 21
drag, startPoint x: 41, startPoint y: 95, endPoint x: 47, endPoint y: 109, distance: 15.2
click at [41, 95] on span "会员管理" at bounding box center [42, 99] width 52 height 10
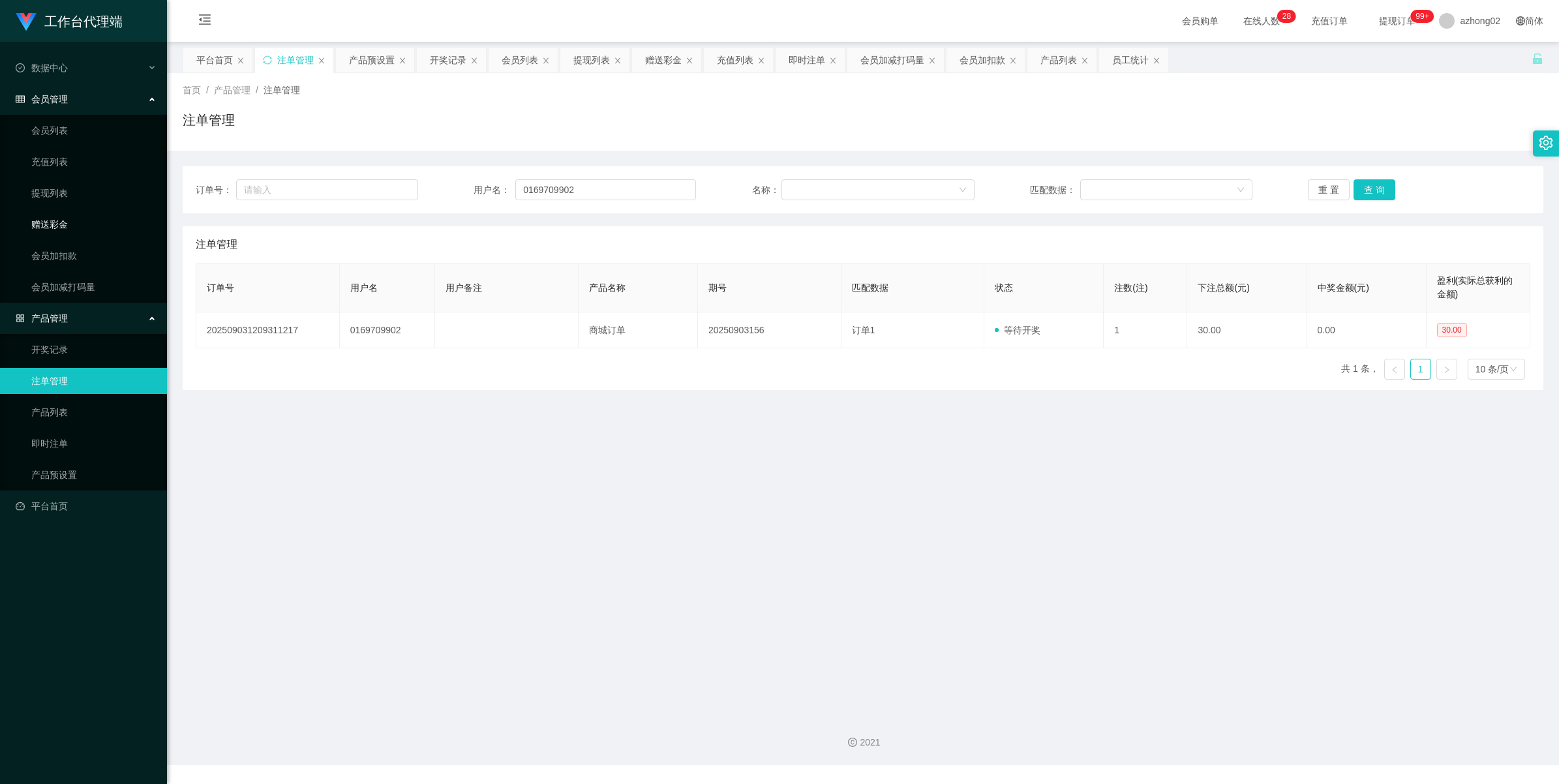
click at [57, 224] on link "赠送彩金" at bounding box center [94, 225] width 125 height 27
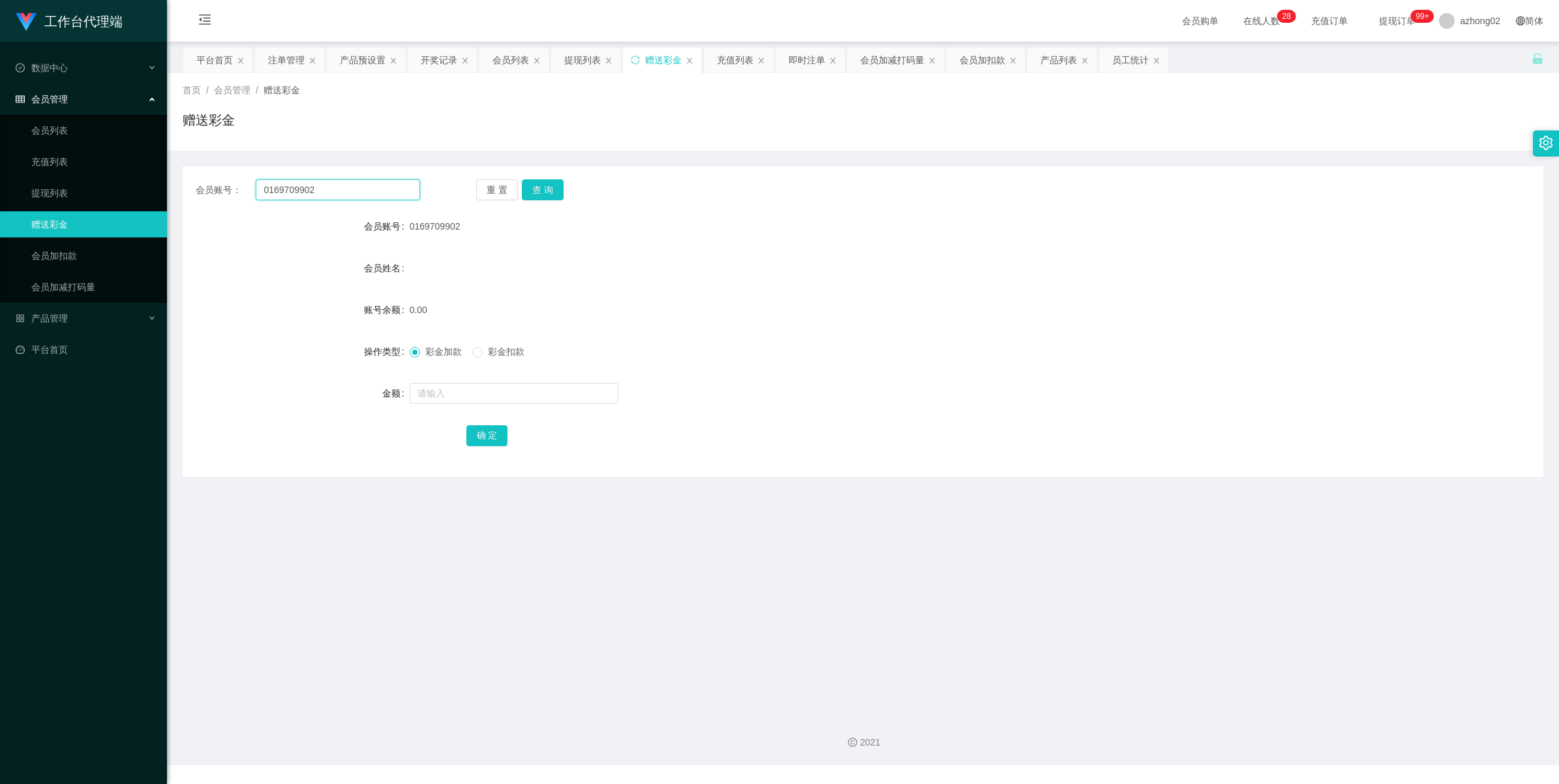
click at [336, 196] on input "0169709902" at bounding box center [338, 190] width 164 height 21
click at [526, 188] on button "查 询" at bounding box center [542, 190] width 42 height 21
click at [451, 386] on input "text" at bounding box center [514, 393] width 209 height 21
type input "60"
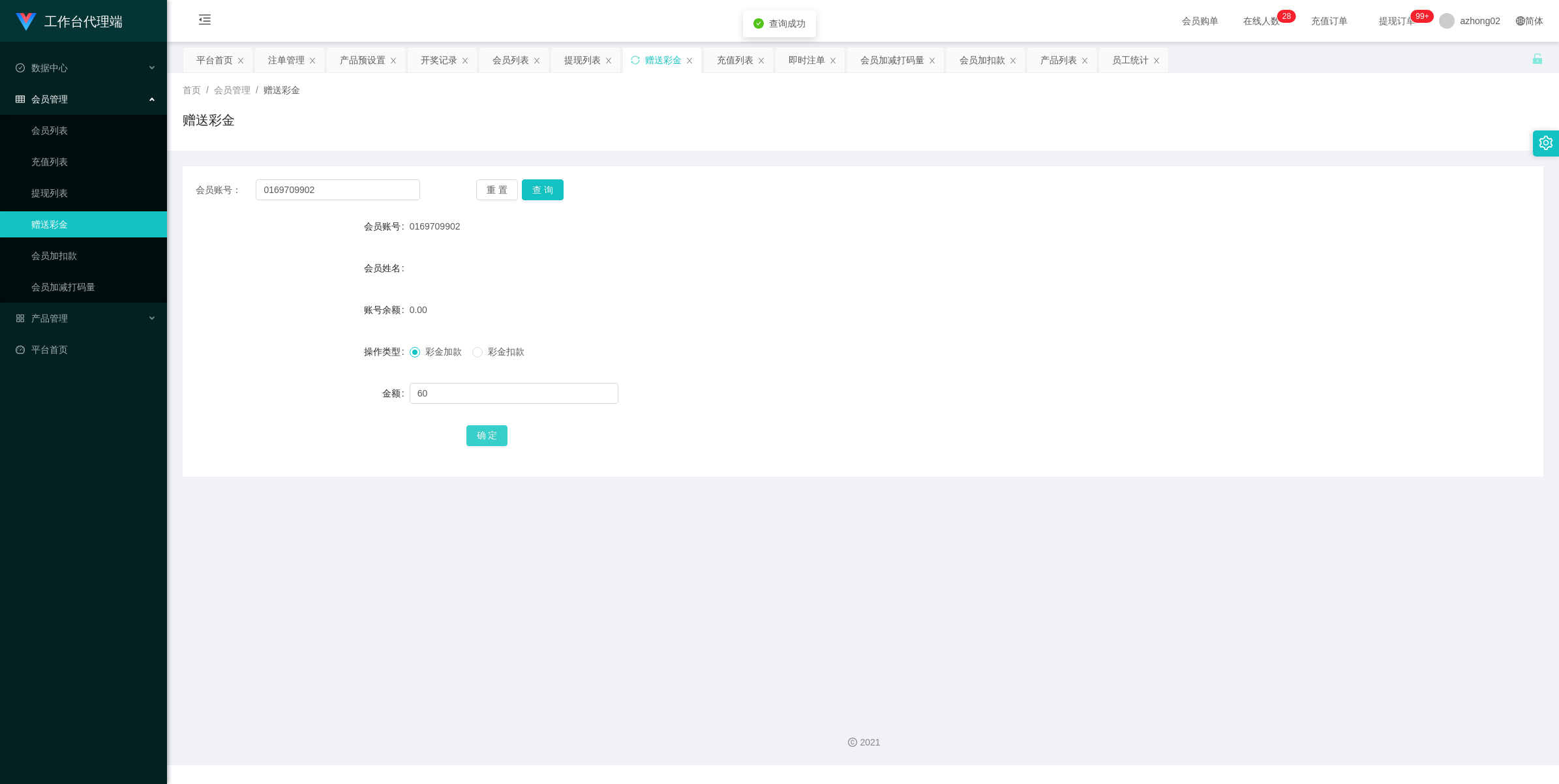
click at [501, 432] on button "确 定" at bounding box center [487, 436] width 42 height 21
drag, startPoint x: 53, startPoint y: 126, endPoint x: 73, endPoint y: 105, distance: 29.0
click at [53, 125] on link "会员列表" at bounding box center [94, 131] width 125 height 27
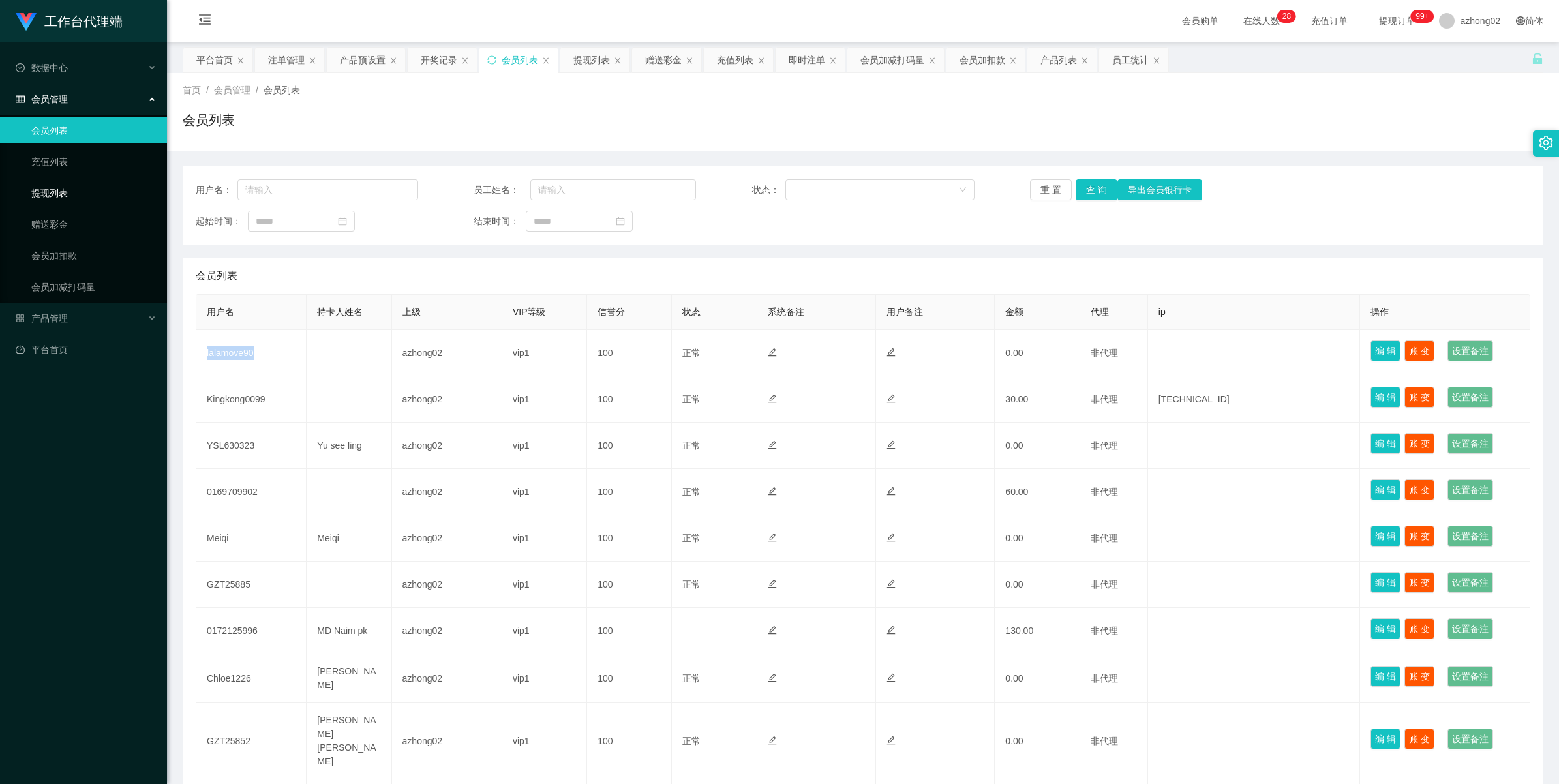
drag, startPoint x: 38, startPoint y: 192, endPoint x: 50, endPoint y: 190, distance: 12.2
click at [38, 192] on link "提现列表" at bounding box center [94, 193] width 125 height 27
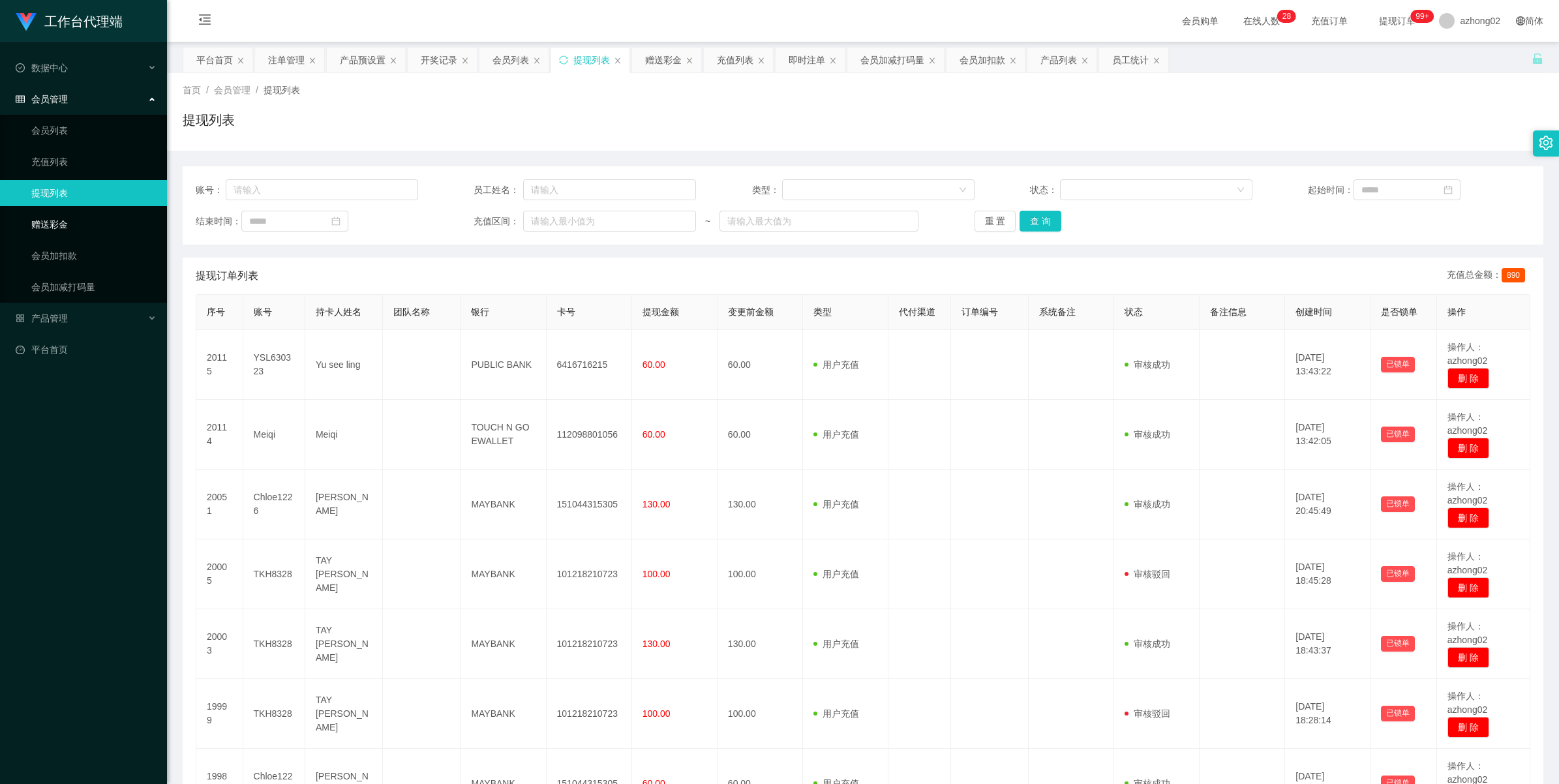
drag, startPoint x: 57, startPoint y: 231, endPoint x: 142, endPoint y: 224, distance: 85.3
click at [57, 230] on link "赠送彩金" at bounding box center [94, 225] width 125 height 27
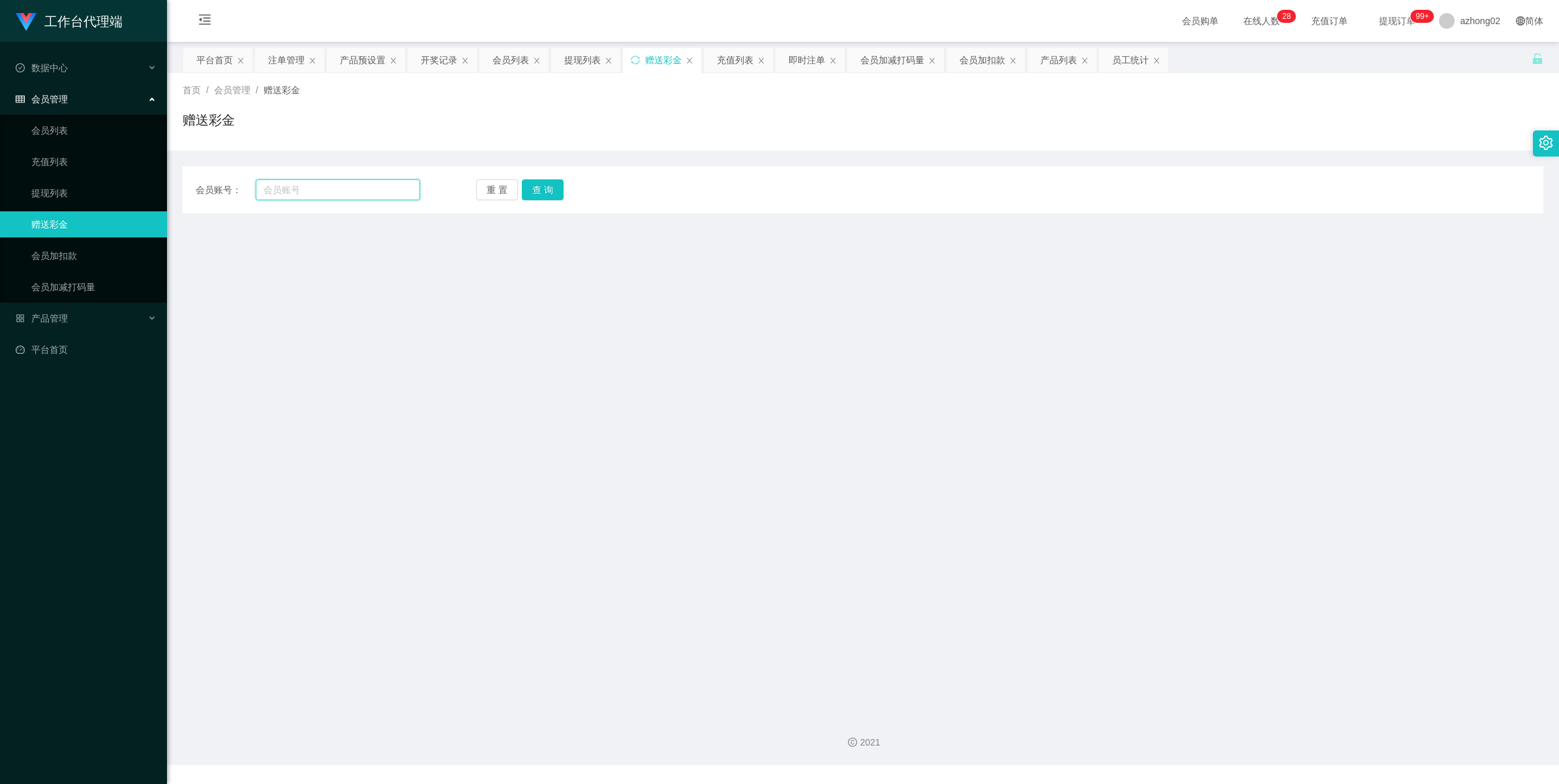
click at [339, 194] on input "text" at bounding box center [338, 190] width 164 height 21
paste input "lalamove90"
type input "lalamove90"
drag, startPoint x: 542, startPoint y: 191, endPoint x: 550, endPoint y: 191, distance: 8.0
click at [544, 191] on button "查 询" at bounding box center [542, 190] width 42 height 21
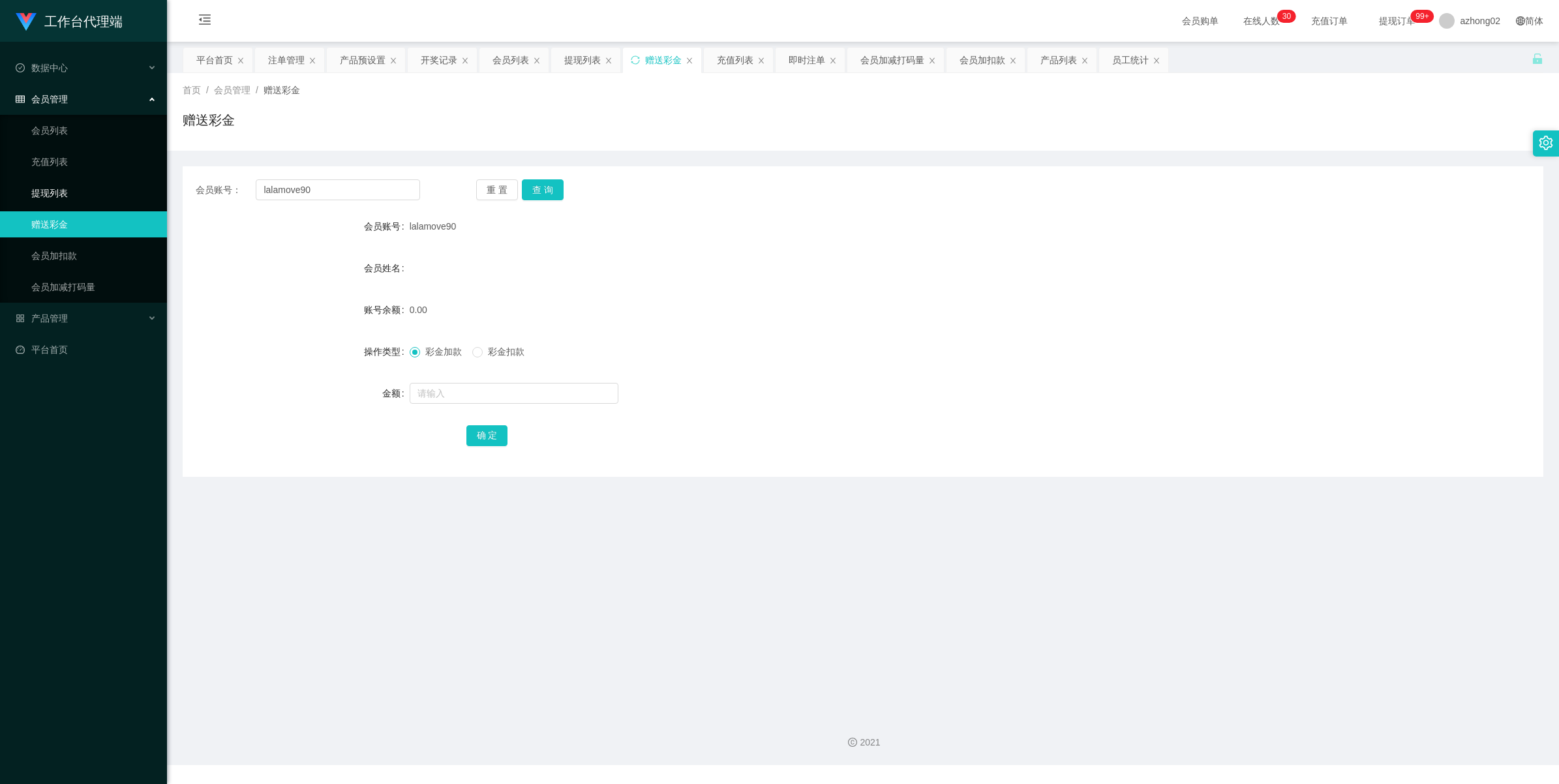
click at [44, 197] on link "提现列表" at bounding box center [94, 193] width 125 height 27
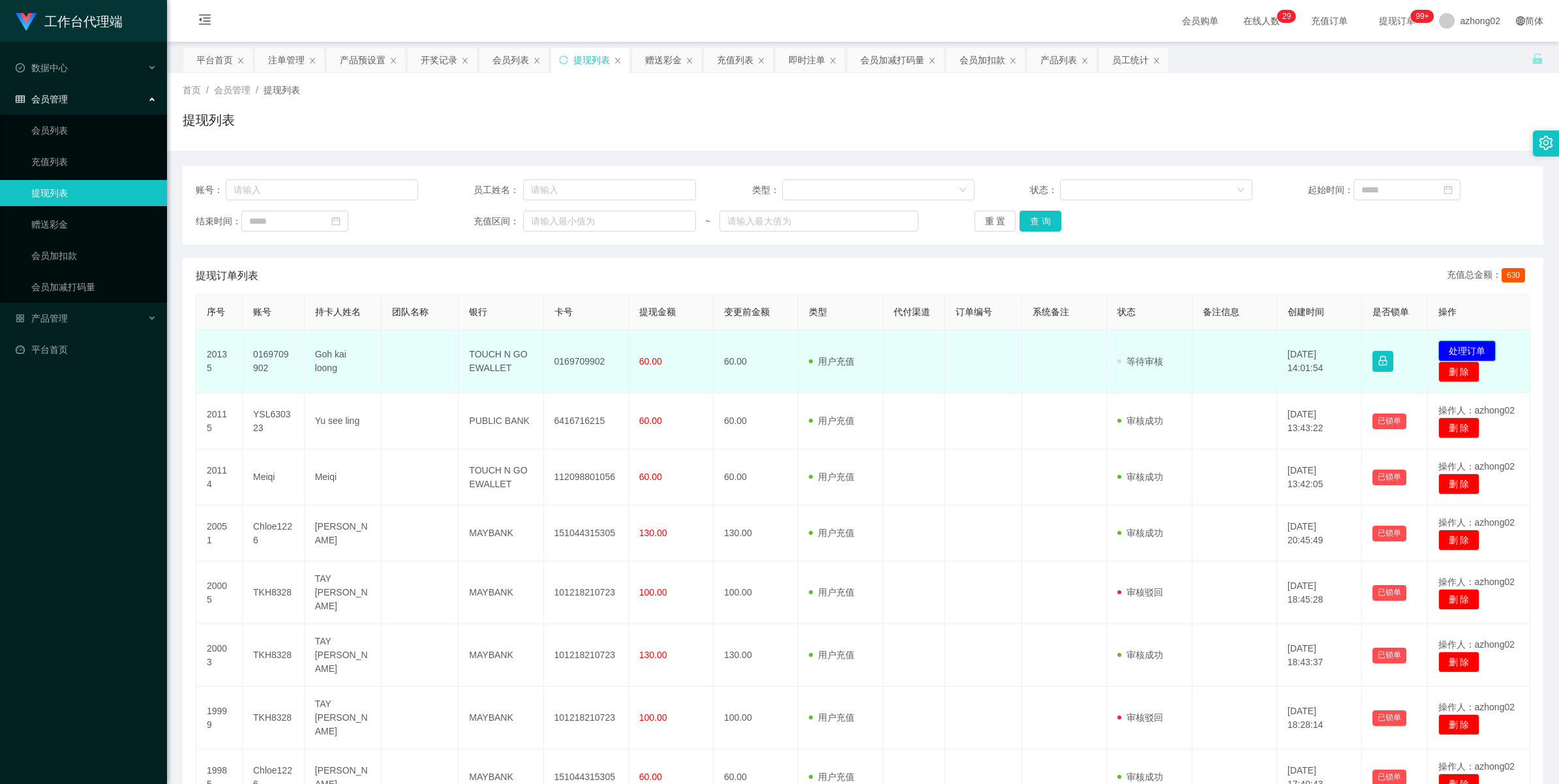
click at [1458, 353] on button "处理订单" at bounding box center [1467, 351] width 58 height 21
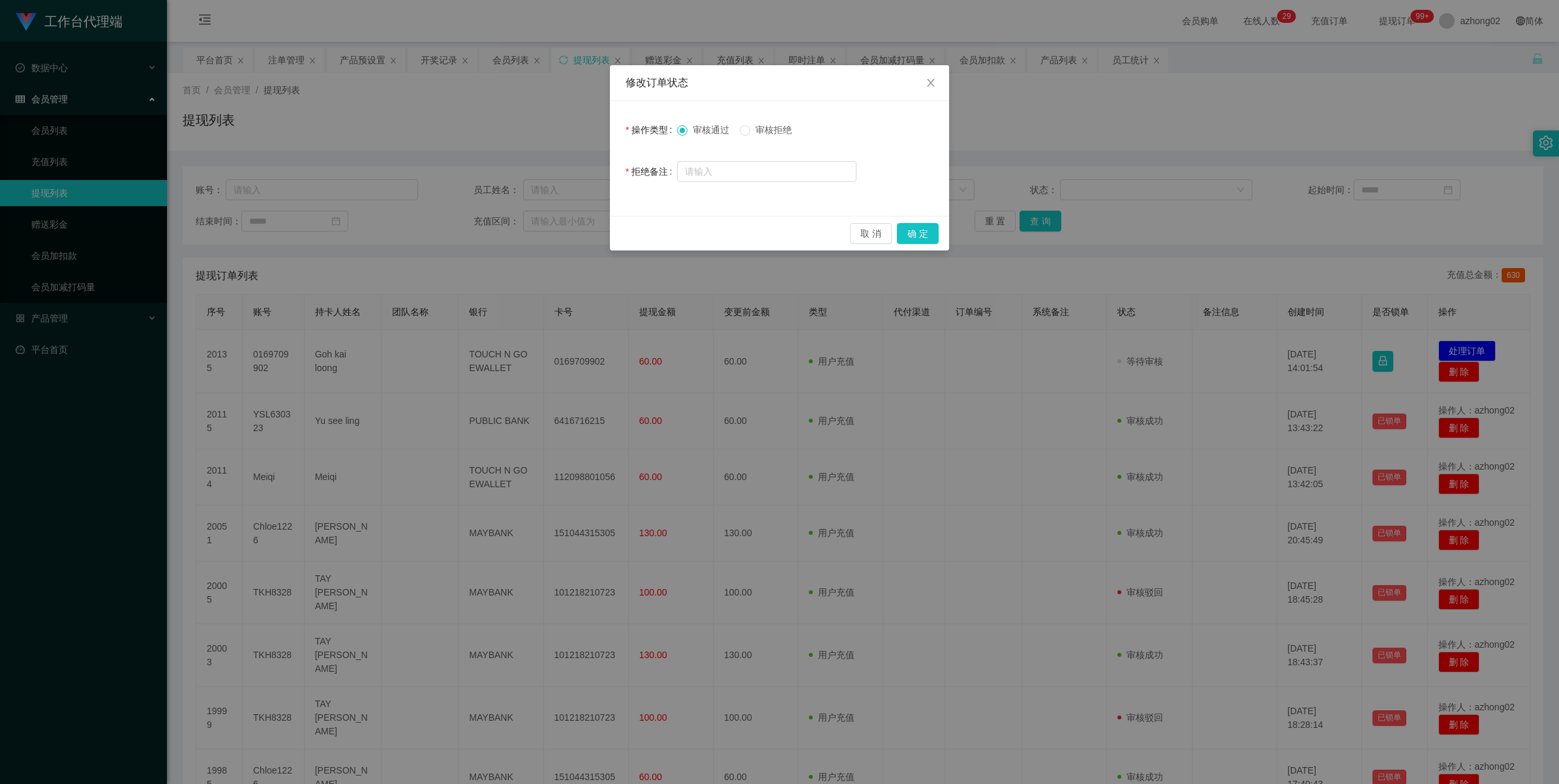
click at [940, 227] on div "取 消 确 定" at bounding box center [780, 233] width 339 height 34
click at [908, 233] on button "确 定" at bounding box center [918, 233] width 42 height 21
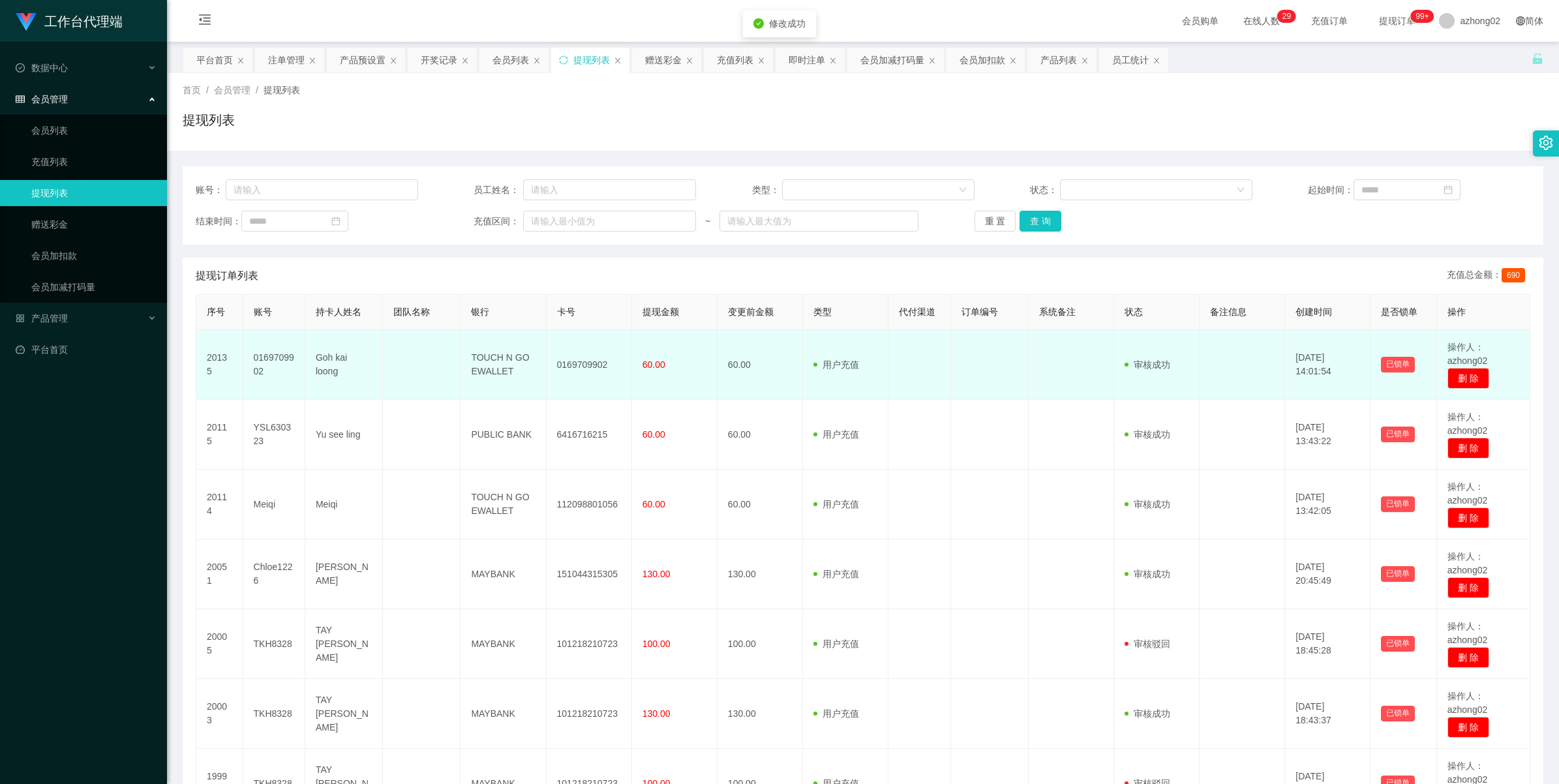
click at [584, 365] on td "0169709902" at bounding box center [590, 365] width 85 height 70
copy td "0169709902"
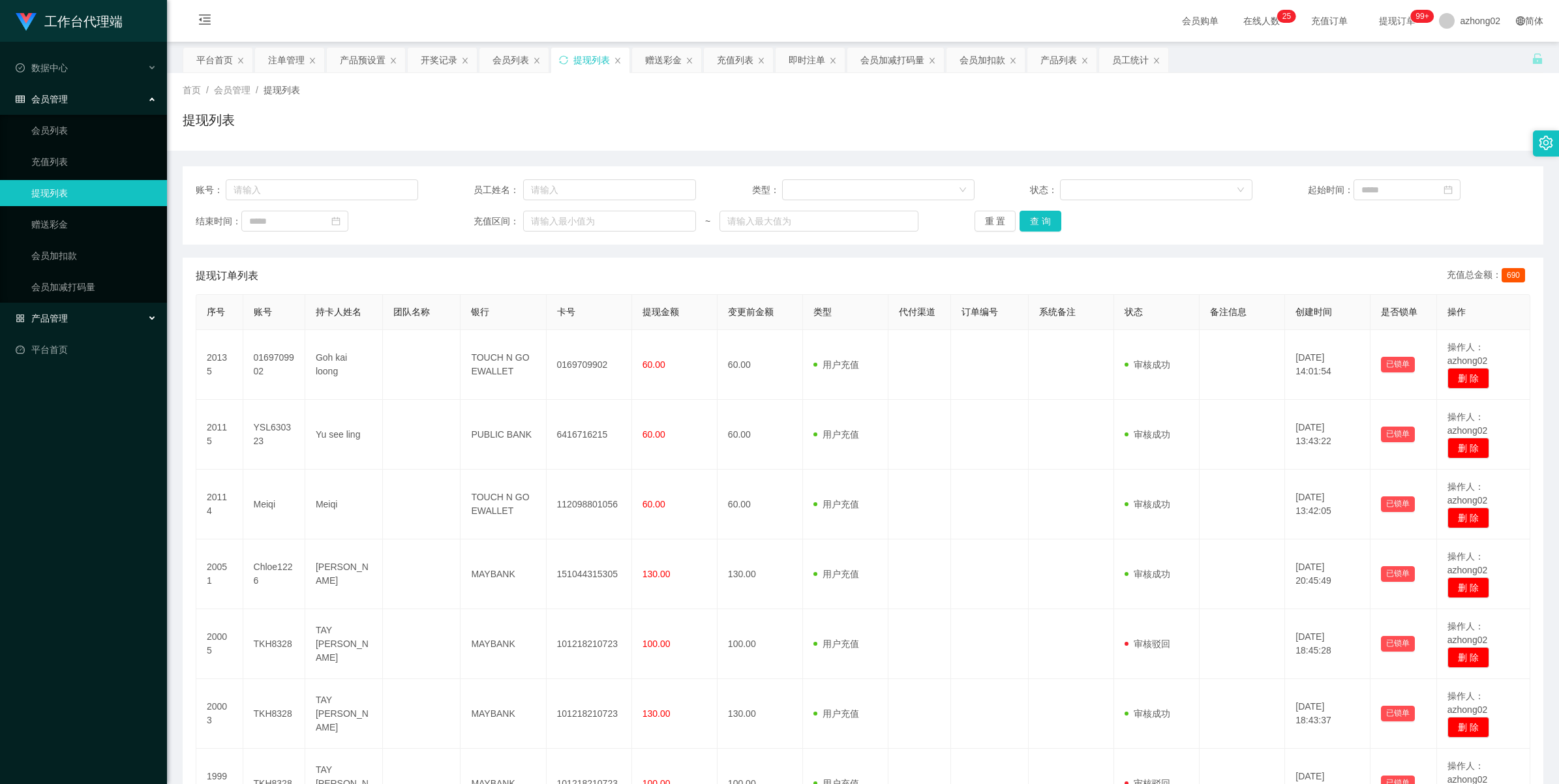
click at [58, 324] on div "产品管理" at bounding box center [83, 319] width 167 height 27
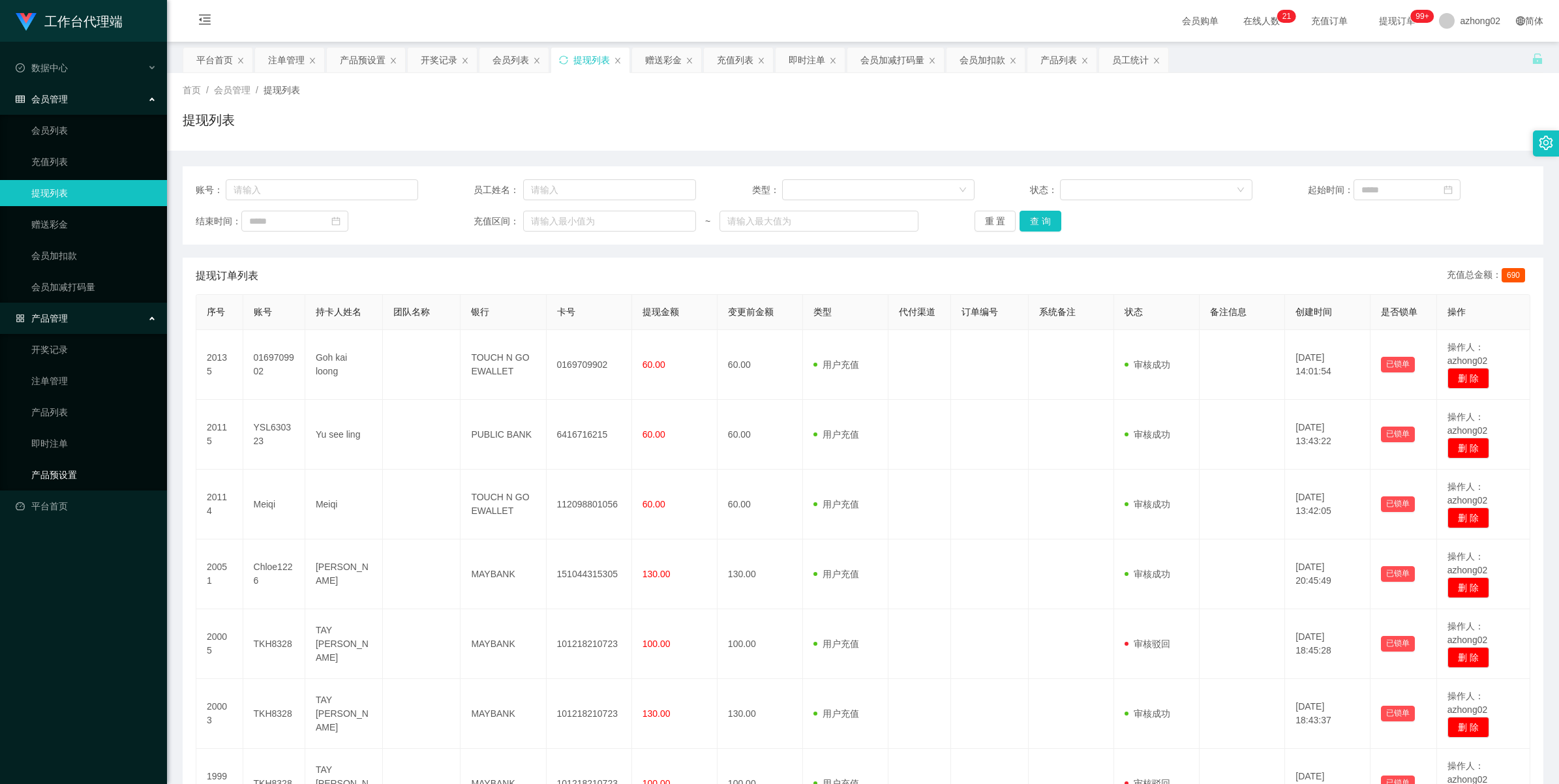
click at [43, 466] on link "产品预设置" at bounding box center [94, 475] width 125 height 27
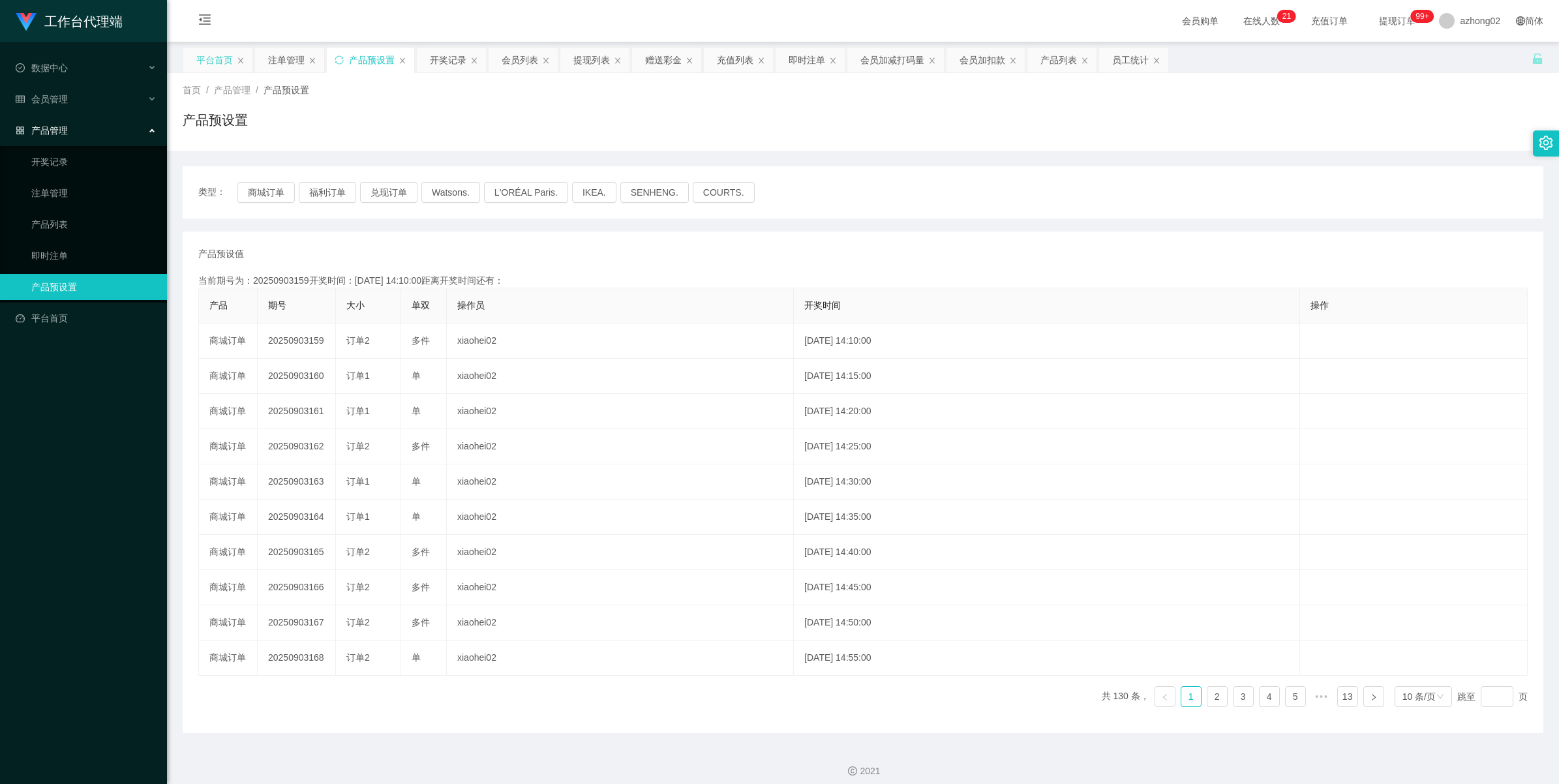
click at [210, 55] on div "平台首页" at bounding box center [214, 60] width 37 height 25
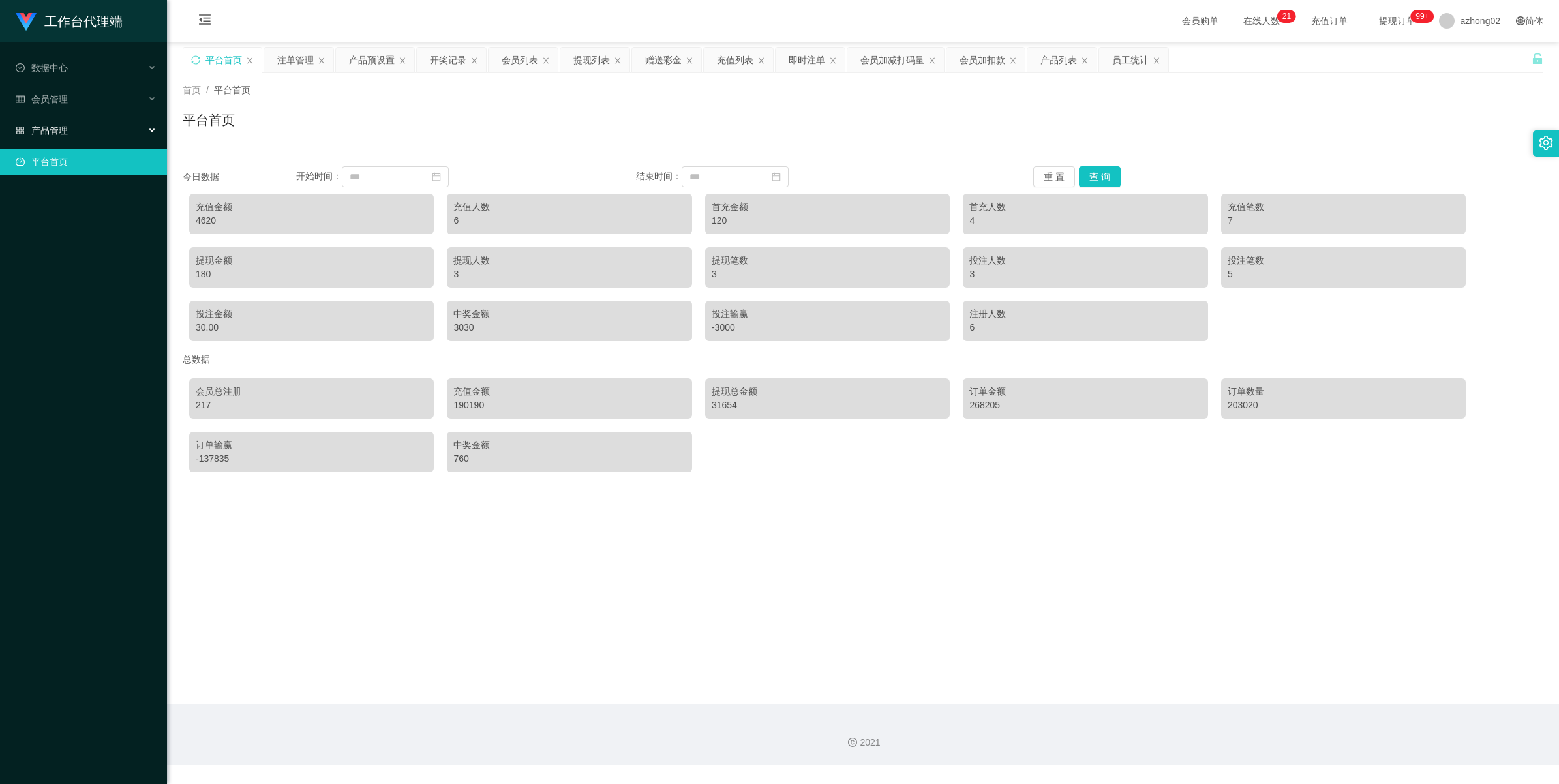
click at [56, 135] on span "产品管理" at bounding box center [42, 130] width 52 height 10
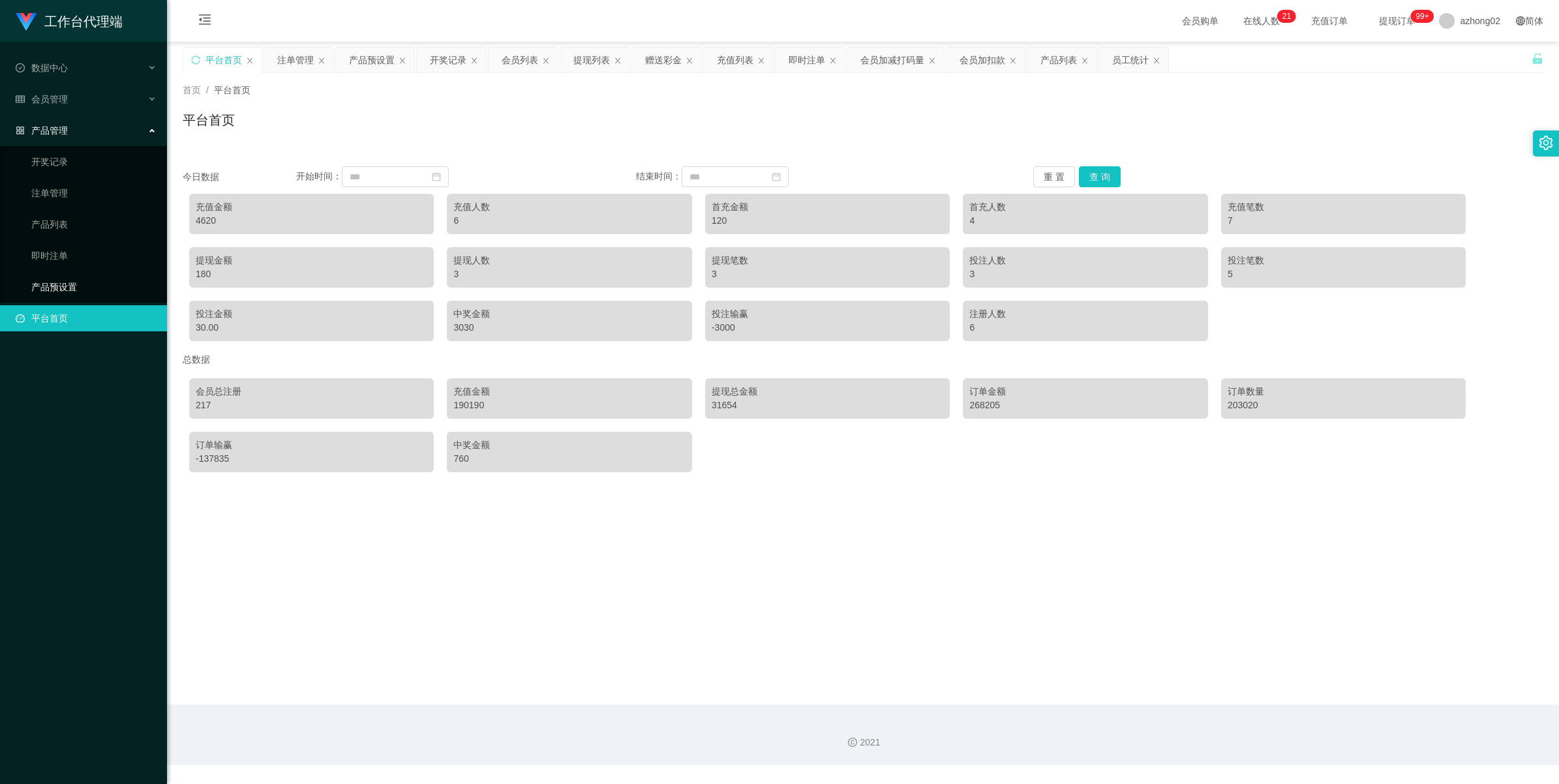
click at [55, 282] on link "产品预设置" at bounding box center [94, 287] width 125 height 27
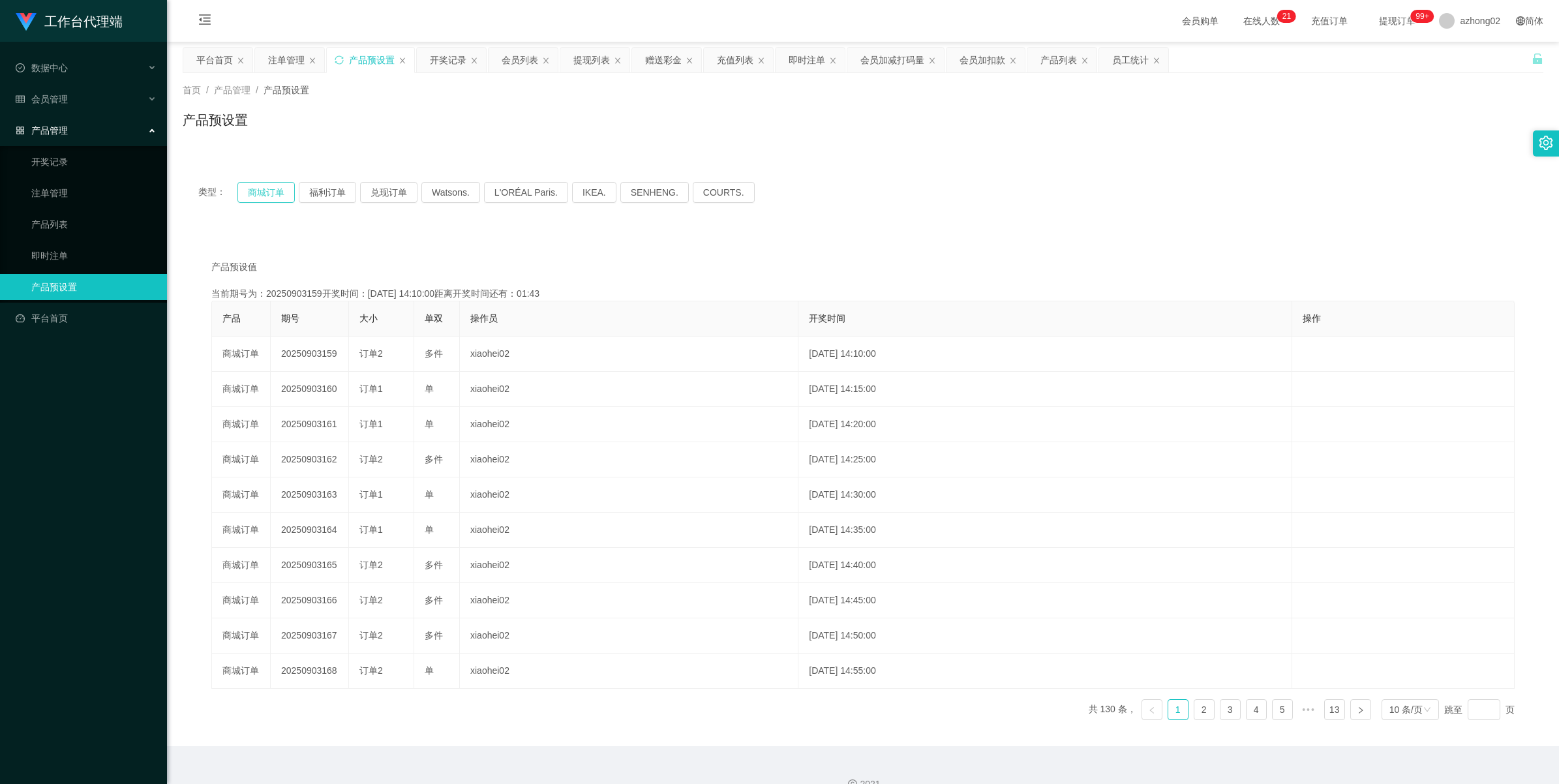
click at [256, 200] on button "商城订单" at bounding box center [266, 192] width 58 height 21
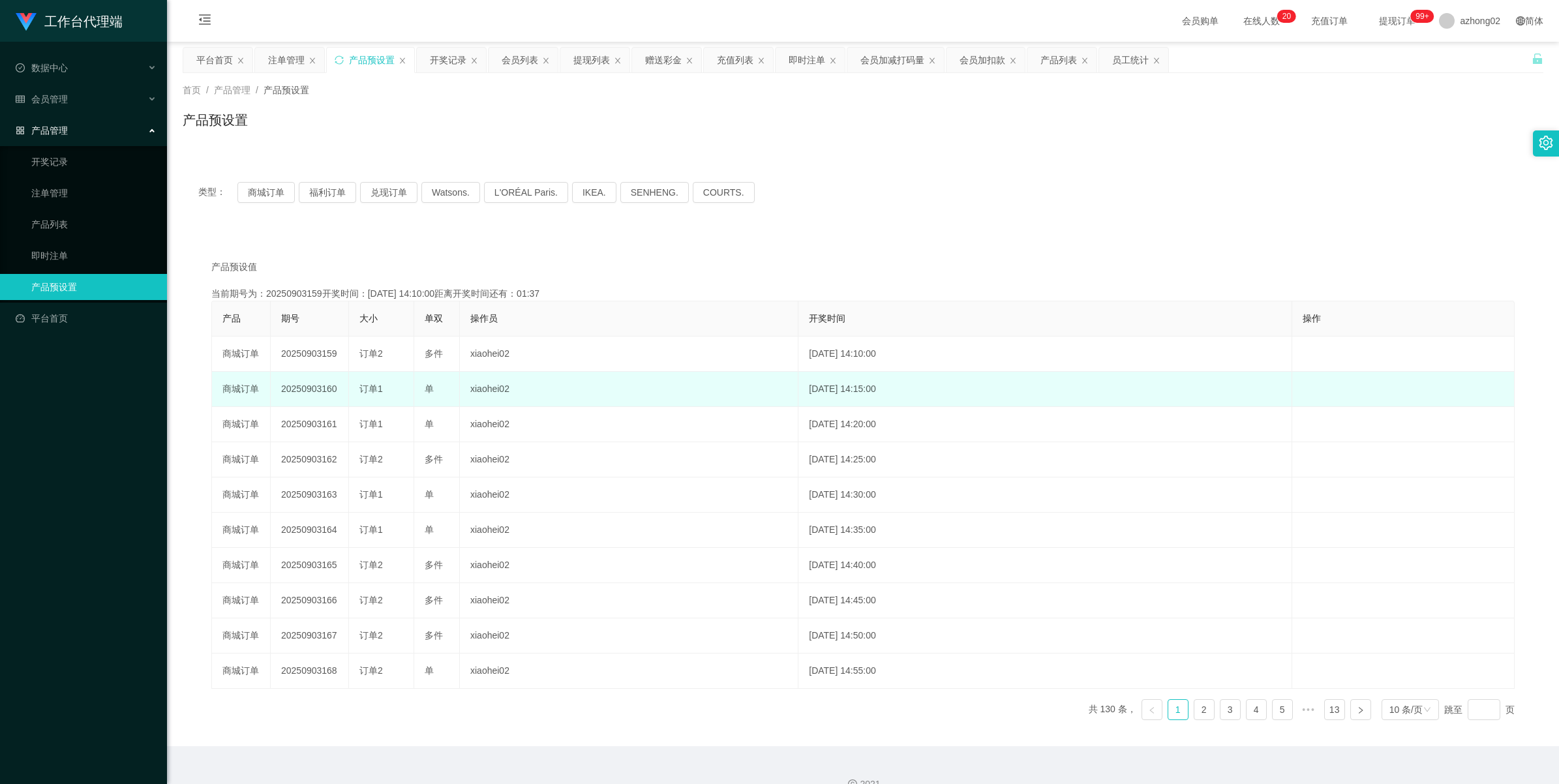
click at [308, 389] on td "20250903160" at bounding box center [310, 389] width 79 height 35
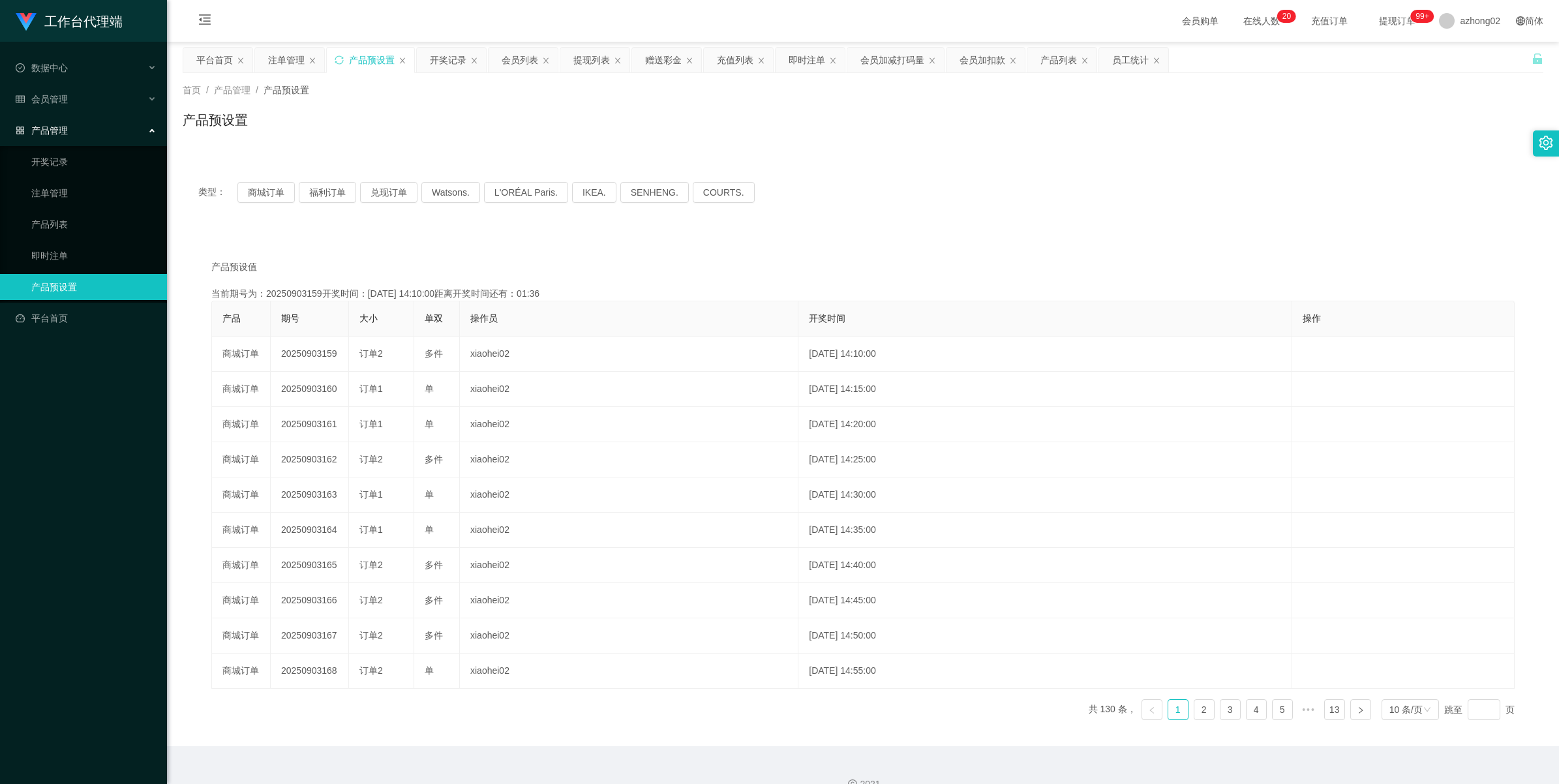
copy td "20250903160"
click at [52, 246] on link "即时注单" at bounding box center [94, 256] width 125 height 27
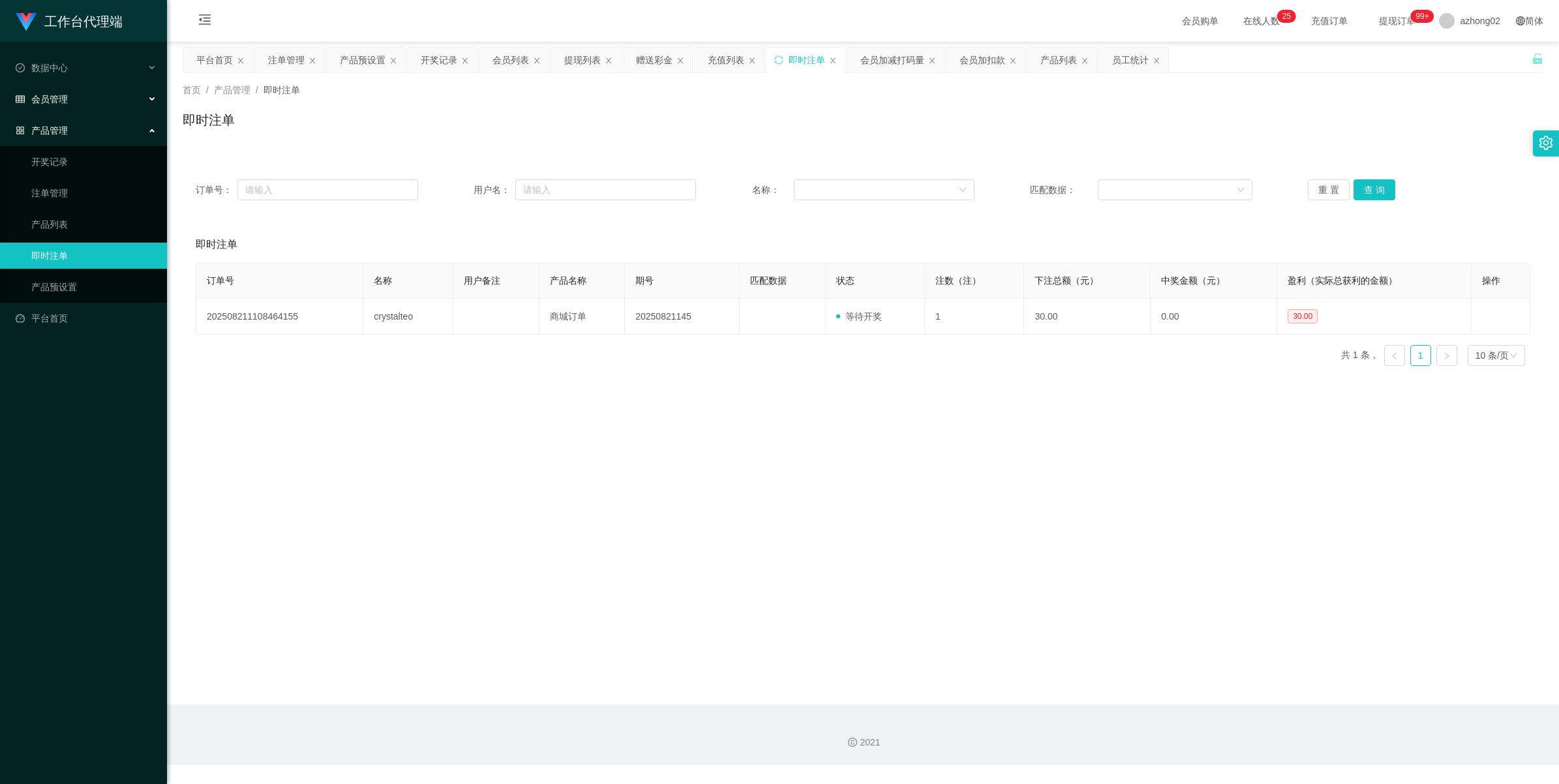
click at [47, 109] on div "会员管理" at bounding box center [83, 100] width 167 height 27
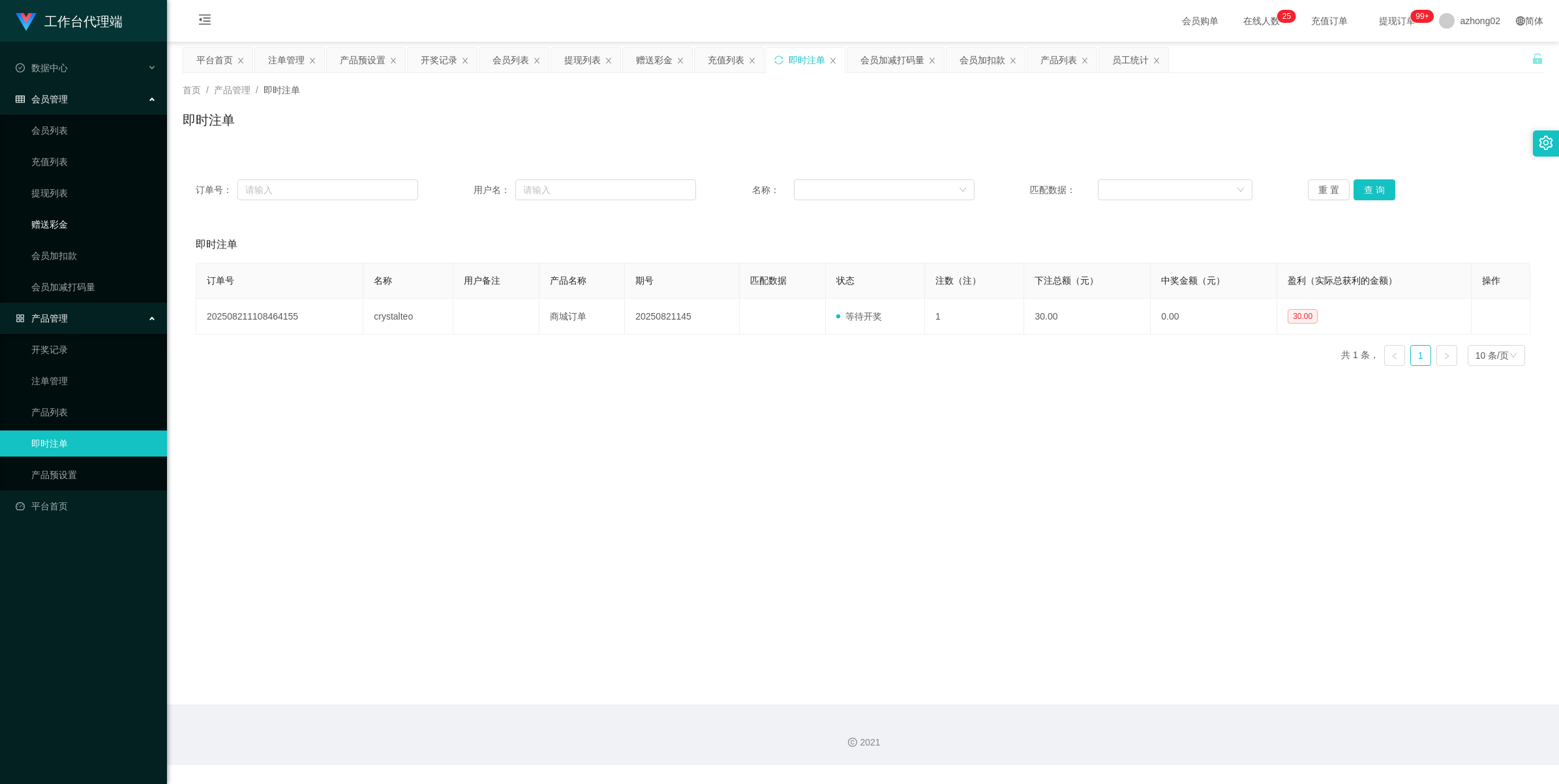
drag, startPoint x: 54, startPoint y: 219, endPoint x: 83, endPoint y: 212, distance: 29.8
click at [54, 218] on link "赠送彩金" at bounding box center [94, 225] width 125 height 27
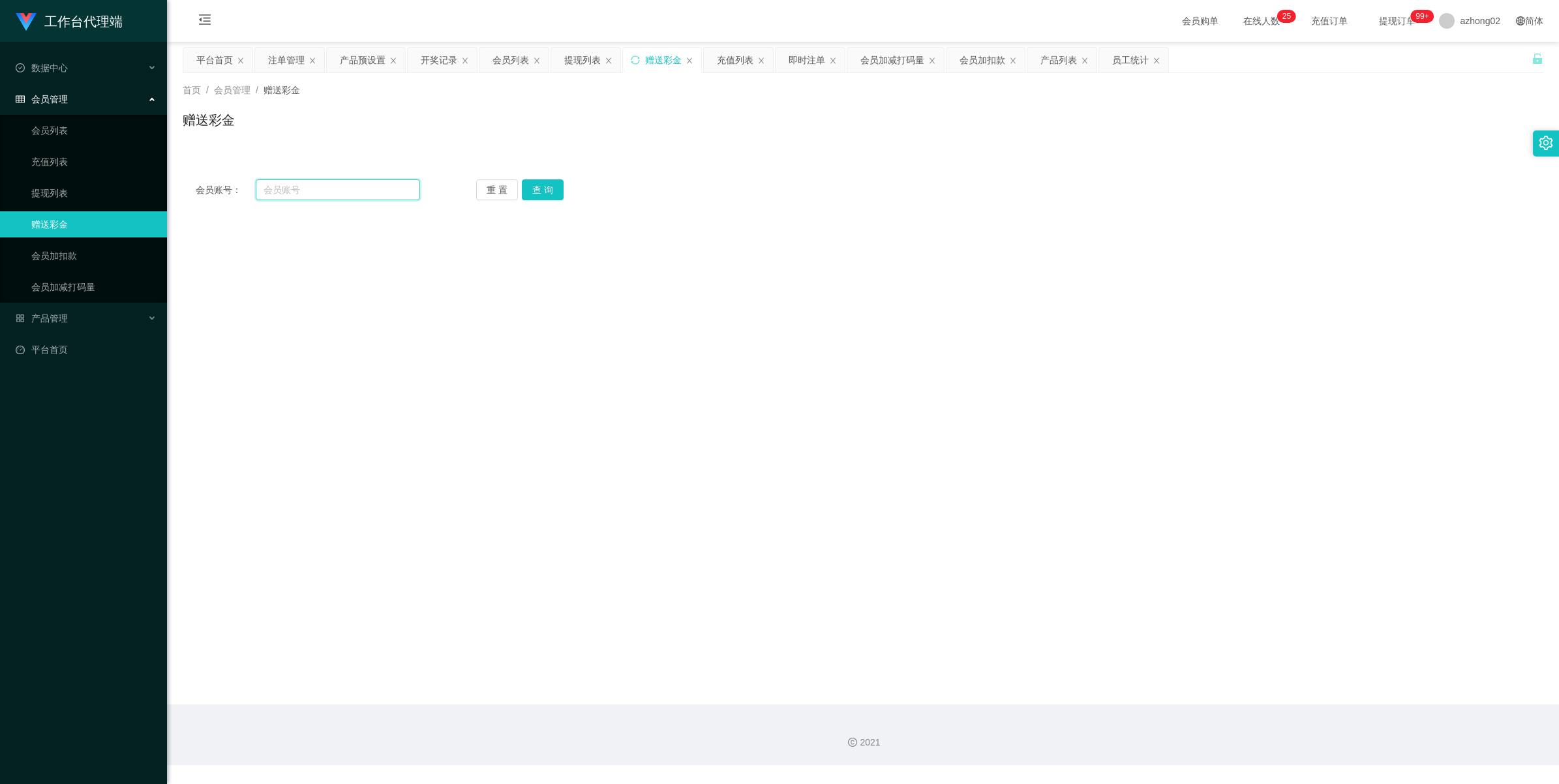
click at [356, 190] on input "text" at bounding box center [338, 190] width 164 height 21
paste input "Kingkong0099"
click at [559, 190] on button "查 询" at bounding box center [542, 190] width 42 height 21
click at [310, 184] on input "Kingkong0099" at bounding box center [338, 190] width 164 height 21
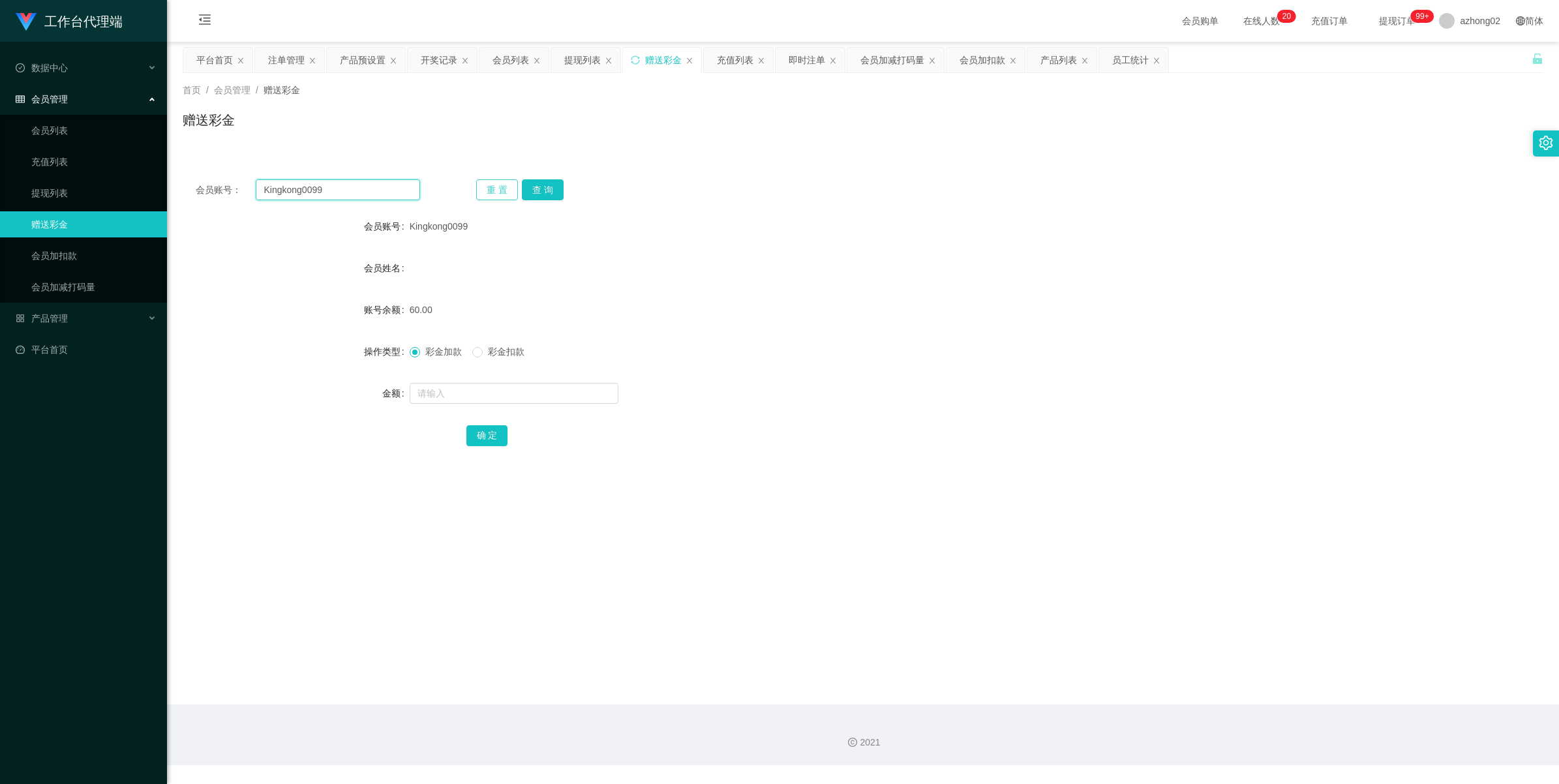
paste input "lalamove90"
type input "lalamove90"
click at [530, 183] on button "查 询" at bounding box center [542, 190] width 42 height 21
drag, startPoint x: 34, startPoint y: 193, endPoint x: 34, endPoint y: 187, distance: 6.0
click at [34, 193] on link "提现列表" at bounding box center [94, 193] width 125 height 27
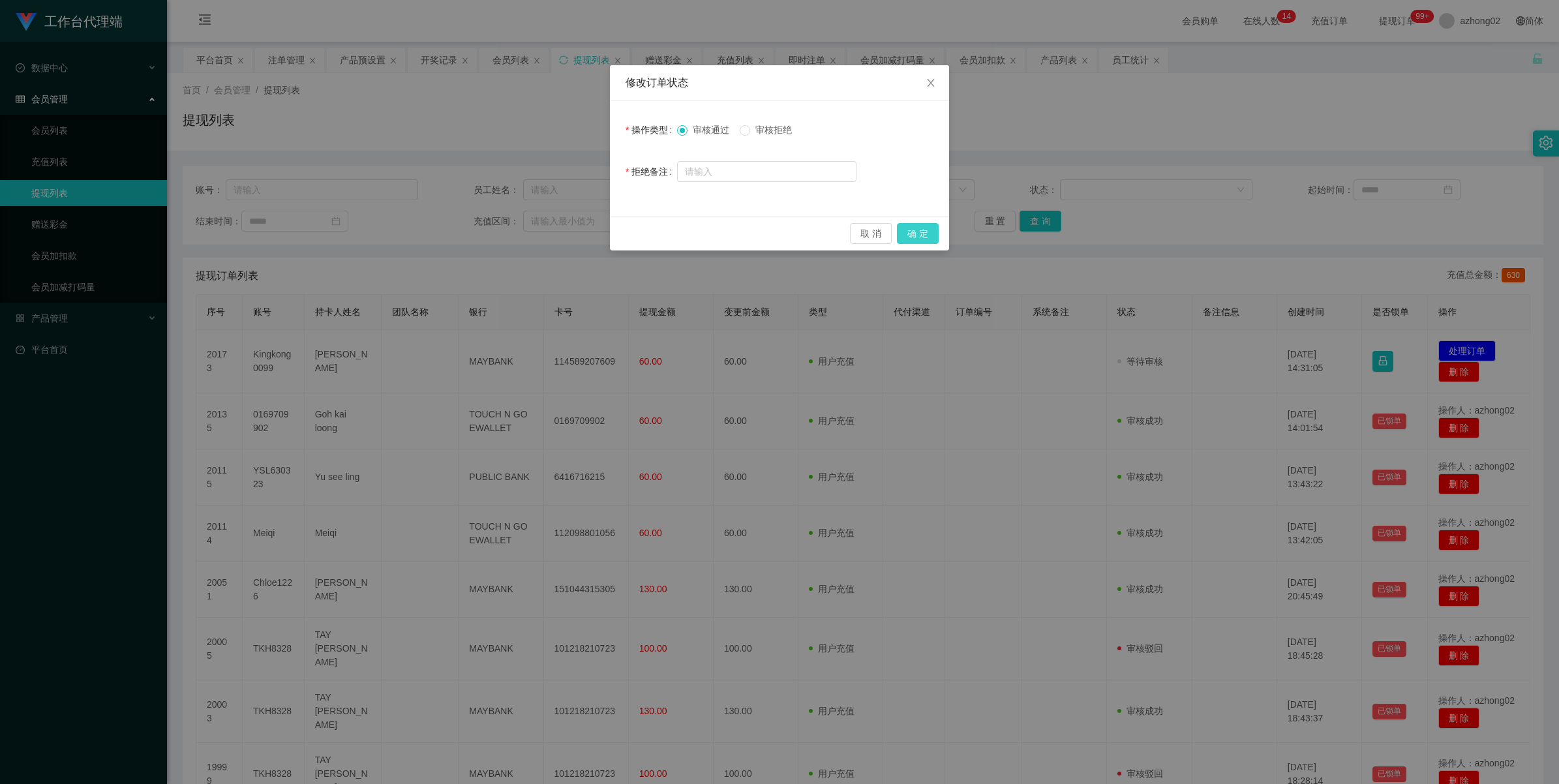
click at [922, 227] on button "确 定" at bounding box center [918, 233] width 42 height 21
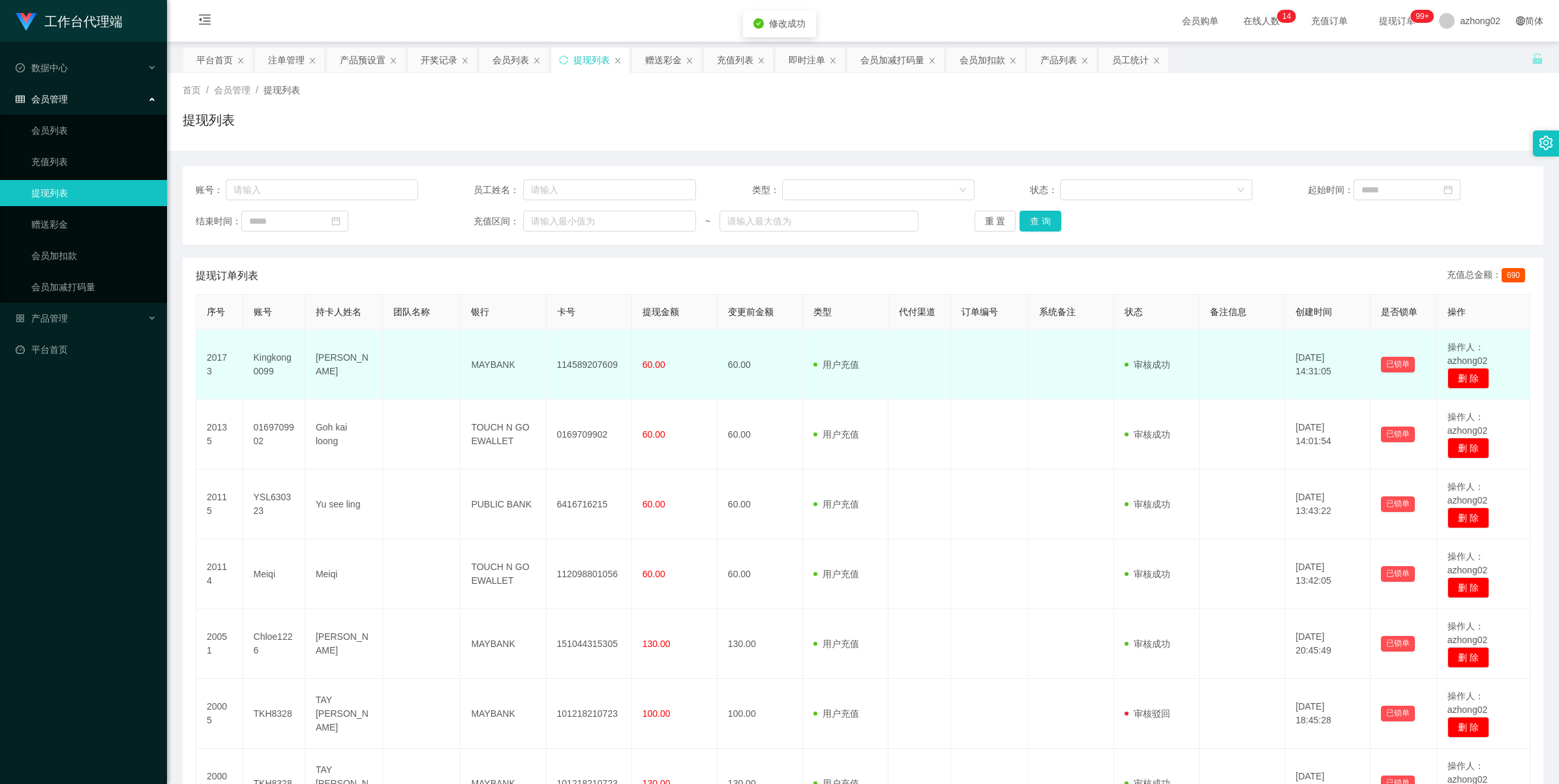
click at [589, 358] on td "114589207609" at bounding box center [590, 365] width 85 height 70
copy td "114589207609"
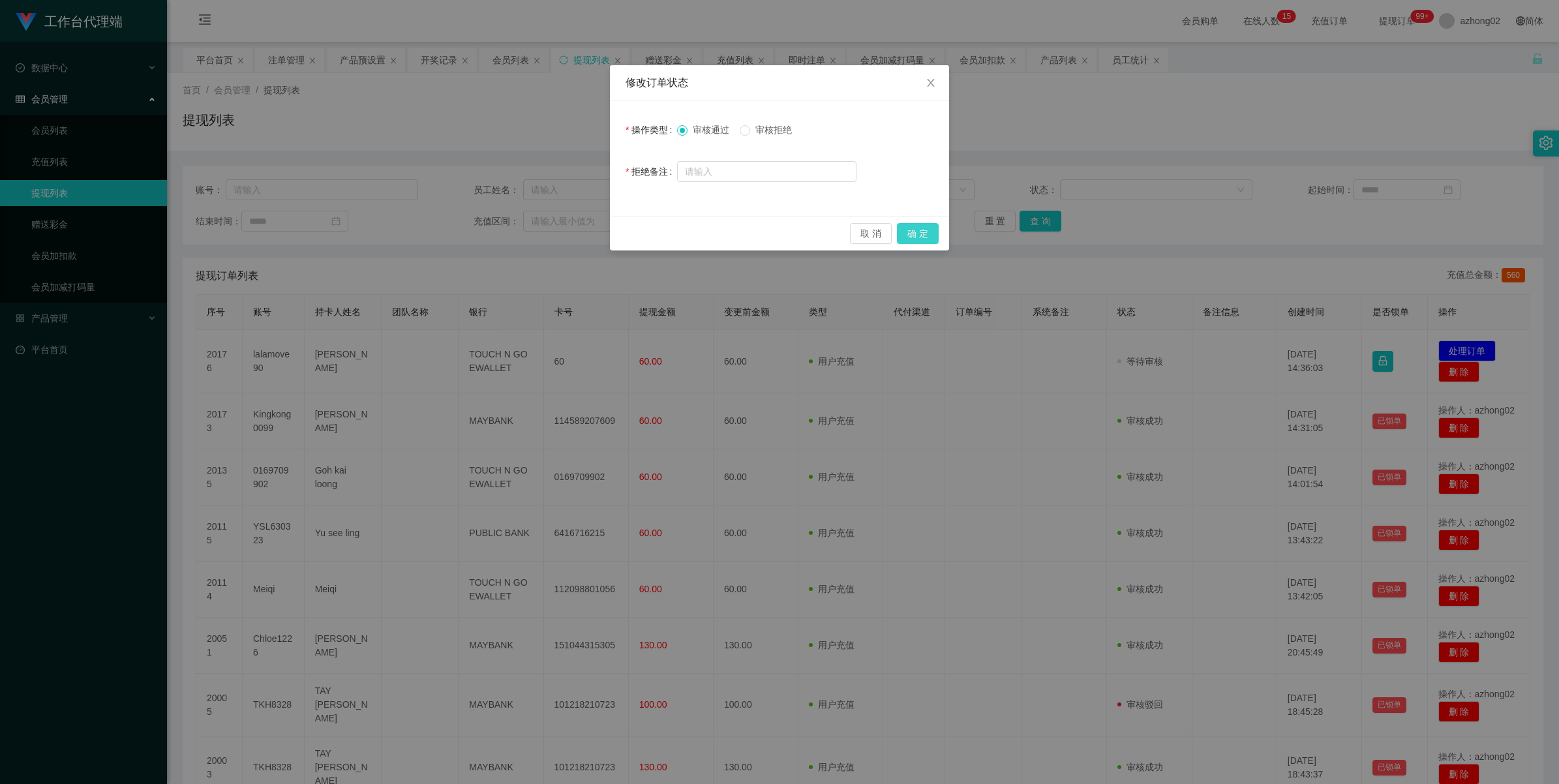
click at [927, 236] on button "确 定" at bounding box center [918, 233] width 42 height 21
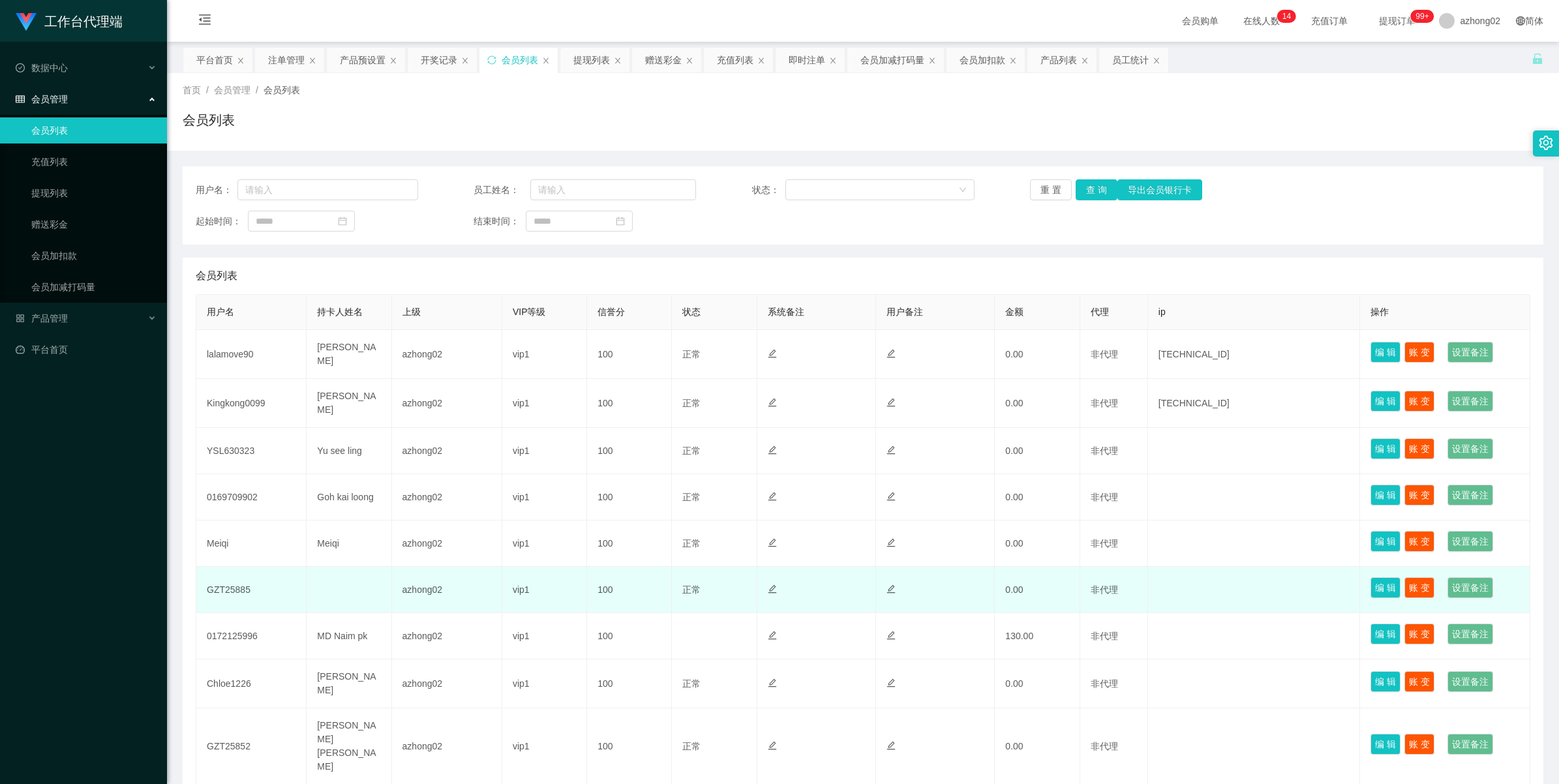
click at [236, 591] on td "GZT25885" at bounding box center [251, 590] width 110 height 46
copy td "GZT25885"
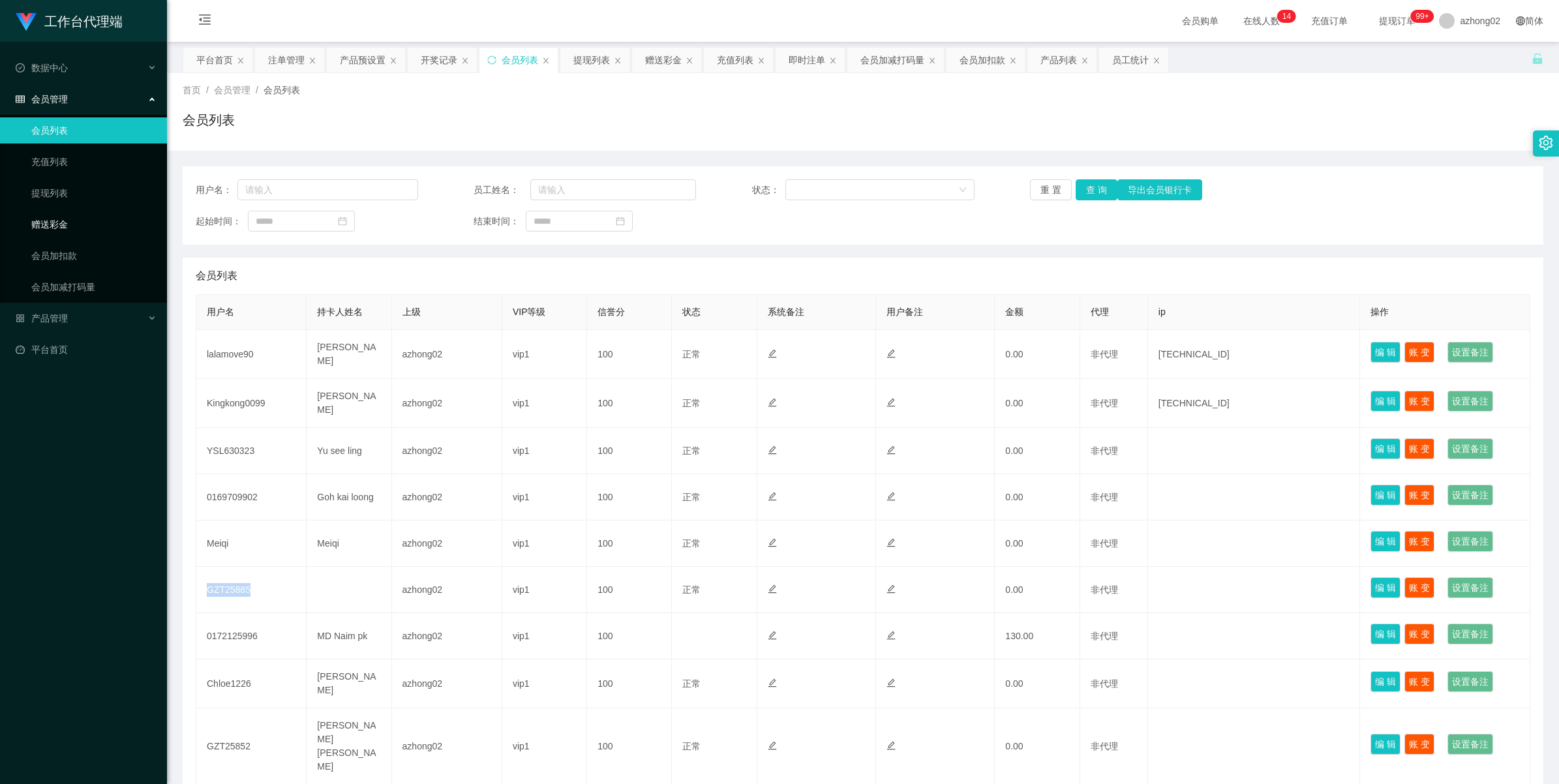
click at [47, 216] on link "赠送彩金" at bounding box center [94, 225] width 125 height 27
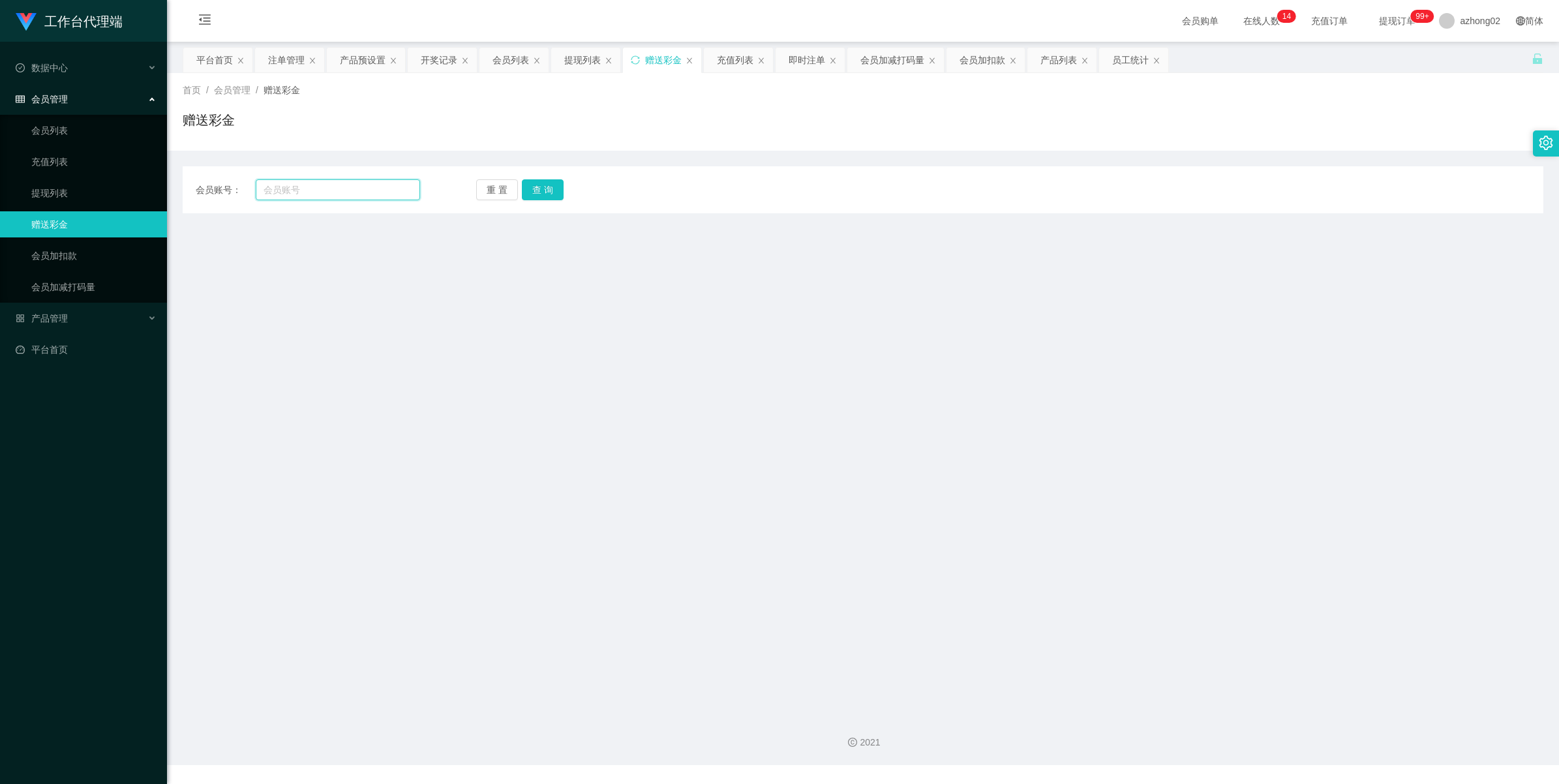
click at [338, 188] on input "text" at bounding box center [338, 190] width 164 height 21
paste input "GZT25885"
type input "GZT25885"
click at [552, 190] on button "查 询" at bounding box center [542, 190] width 42 height 21
